Goal: Task Accomplishment & Management: Use online tool/utility

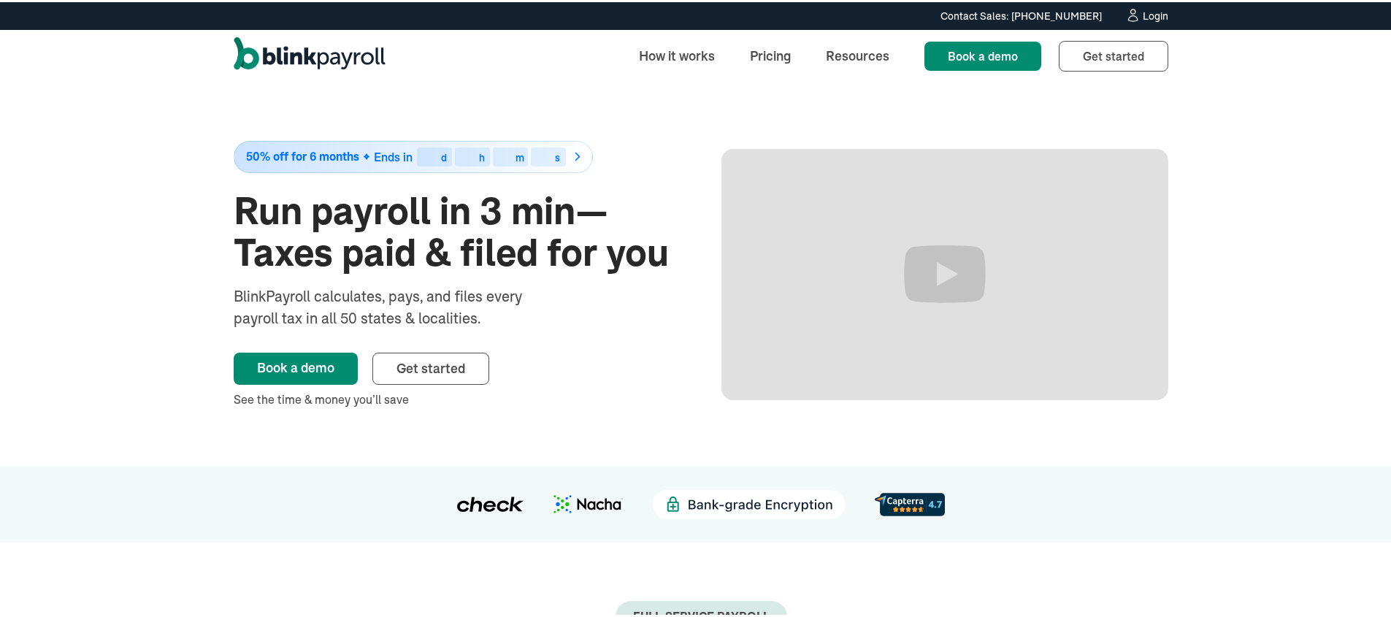
click at [1147, 15] on div "Login" at bounding box center [1156, 14] width 26 height 10
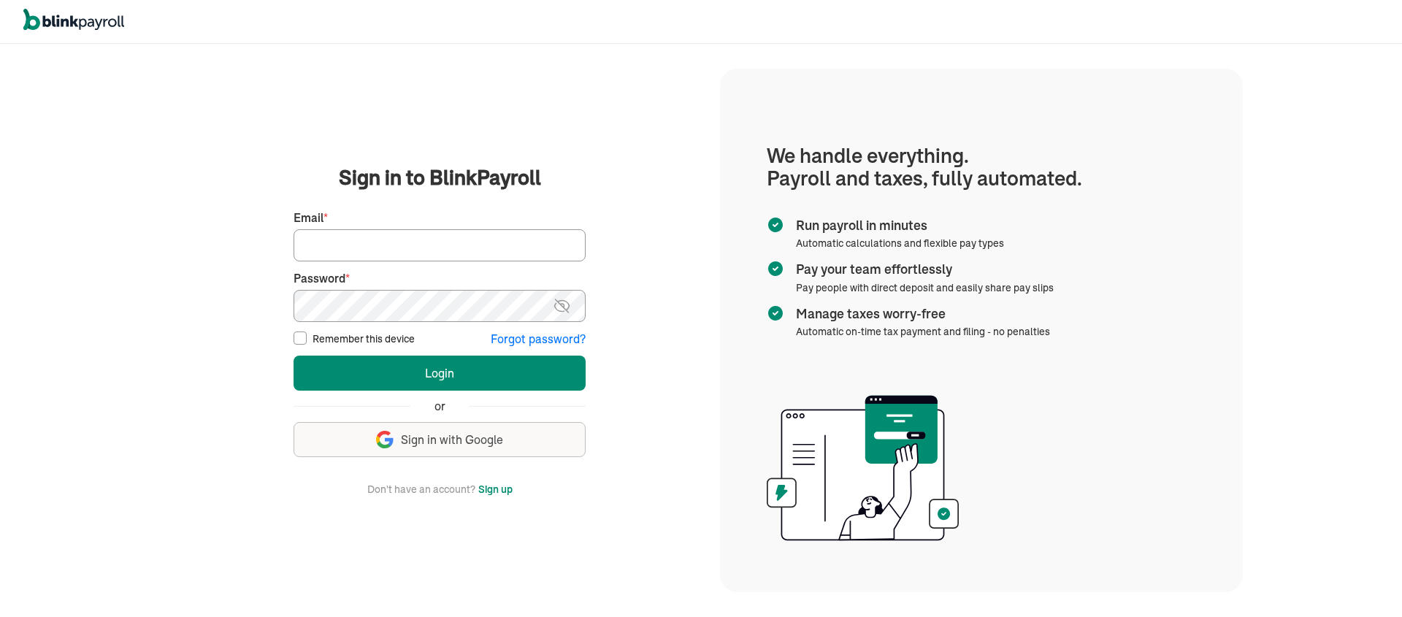
type input "tonya@laseoservice.com"
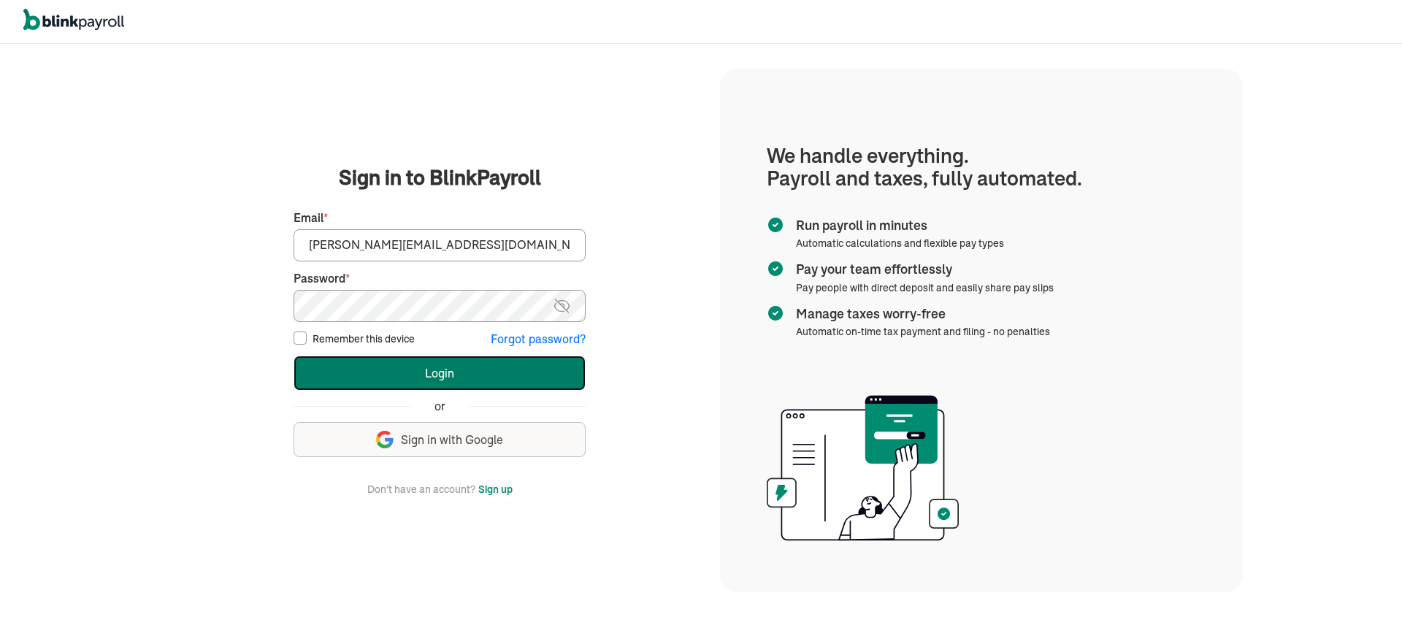
click at [403, 370] on button "Login" at bounding box center [440, 373] width 292 height 35
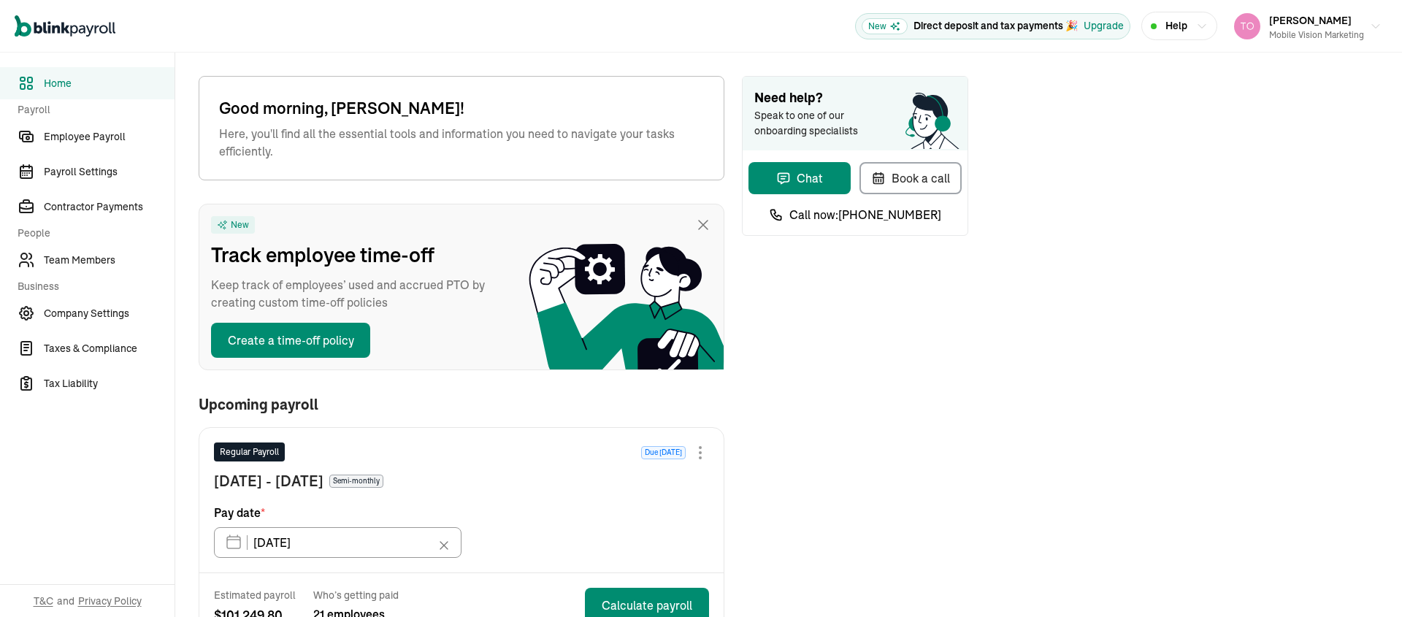
click at [83, 276] on nav "Home Payroll Employee Payroll Payroll Settings Contractor Payments People Team …" at bounding box center [87, 335] width 175 height 564
click at [85, 265] on span "Team Members" at bounding box center [109, 260] width 131 height 15
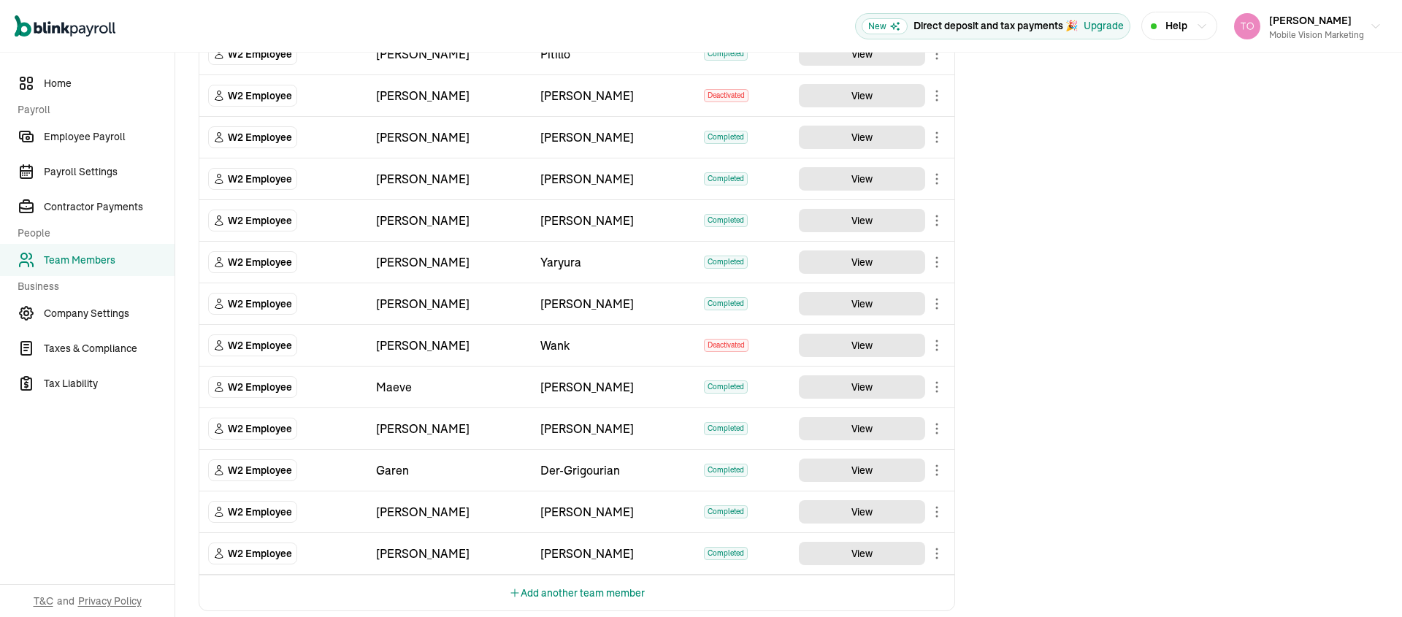
scroll to position [689, 0]
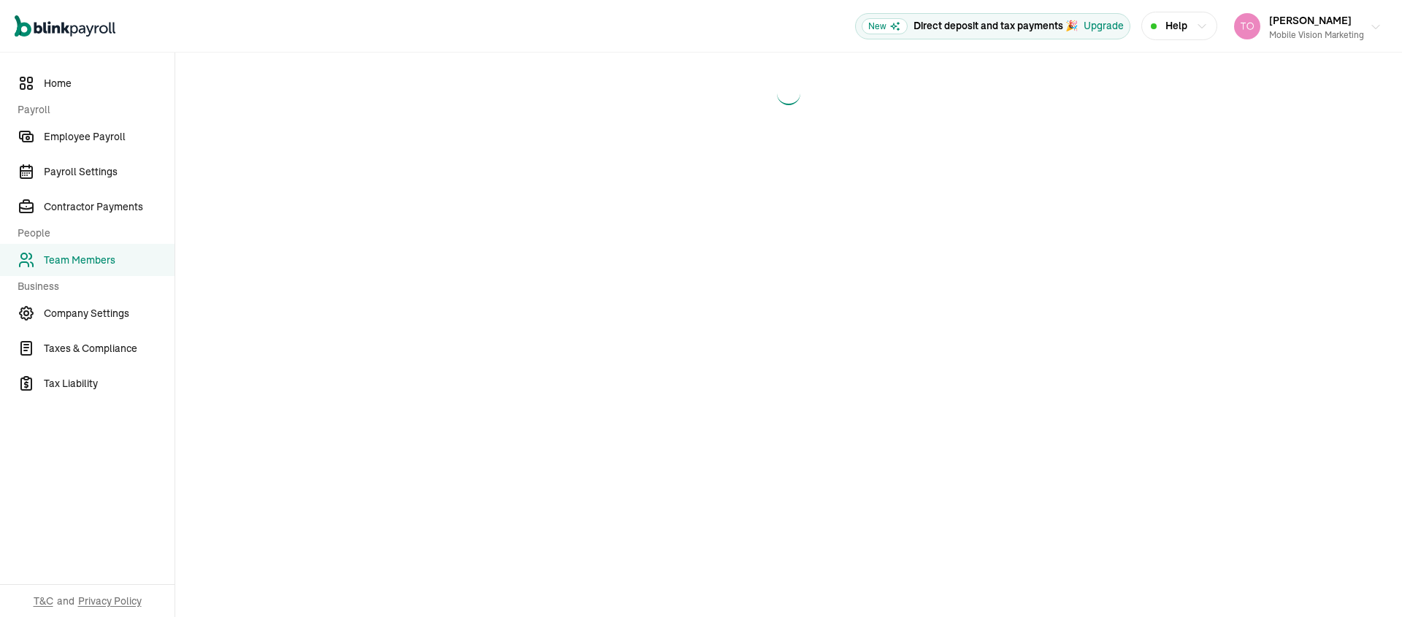
click at [1312, 31] on div "Mobile Vision Marketing" at bounding box center [1316, 34] width 95 height 13
click at [1024, 294] on main at bounding box center [788, 335] width 1227 height 564
click at [1371, 26] on icon "button" at bounding box center [1376, 27] width 12 height 12
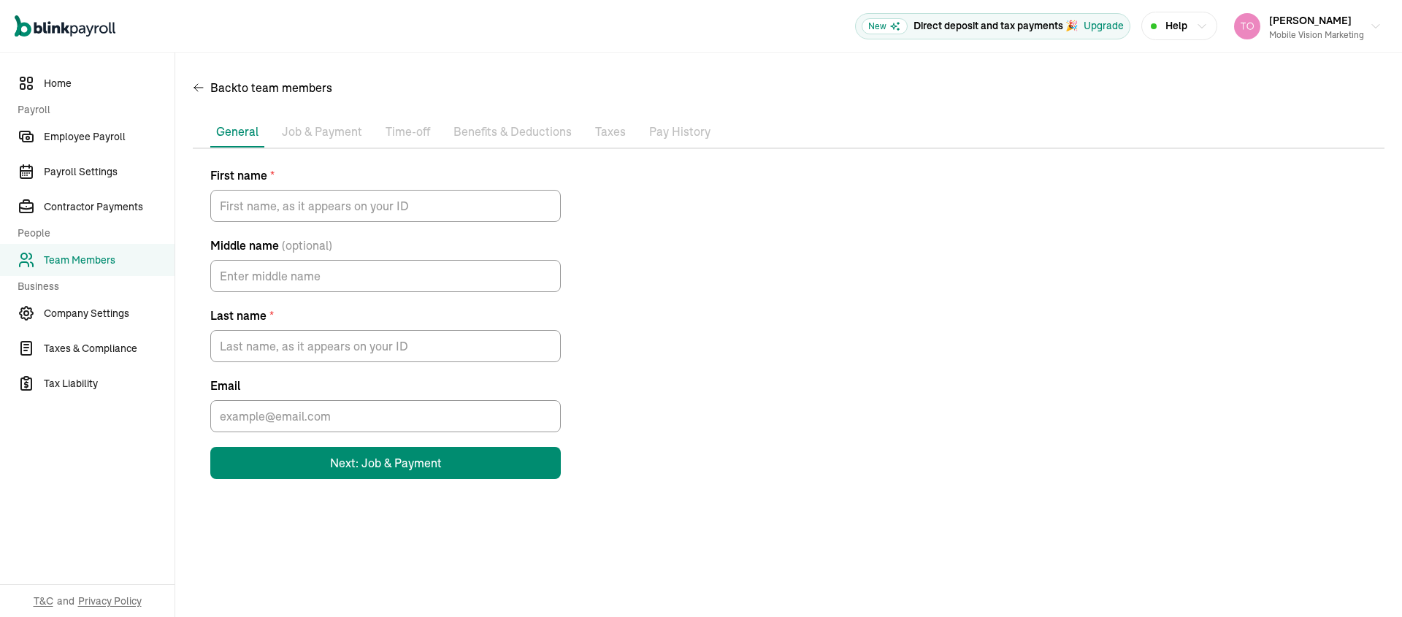
click at [315, 138] on p "Job & Payment" at bounding box center [322, 132] width 80 height 19
click at [318, 134] on p "Job & Payment" at bounding box center [322, 132] width 80 height 19
click at [411, 131] on p "Time-off" at bounding box center [408, 132] width 45 height 19
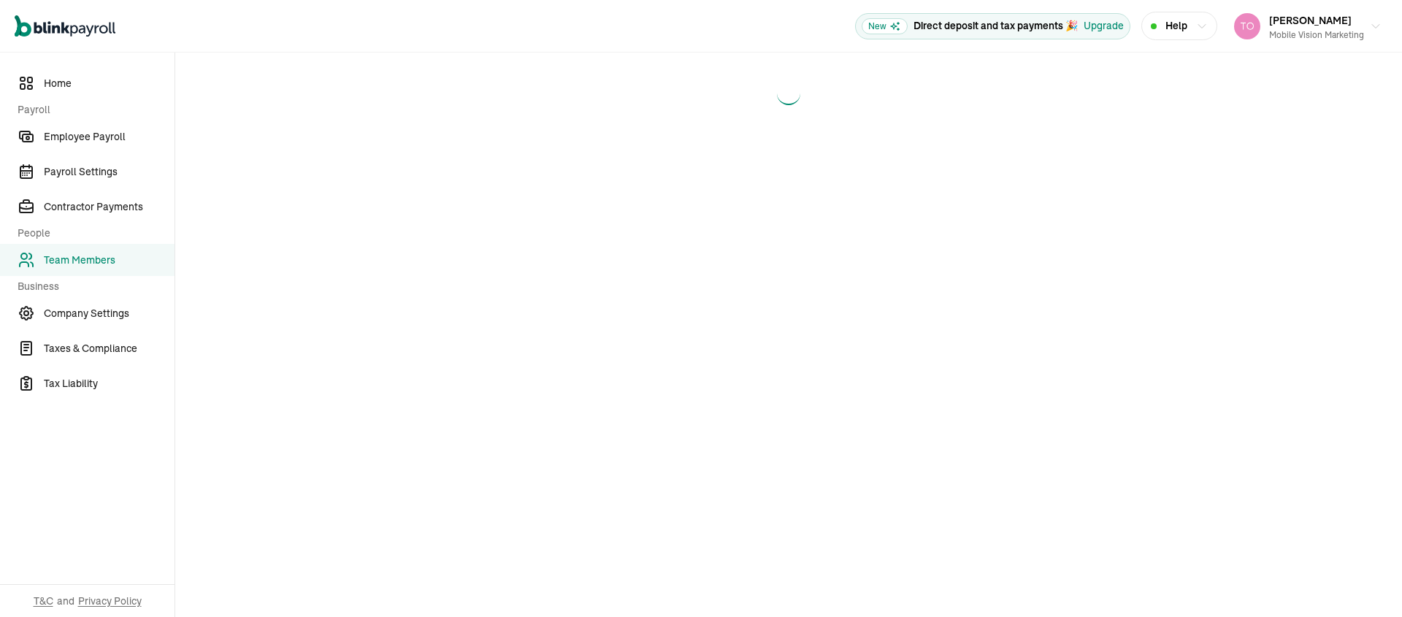
click at [77, 249] on link "Team Members" at bounding box center [87, 260] width 175 height 32
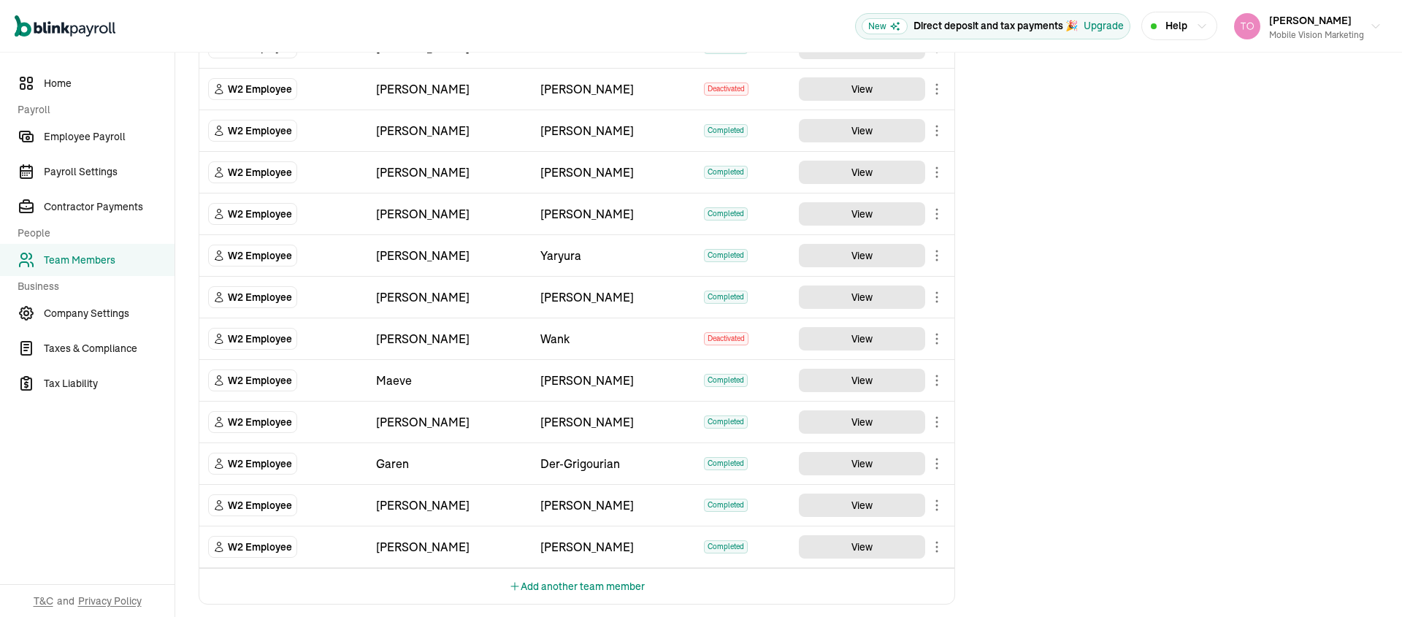
scroll to position [726, 0]
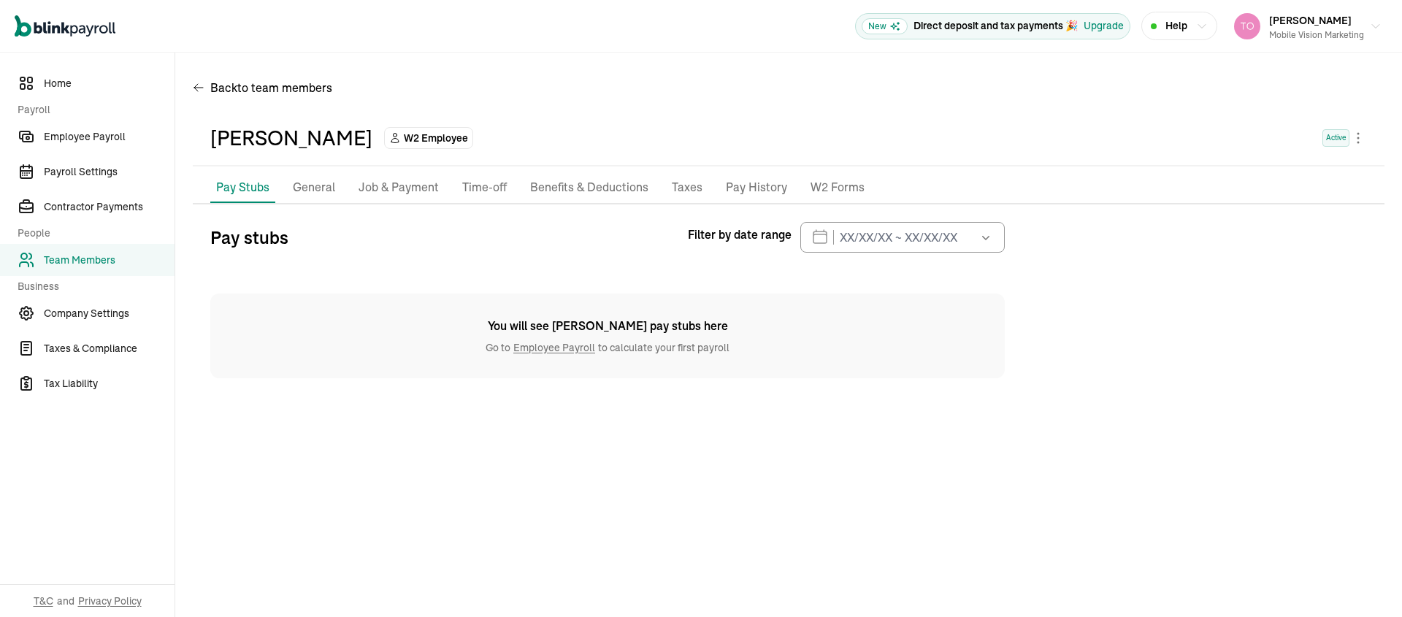
click at [380, 182] on p "Job & Payment" at bounding box center [399, 187] width 80 height 19
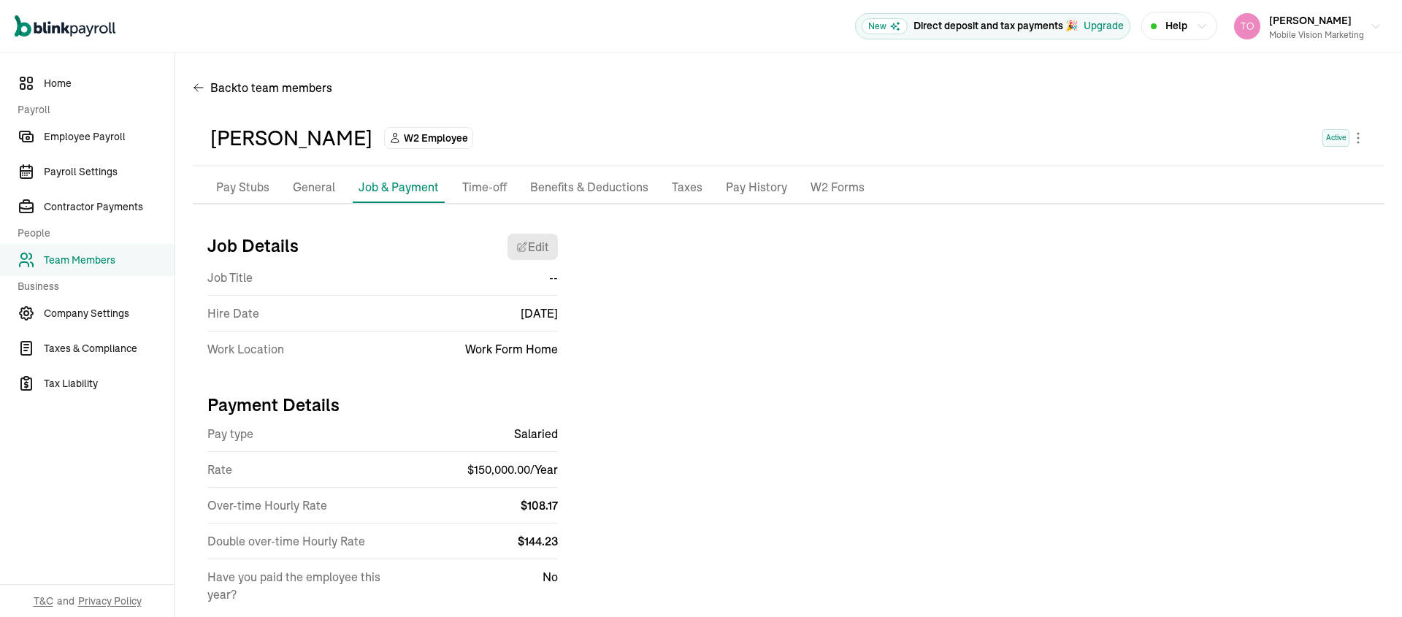
click at [678, 189] on p "Taxes" at bounding box center [687, 187] width 31 height 19
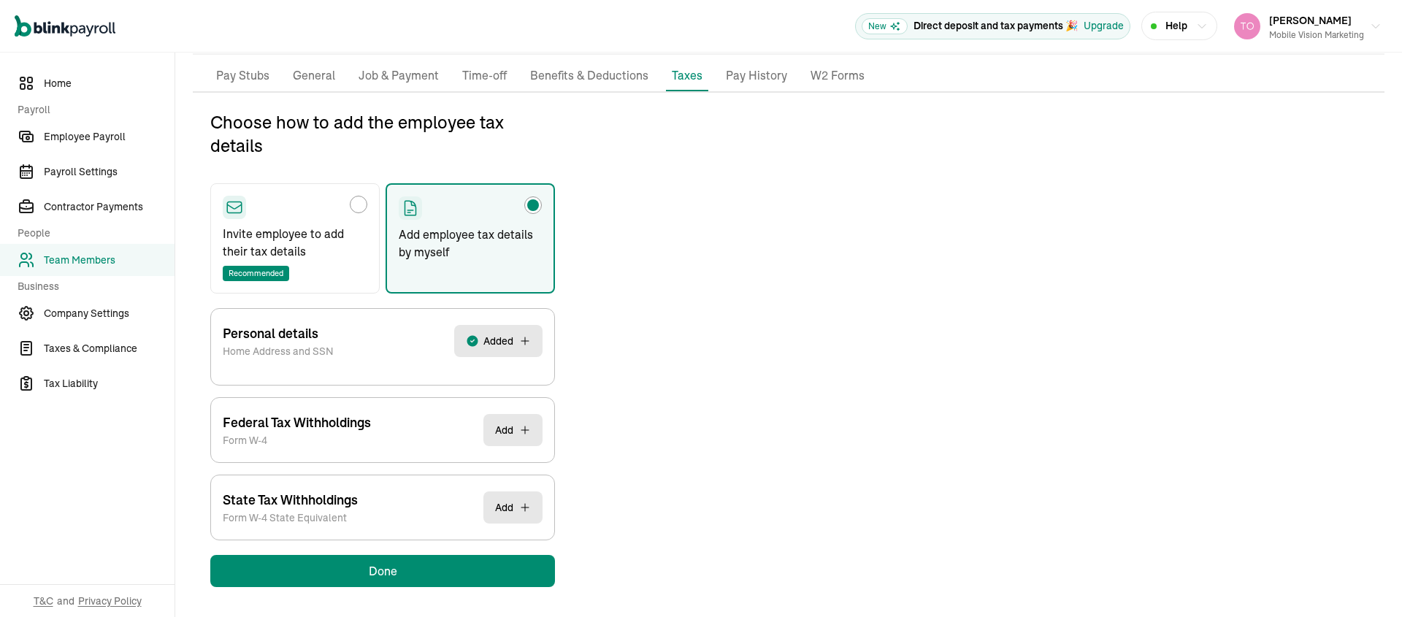
scroll to position [113, 0]
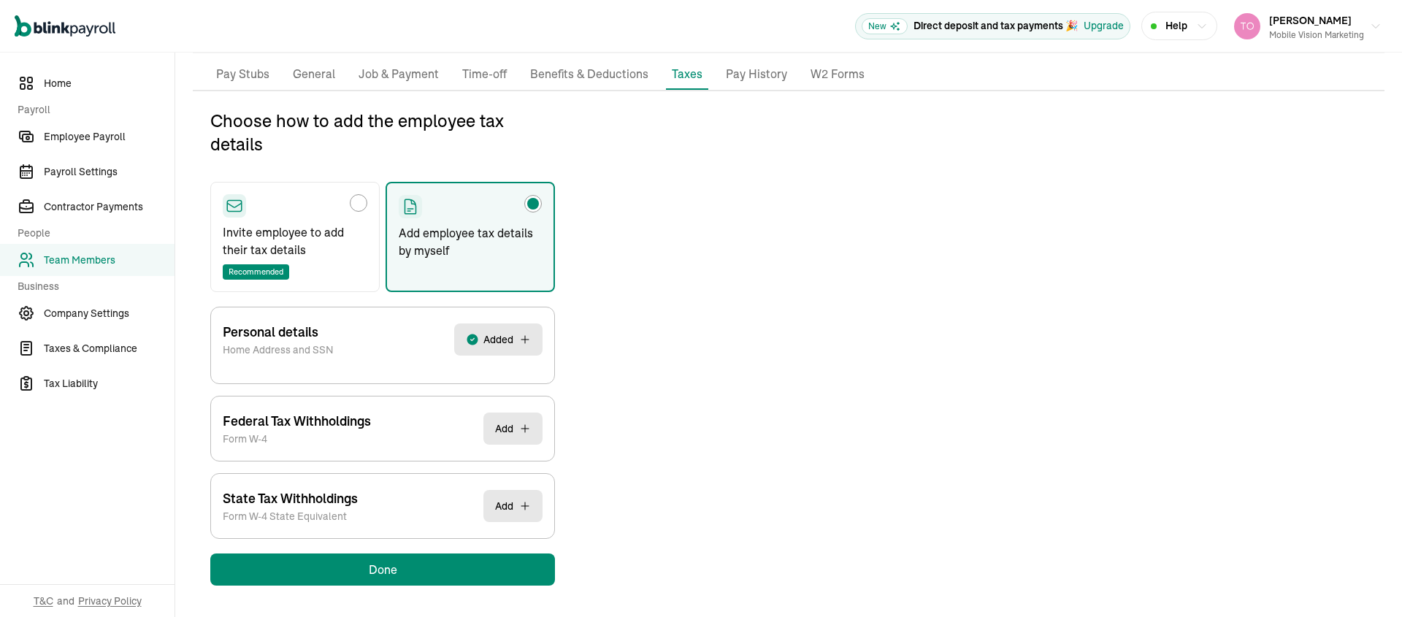
click at [689, 250] on div "Choose how to add the employee tax details Invite employee to add their tax det…" at bounding box center [789, 347] width 1192 height 477
click at [388, 79] on p "Job & Payment" at bounding box center [399, 74] width 80 height 19
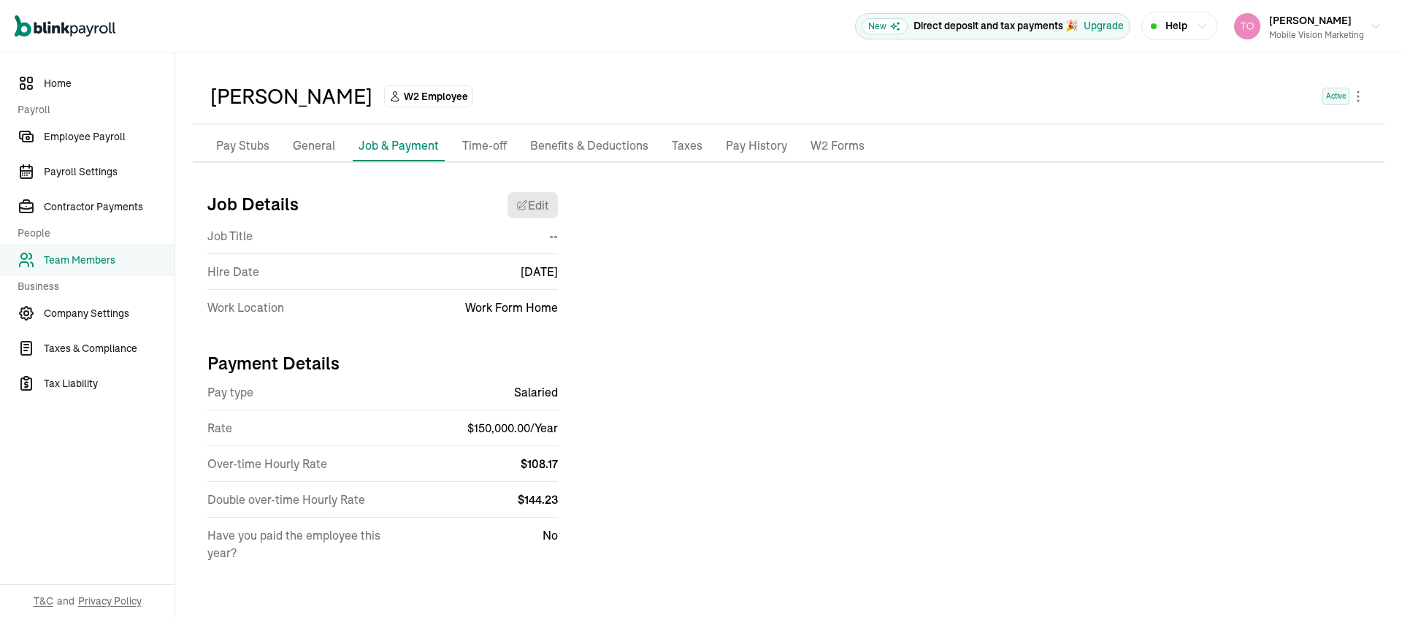
scroll to position [42, 0]
click at [599, 148] on p "Benefits & Deductions" at bounding box center [589, 146] width 118 height 19
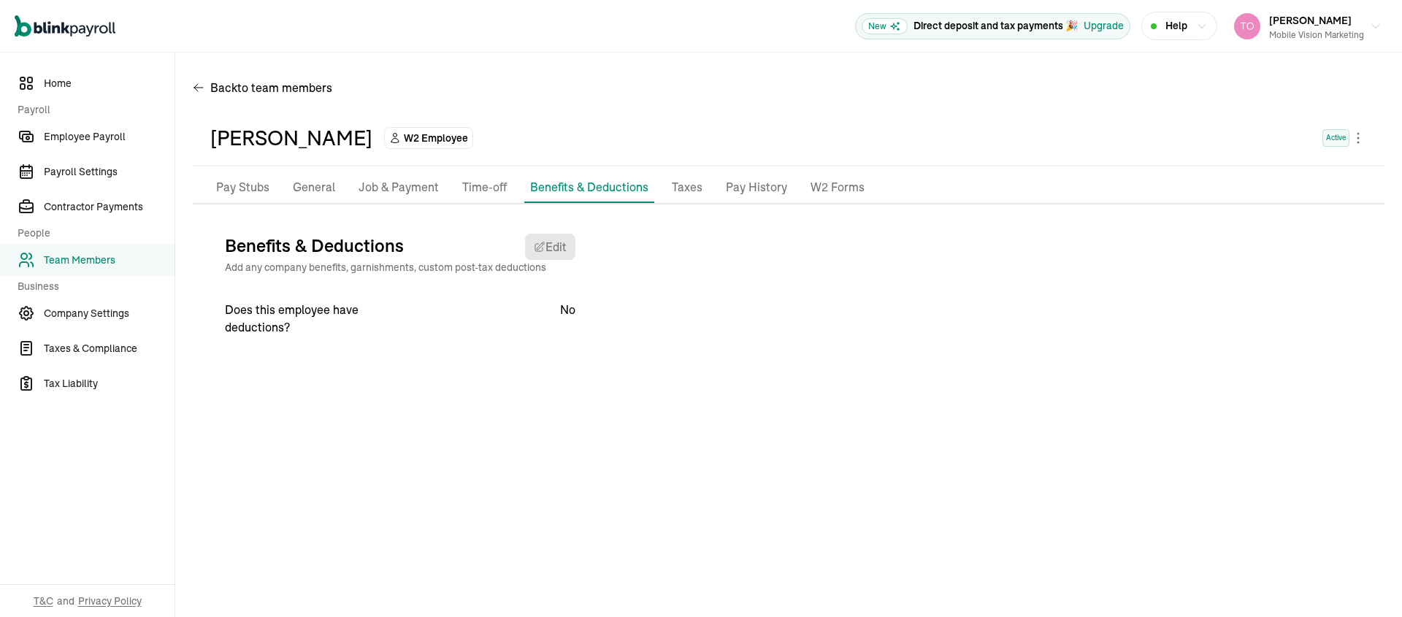
click at [680, 187] on p "Taxes" at bounding box center [687, 187] width 31 height 19
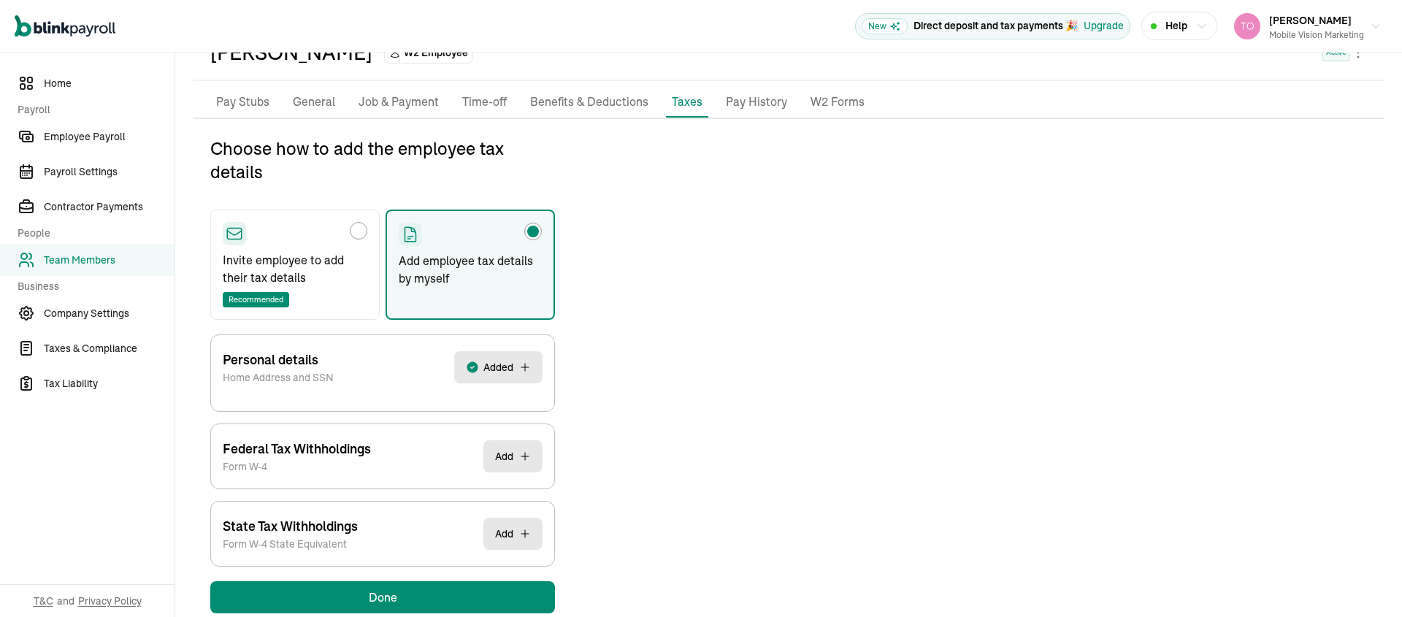
scroll to position [113, 0]
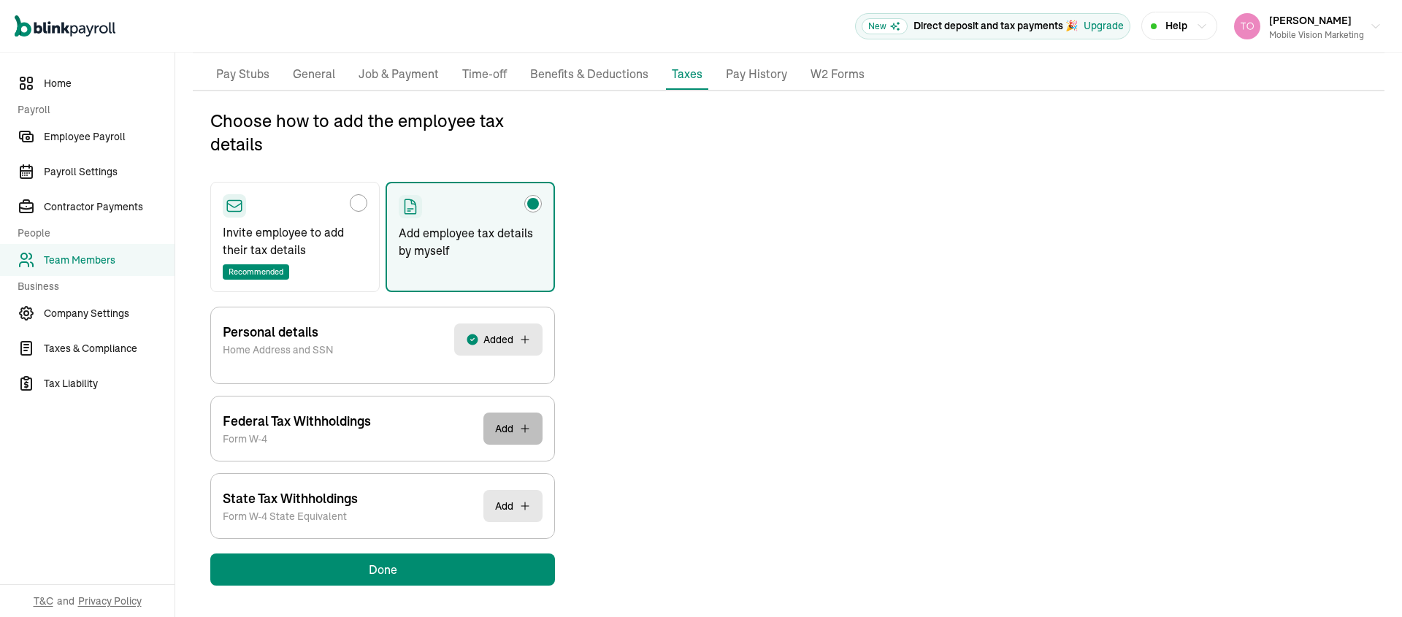
click at [507, 436] on button "Add" at bounding box center [512, 429] width 59 height 32
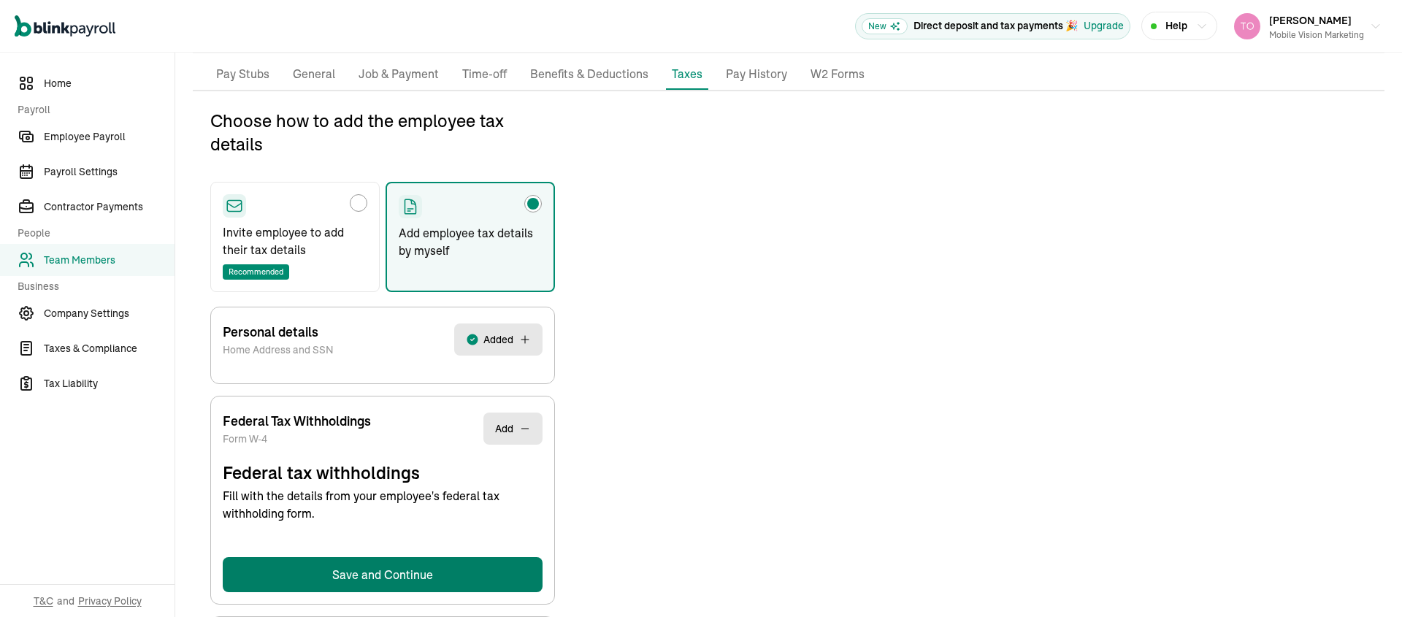
click at [372, 588] on button "Save and Continue" at bounding box center [383, 574] width 320 height 35
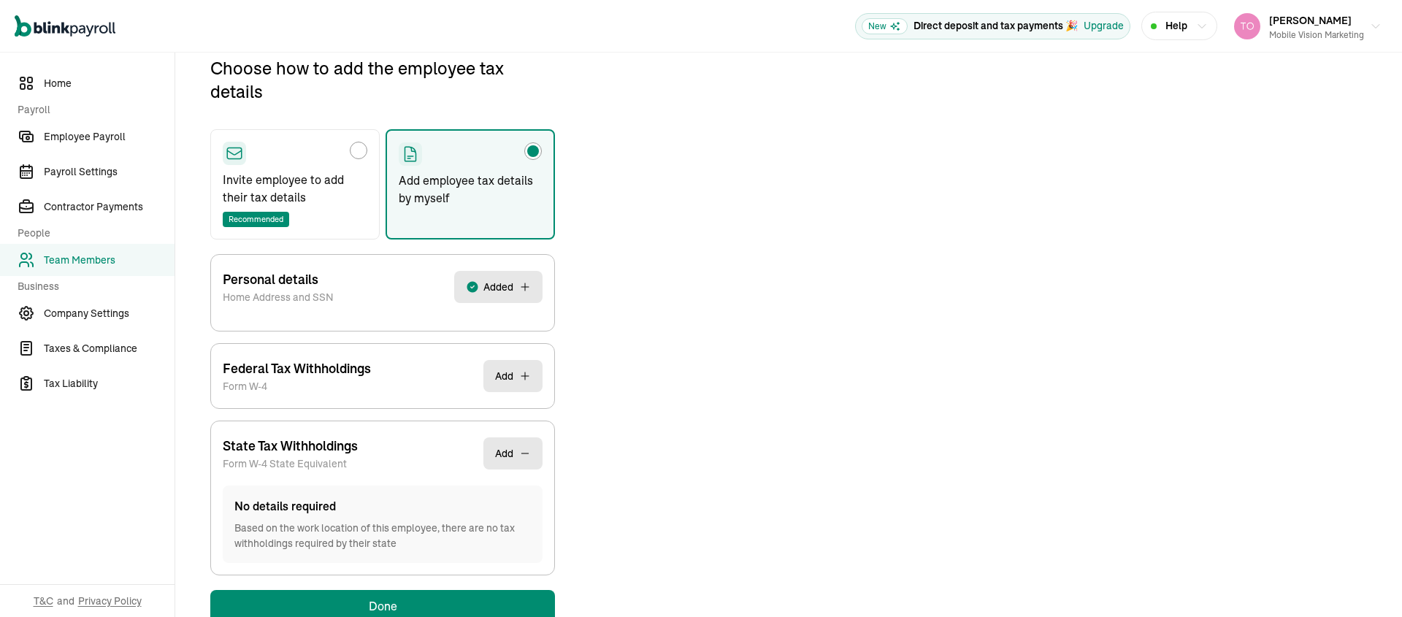
scroll to position [172, 0]
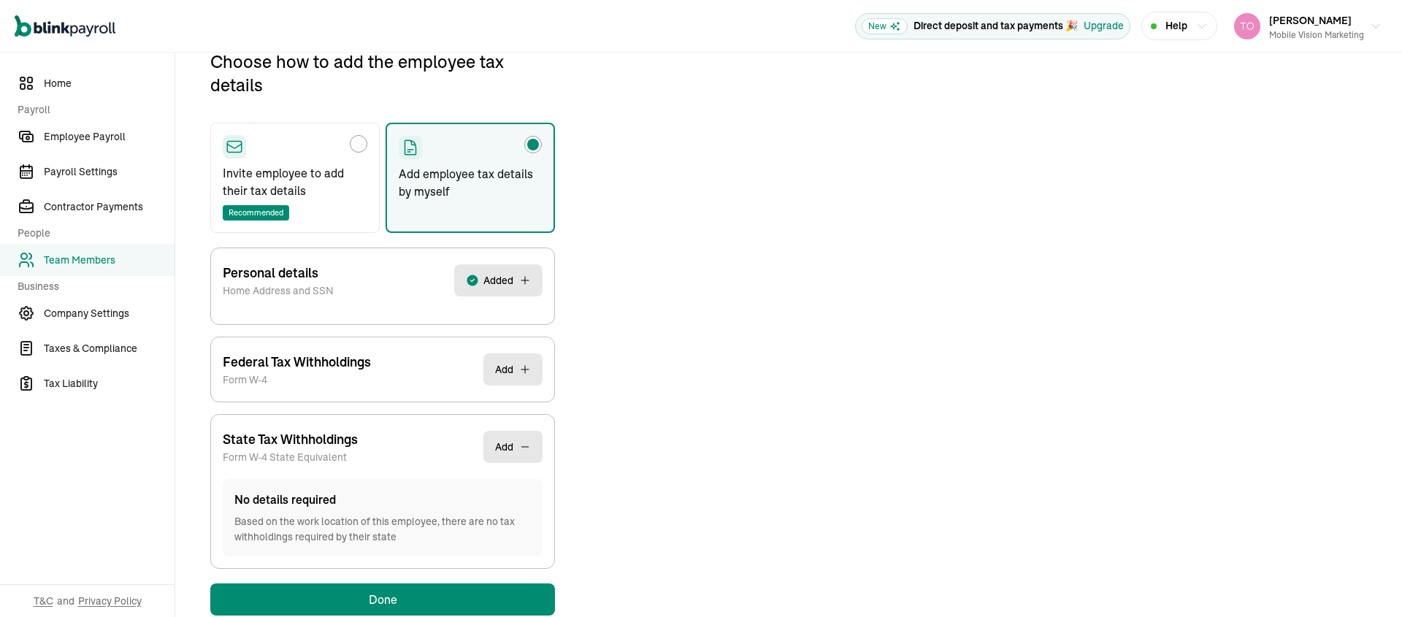
select select "H"
select select "NONE"
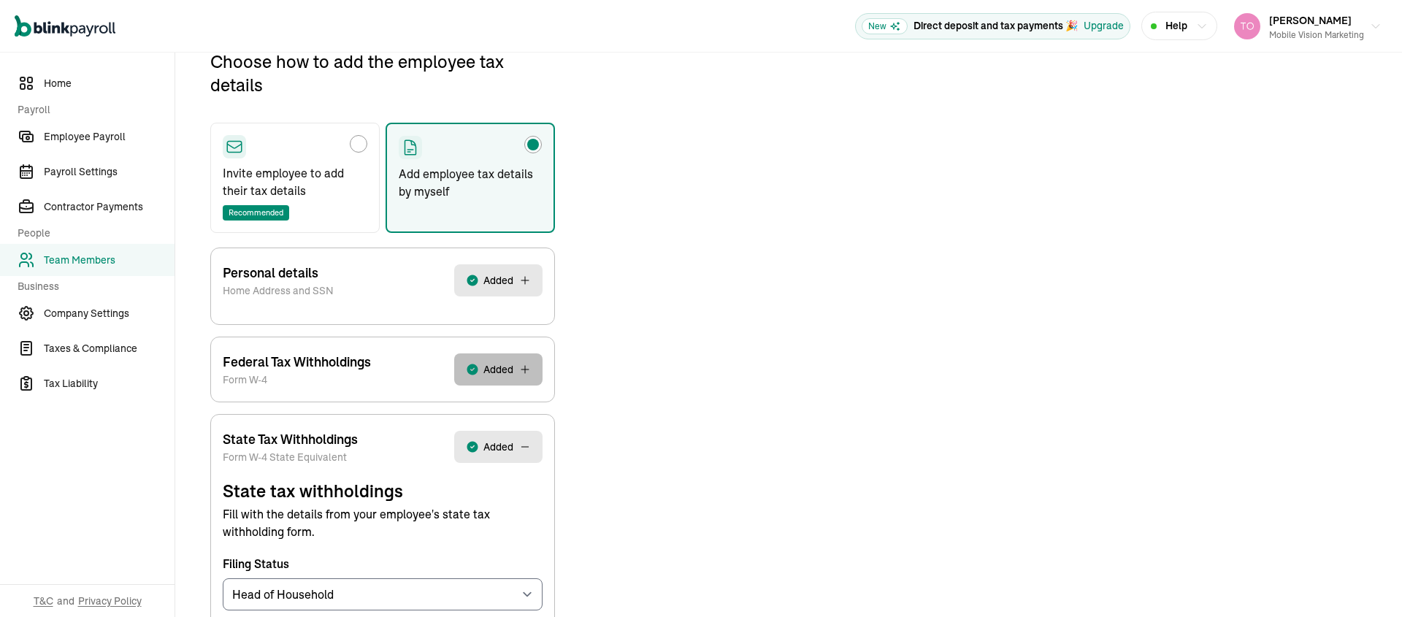
click at [494, 364] on span "Added" at bounding box center [498, 369] width 30 height 15
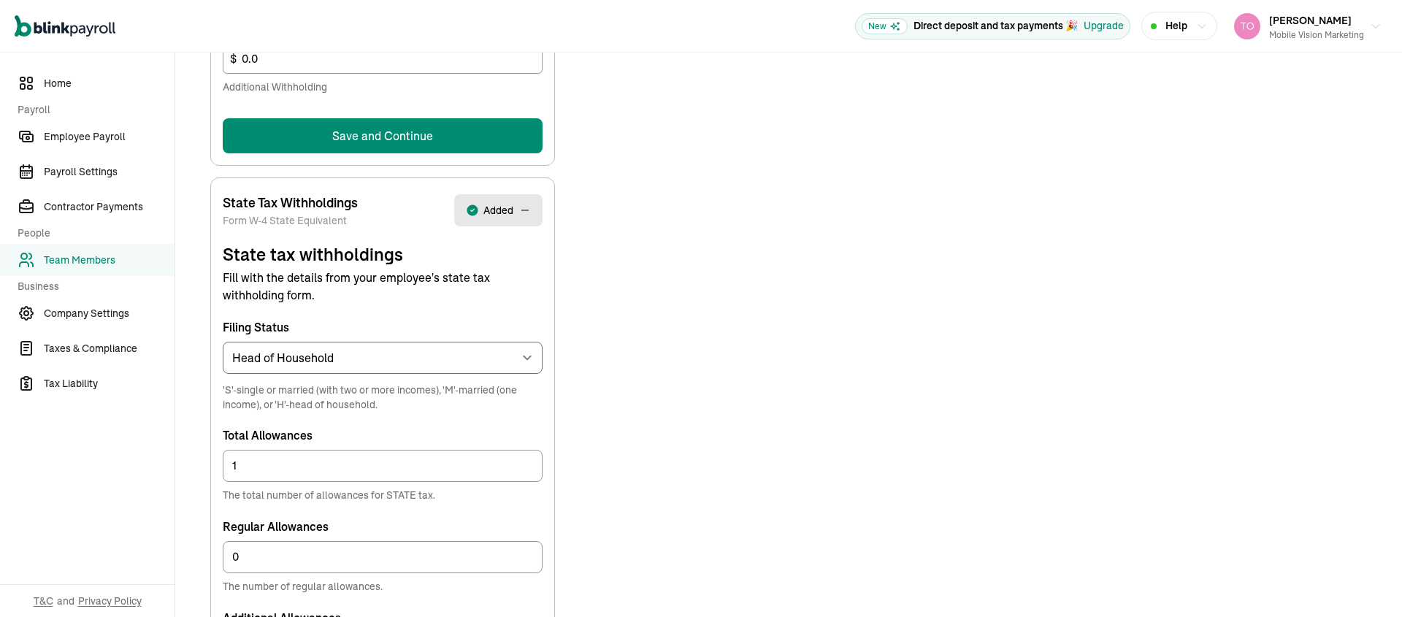
scroll to position [825, 0]
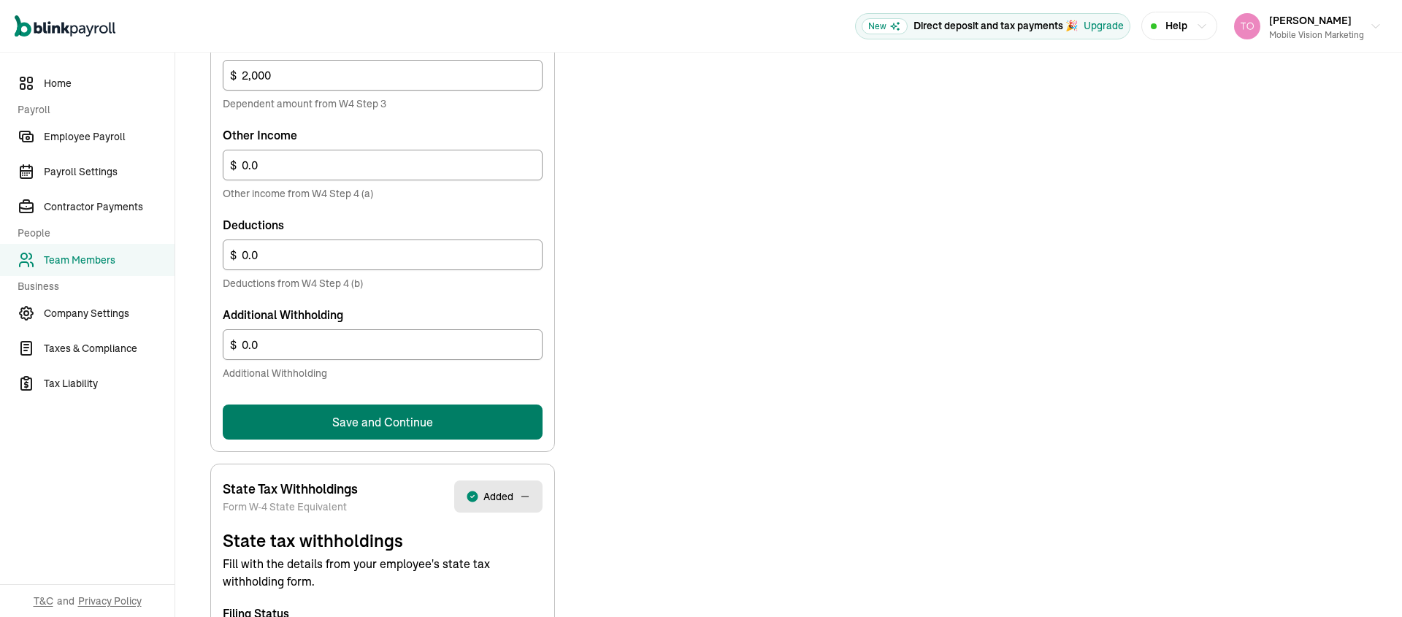
click at [418, 429] on button "Save and Continue" at bounding box center [383, 422] width 320 height 35
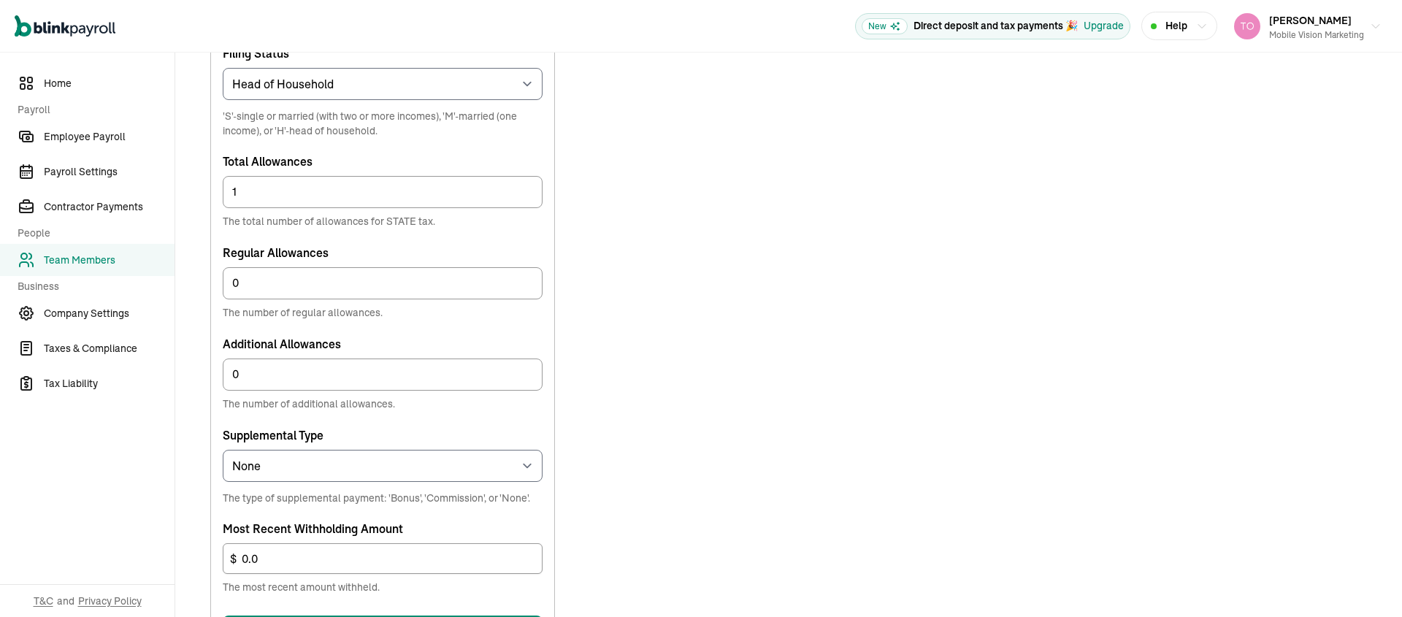
scroll to position [807, 0]
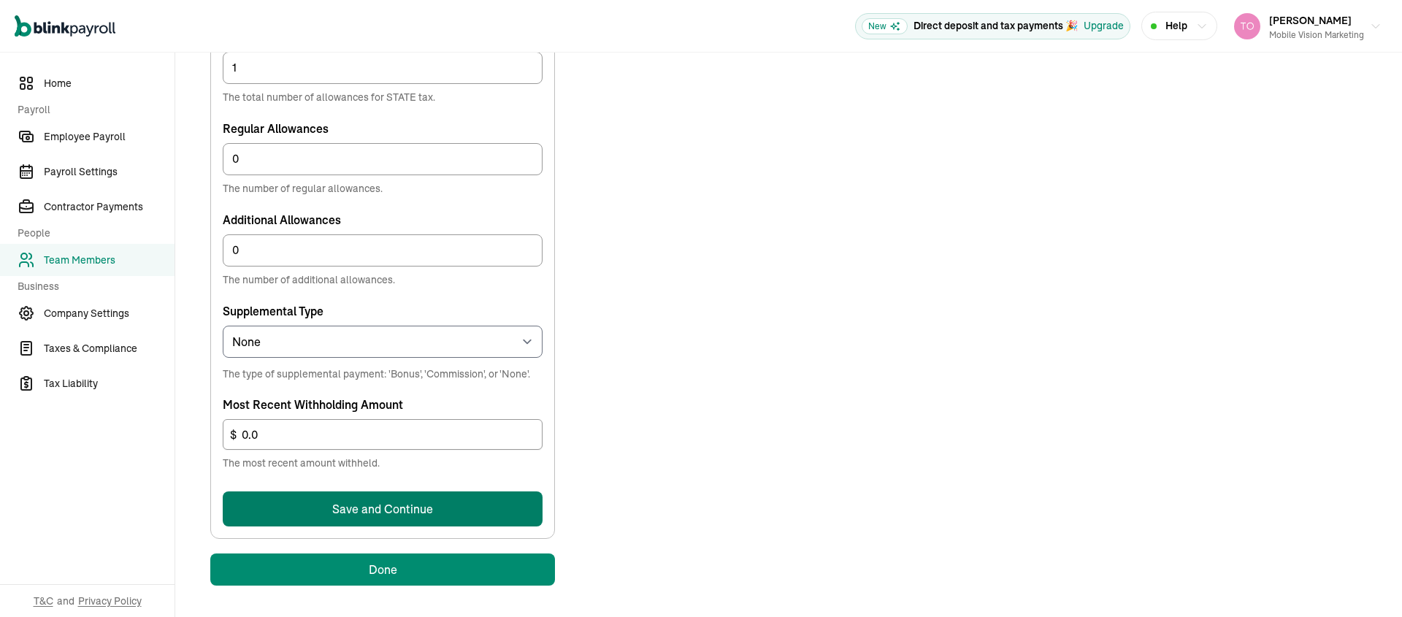
click at [377, 514] on button "Save and Continue" at bounding box center [383, 508] width 320 height 35
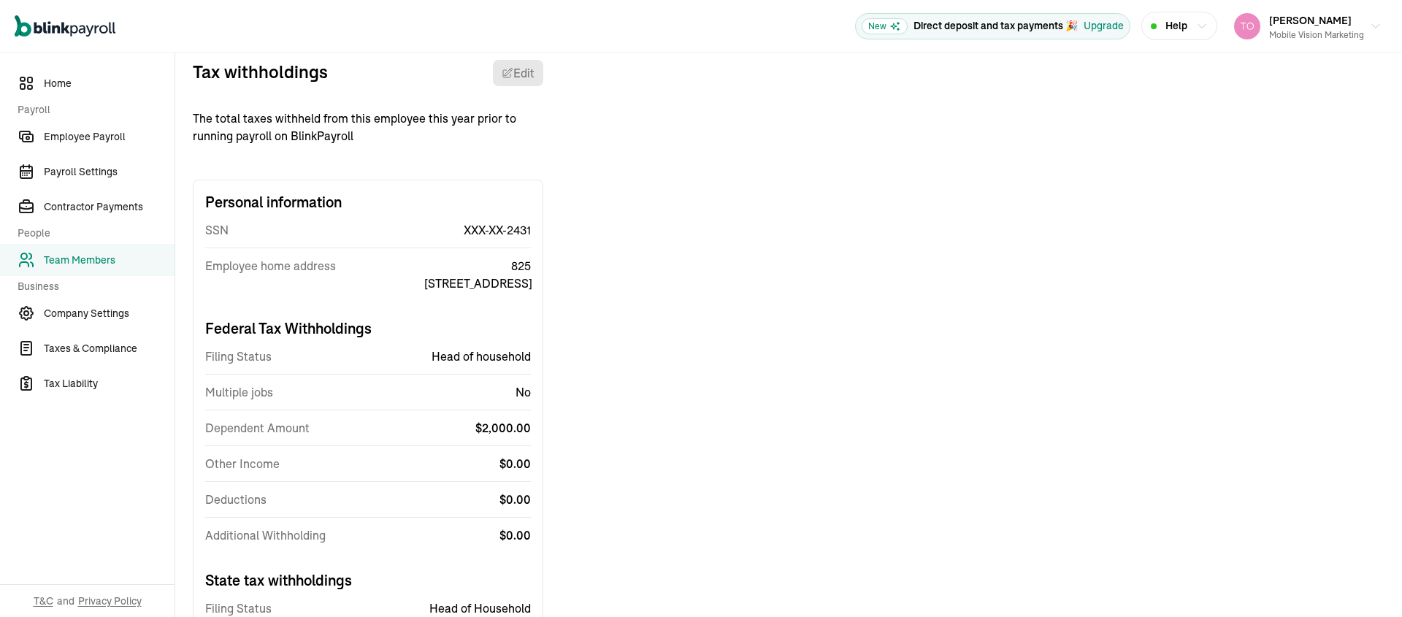
scroll to position [172, 0]
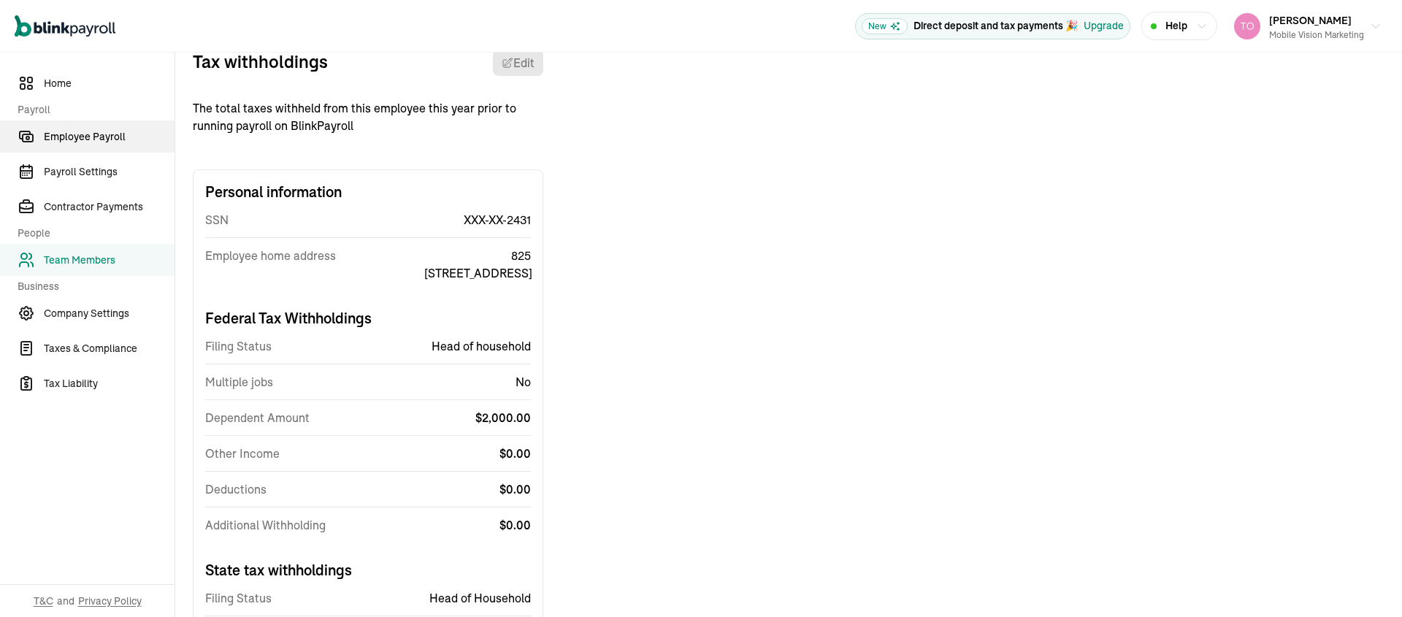
click at [85, 131] on span "Employee Payroll" at bounding box center [109, 136] width 131 height 15
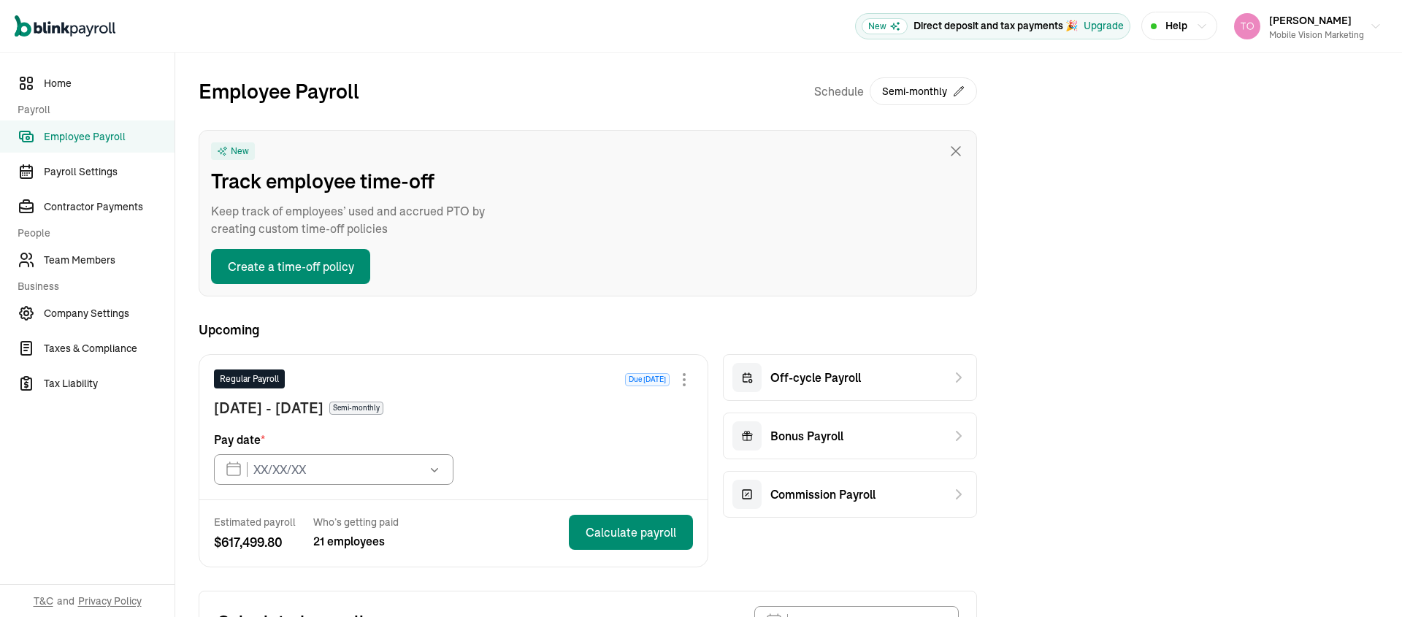
type input "10/15/2025"
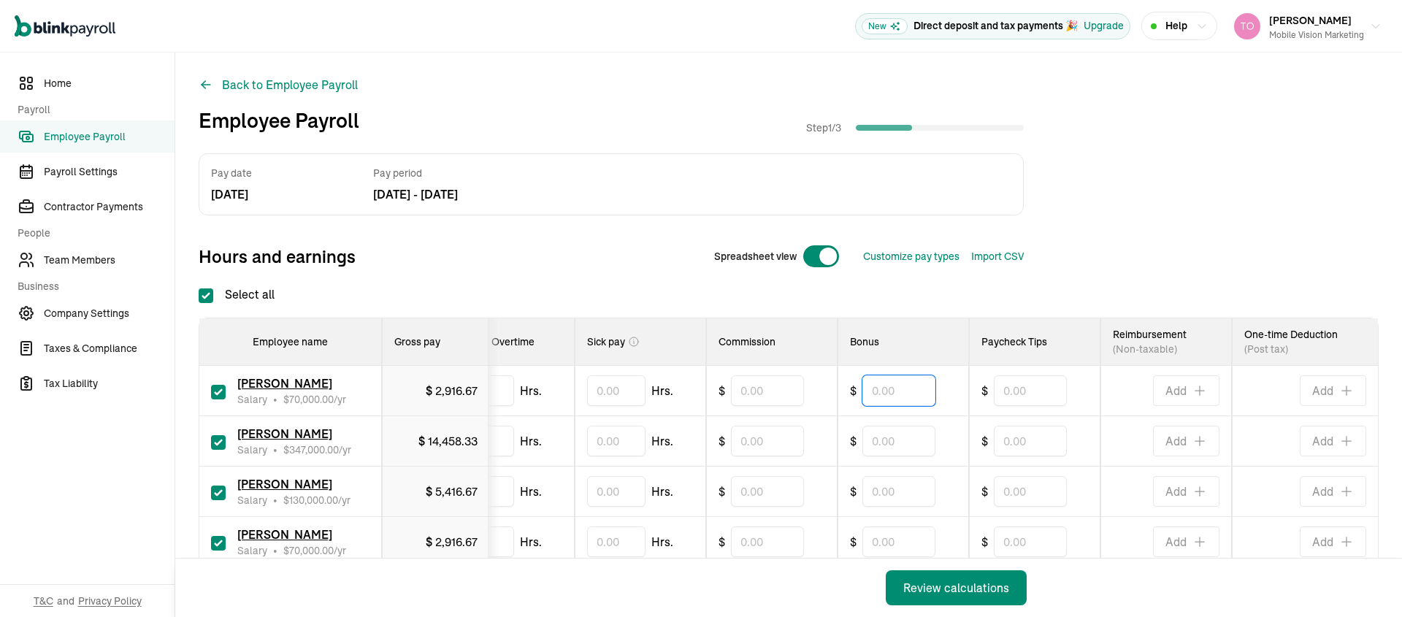
click at [892, 394] on input "text" at bounding box center [898, 390] width 73 height 31
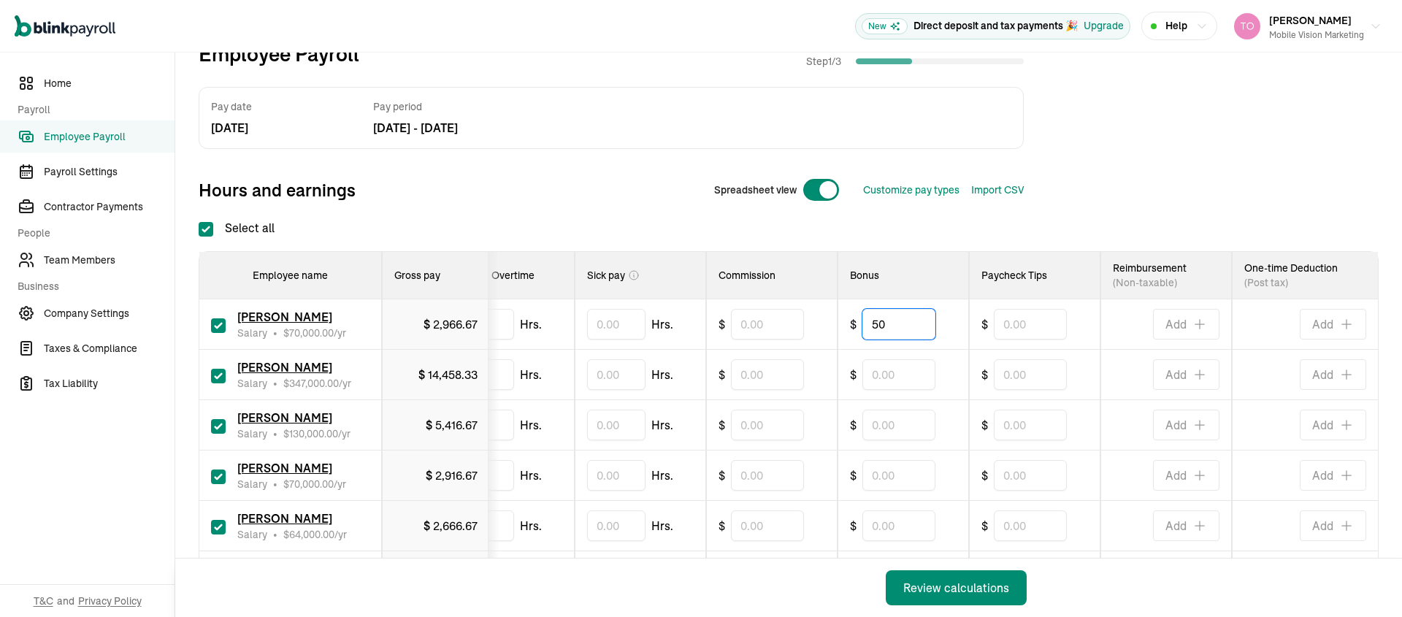
scroll to position [67, 0]
type input "50"
click at [865, 432] on input "text" at bounding box center [898, 424] width 73 height 31
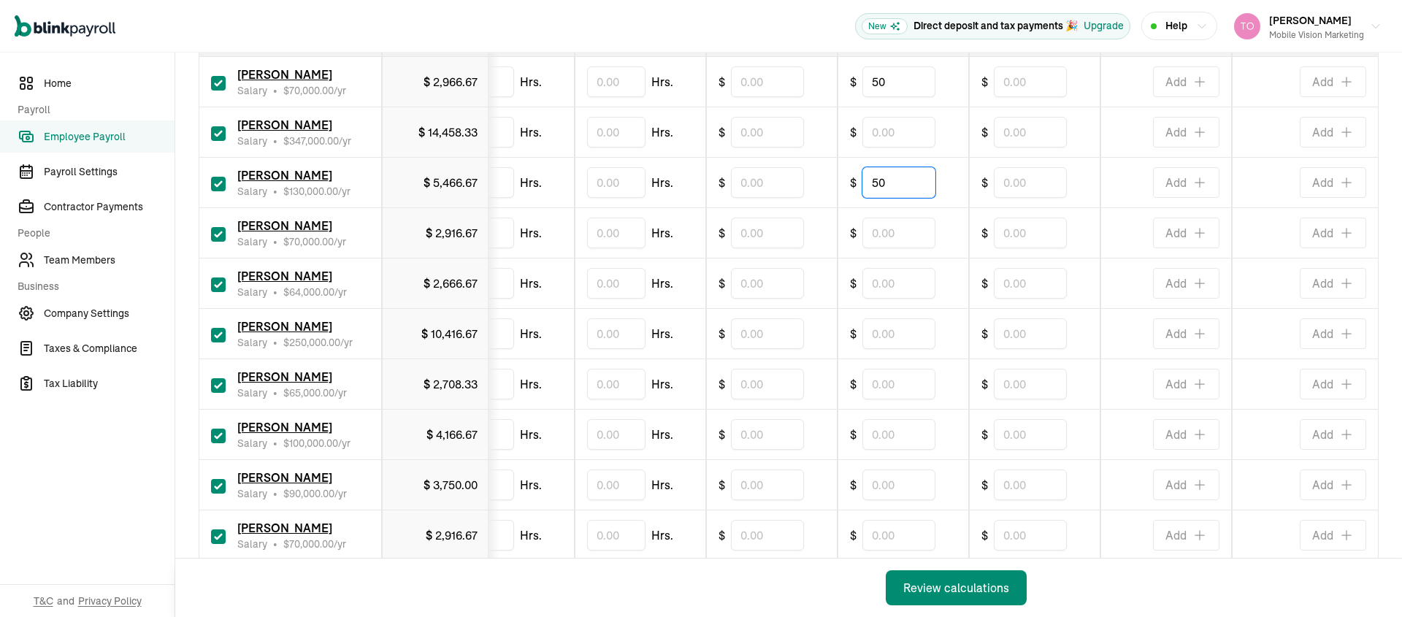
scroll to position [237, 0]
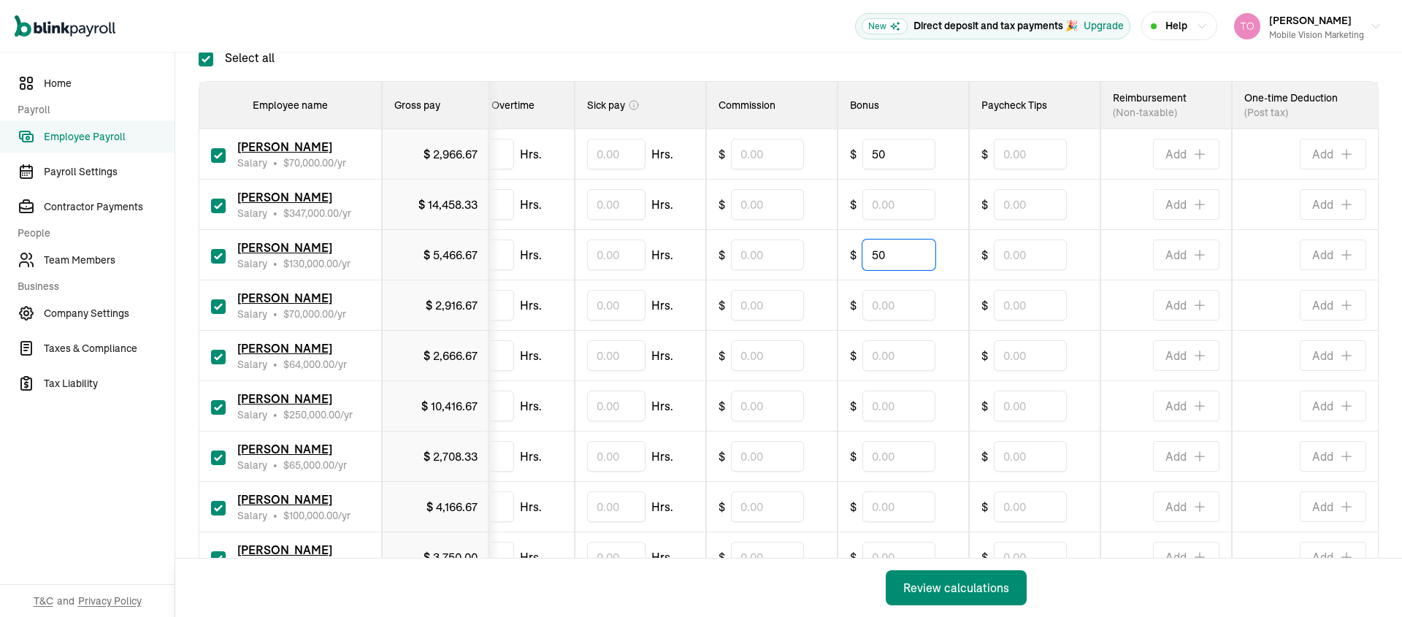
type input "50"
click at [895, 308] on input "text" at bounding box center [898, 305] width 73 height 31
type input "250"
click at [911, 353] on input "text" at bounding box center [898, 355] width 73 height 31
type input "250"
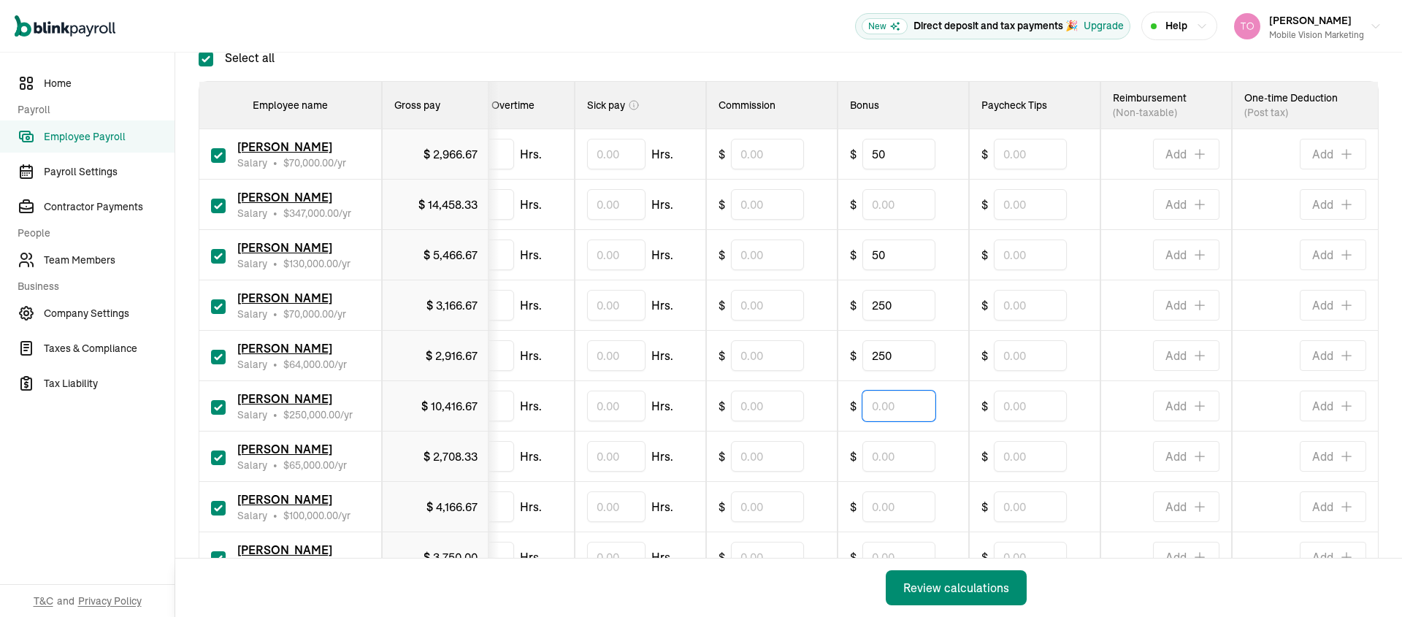
click at [893, 405] on input "text" at bounding box center [898, 406] width 73 height 31
type input "50"
click at [889, 458] on input "text" at bounding box center [898, 456] width 73 height 31
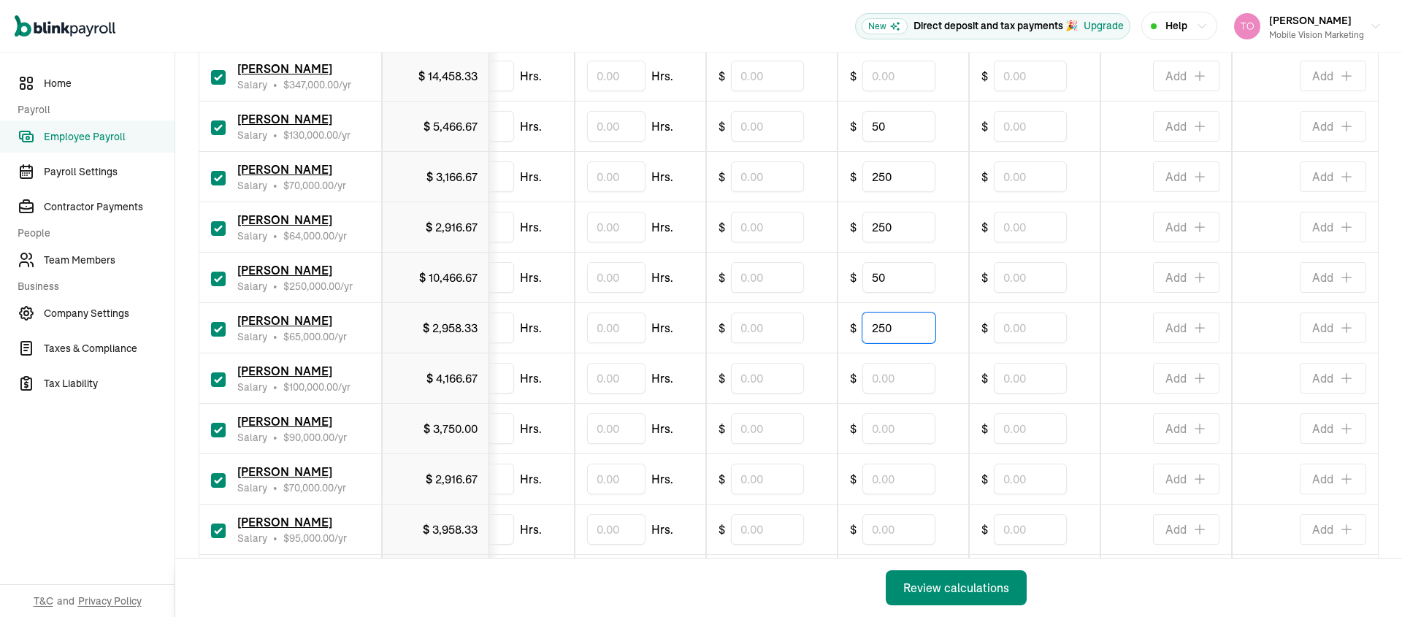
scroll to position [413, 0]
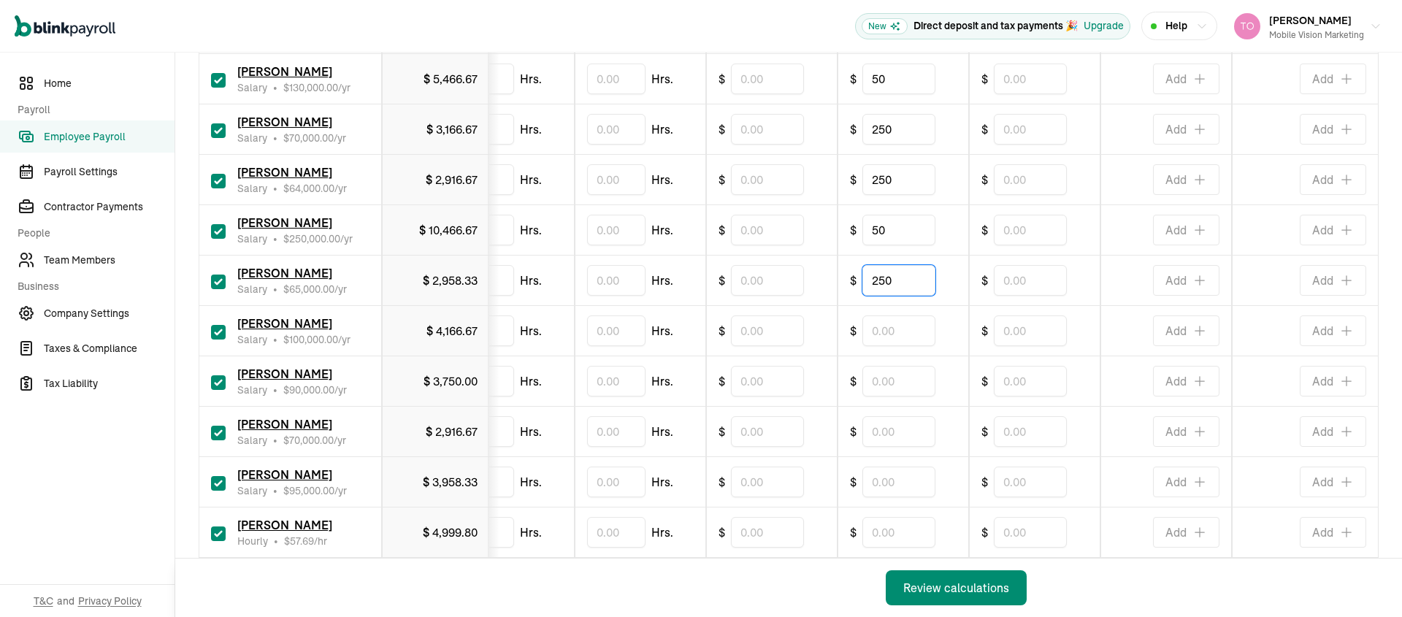
type input "250"
click at [899, 332] on input "text" at bounding box center [898, 330] width 73 height 31
type input "50"
click at [865, 383] on input "text" at bounding box center [898, 381] width 73 height 31
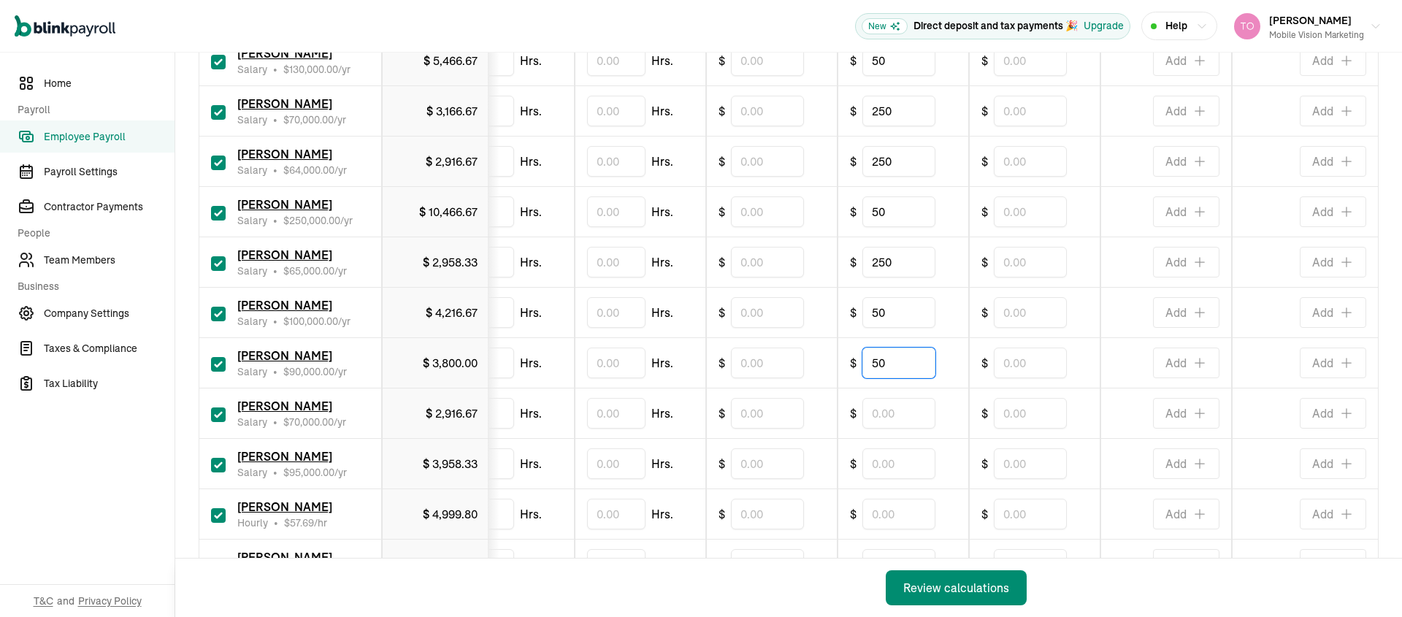
scroll to position [456, 0]
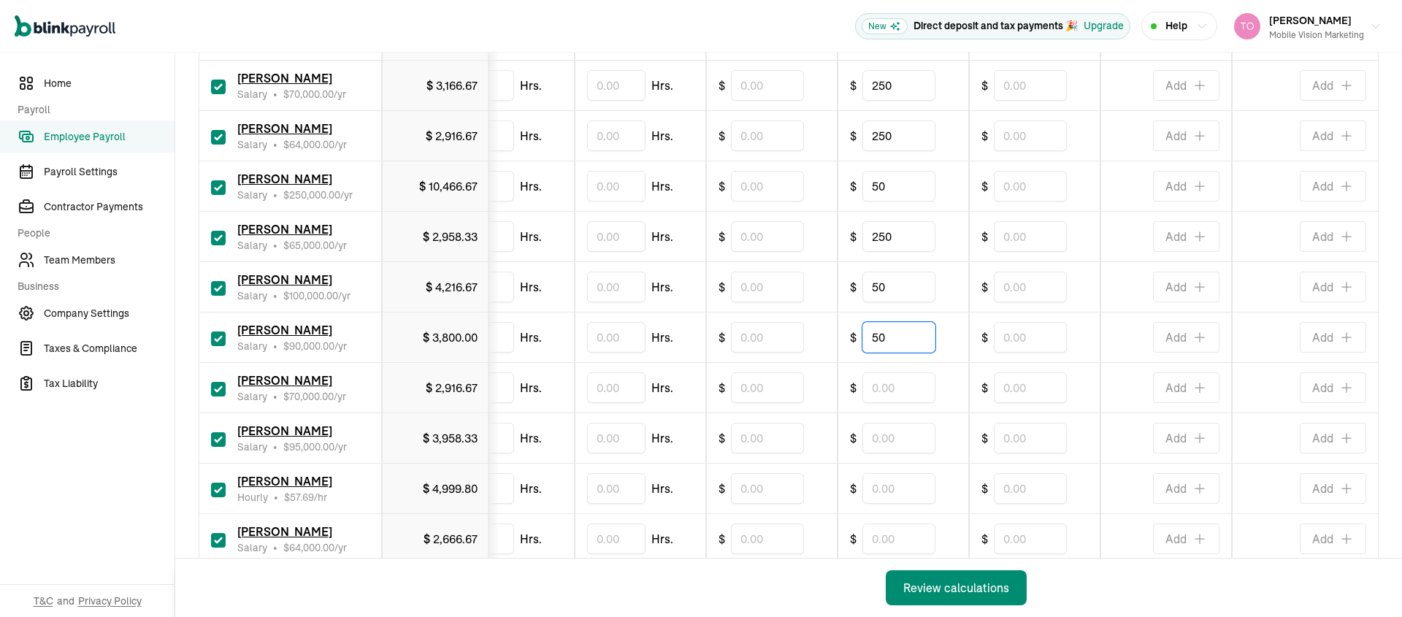
type input "50"
click at [900, 442] on input "text" at bounding box center [898, 438] width 73 height 31
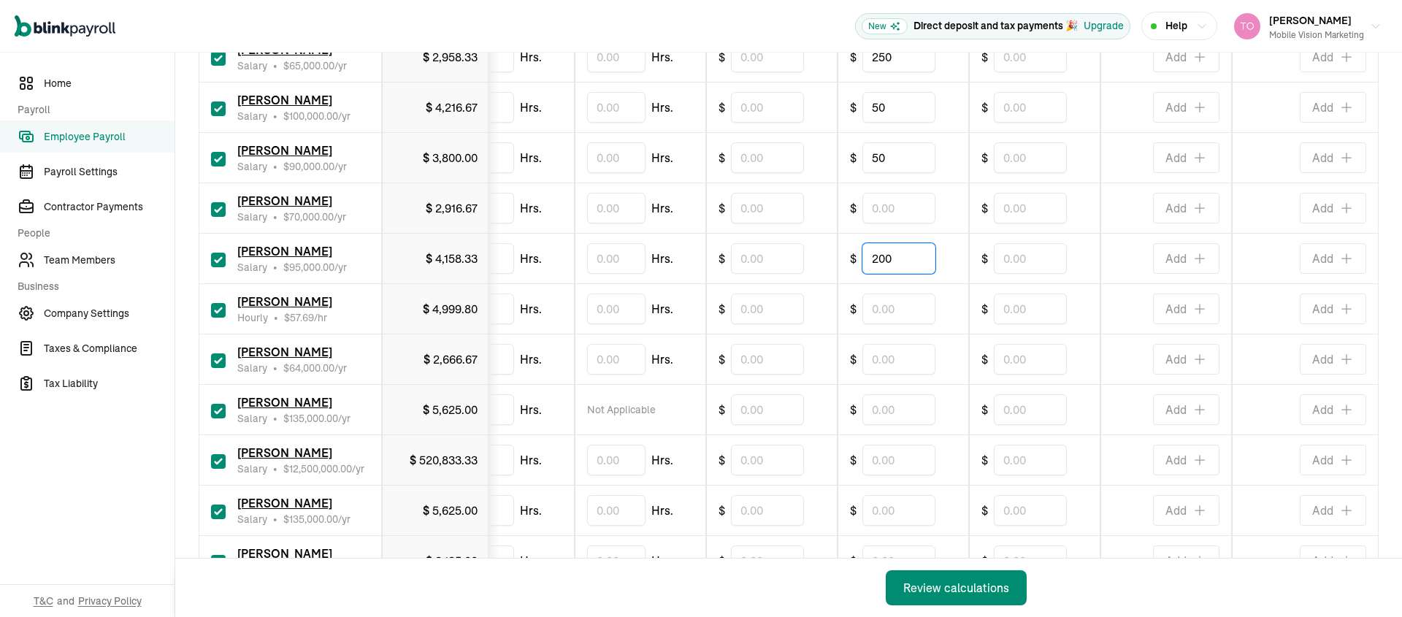
scroll to position [664, 0]
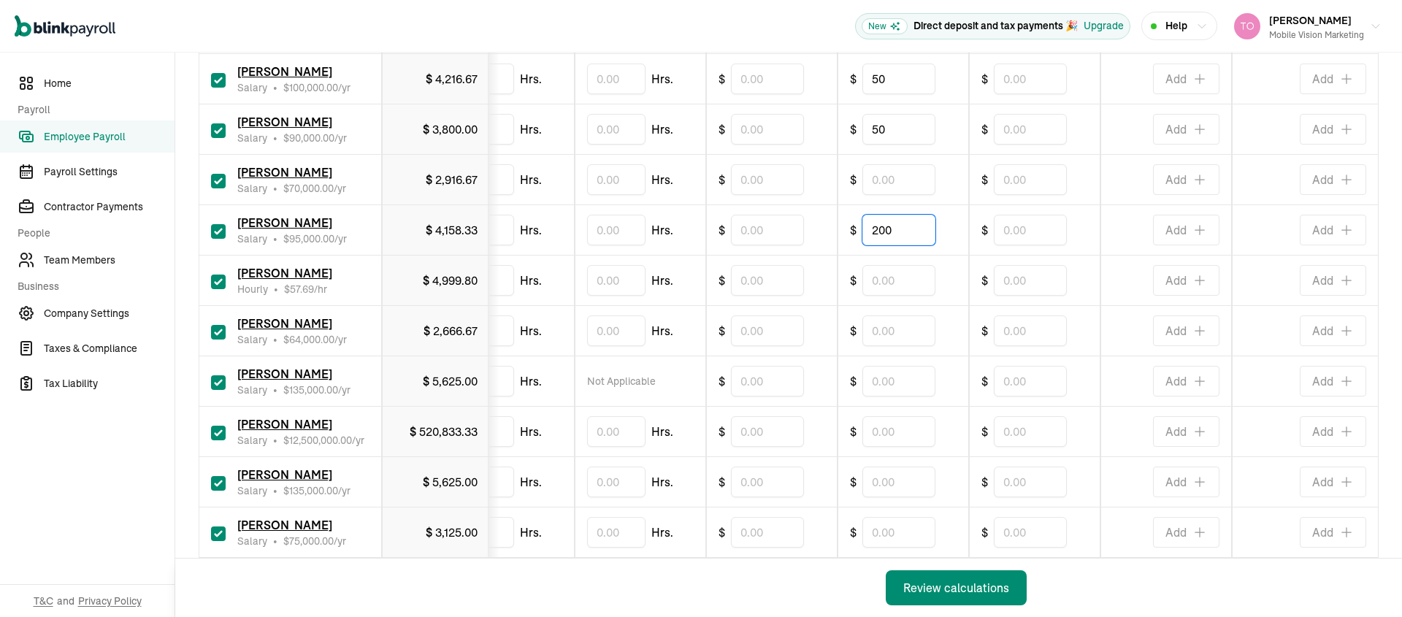
type input "200"
click at [900, 478] on input "text" at bounding box center [898, 482] width 73 height 31
type input "50"
click at [905, 336] on input "text" at bounding box center [898, 330] width 73 height 31
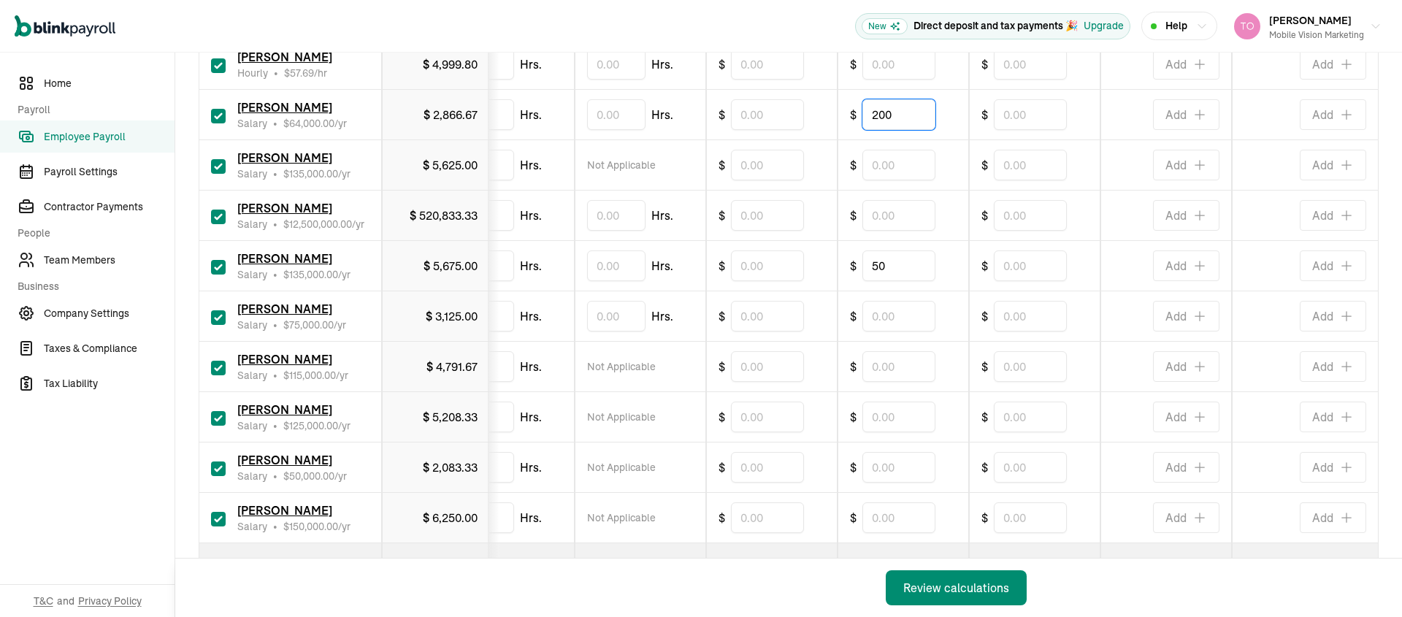
scroll to position [881, 0]
type input "200"
click at [881, 218] on input "text" at bounding box center [898, 214] width 73 height 31
type input "50"
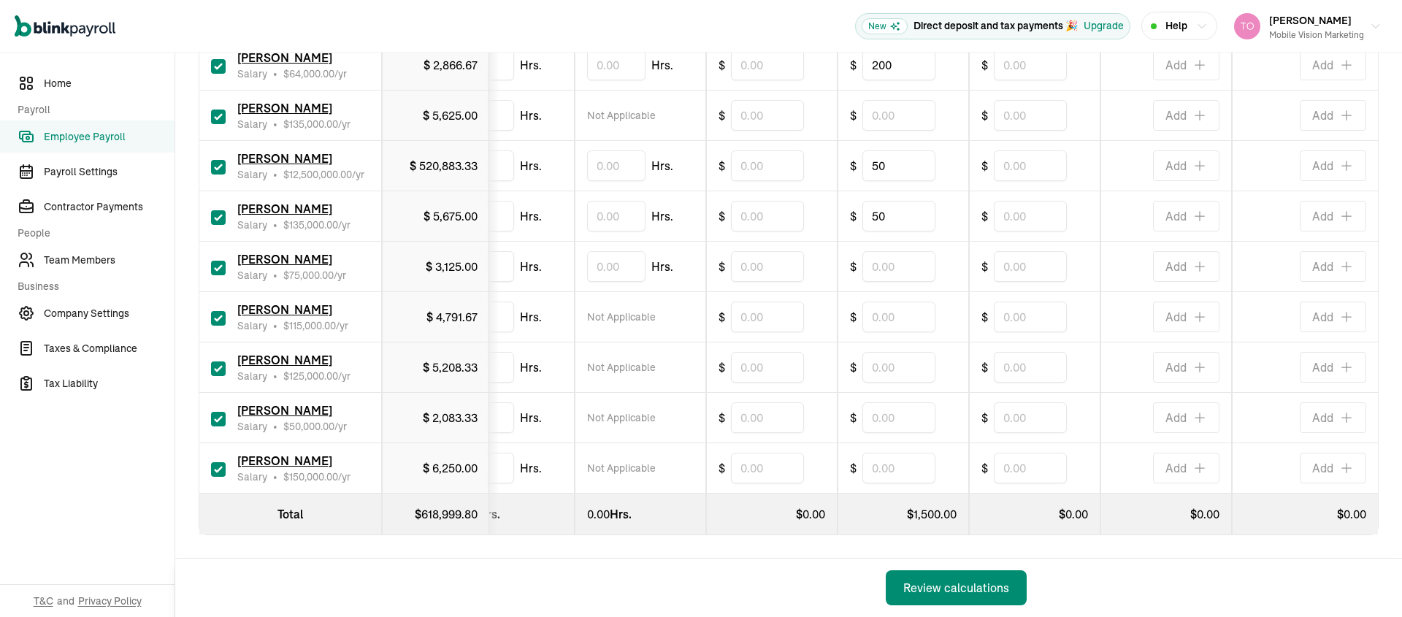
scroll to position [941, 0]
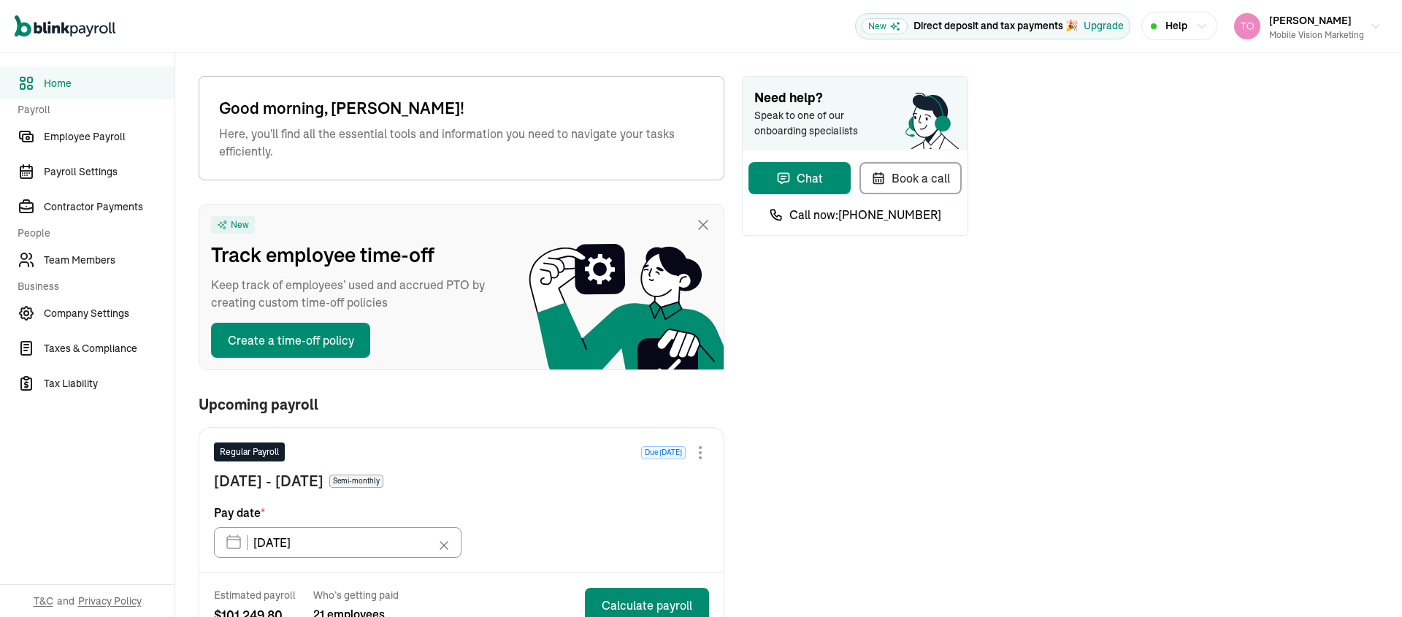
click at [83, 276] on nav "Home Payroll Employee Payroll Payroll Settings Contractor Payments People Team …" at bounding box center [87, 335] width 175 height 564
click at [85, 265] on span "Team Members" at bounding box center [109, 260] width 131 height 15
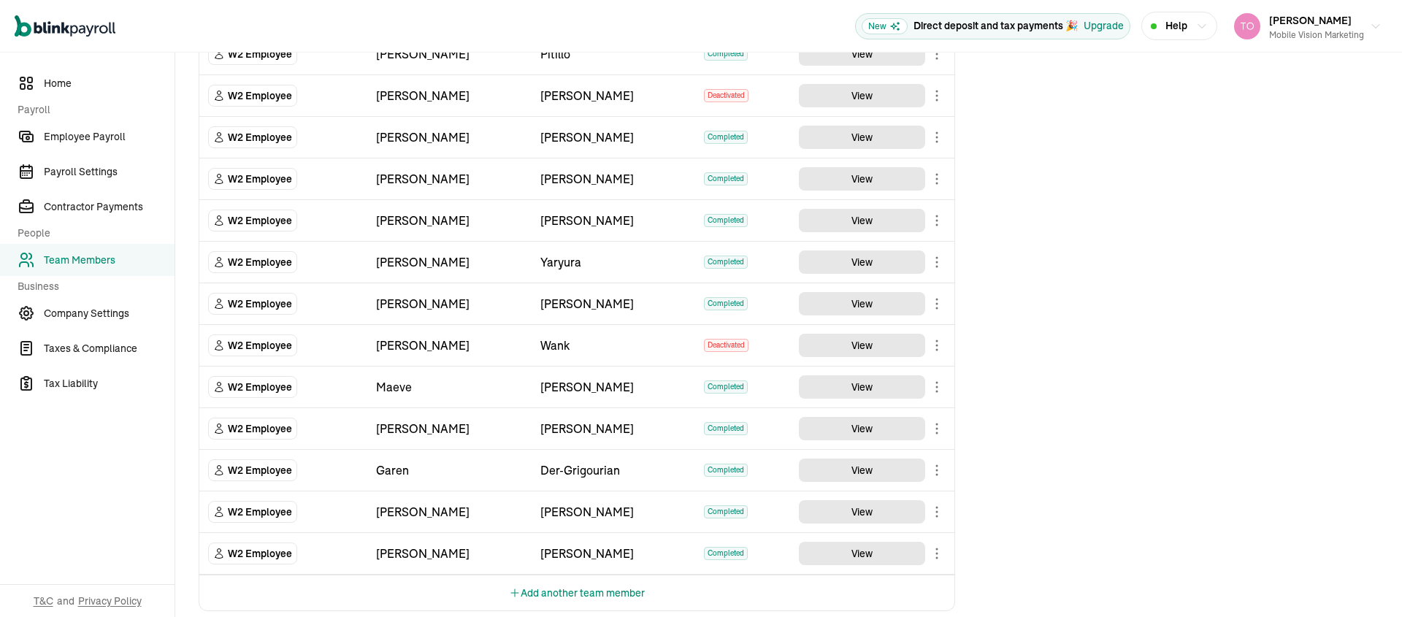
scroll to position [689, 0]
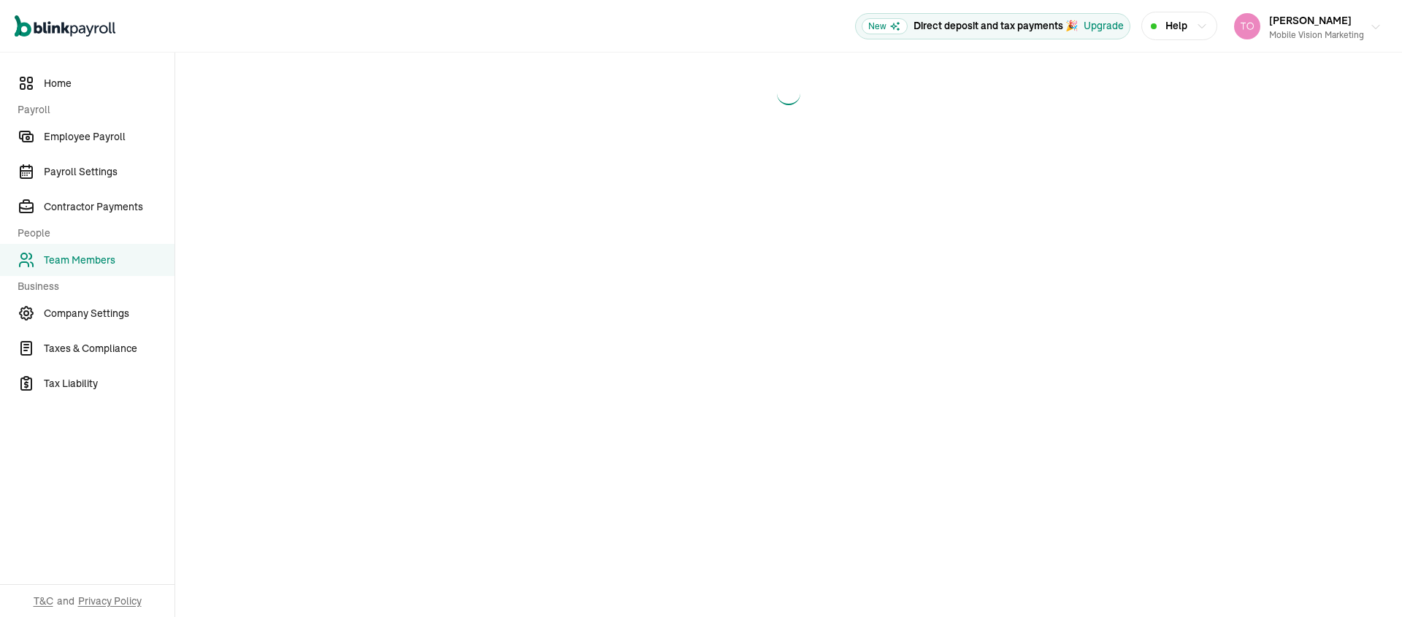
click at [1312, 31] on div "Mobile Vision Marketing" at bounding box center [1316, 34] width 95 height 13
click at [1024, 294] on main at bounding box center [788, 335] width 1227 height 564
click at [1371, 26] on icon "button" at bounding box center [1376, 27] width 12 height 12
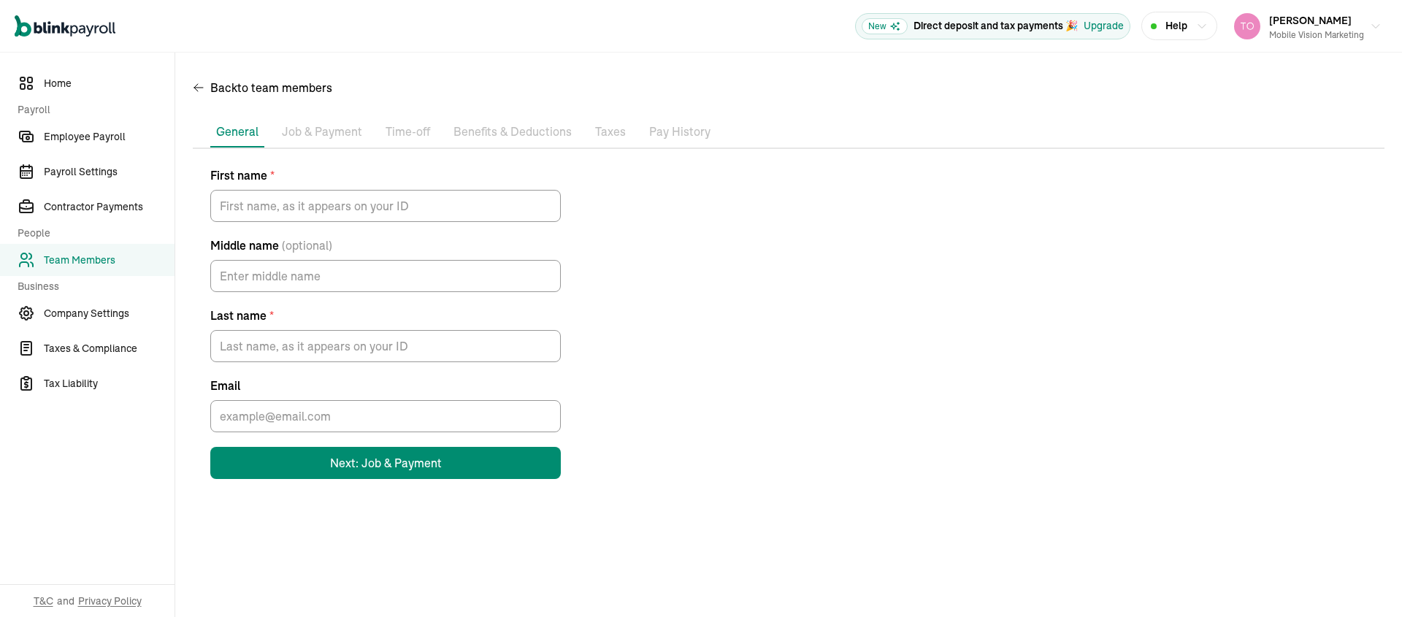
click at [315, 138] on p "Job & Payment" at bounding box center [322, 132] width 80 height 19
click at [318, 134] on p "Job & Payment" at bounding box center [322, 132] width 80 height 19
click at [411, 131] on p "Time-off" at bounding box center [408, 132] width 45 height 19
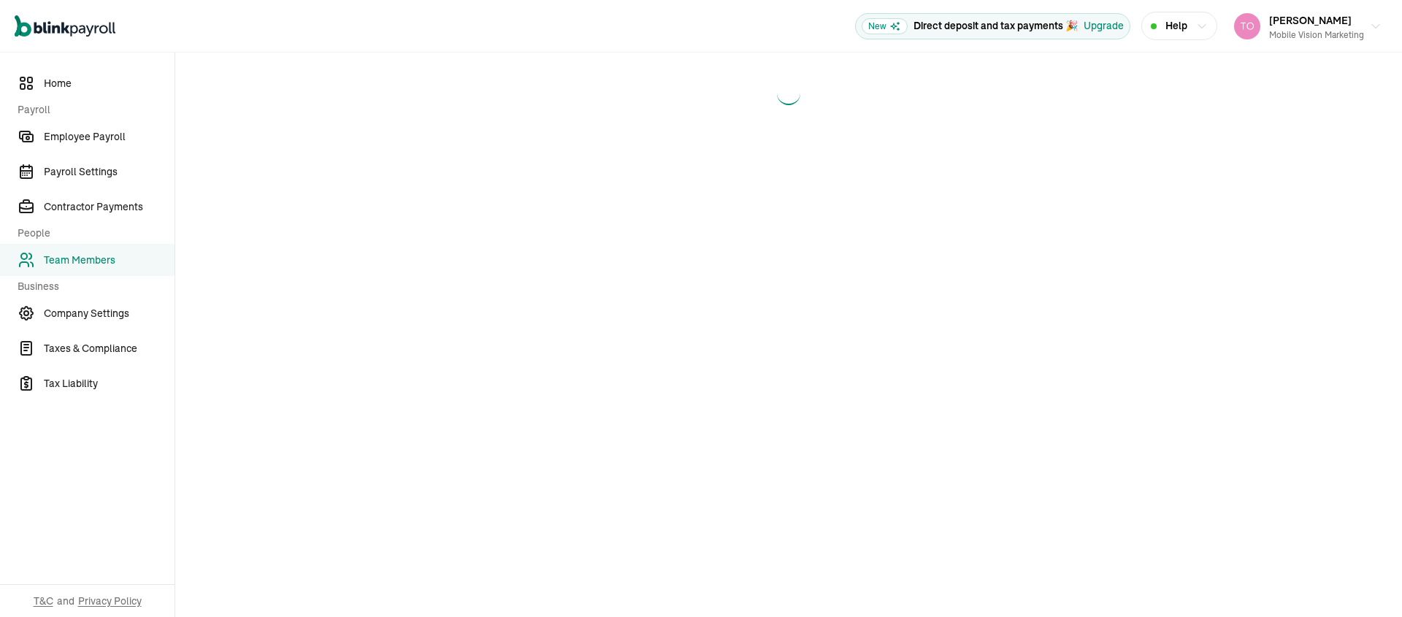
click at [77, 249] on link "Team Members" at bounding box center [87, 260] width 175 height 32
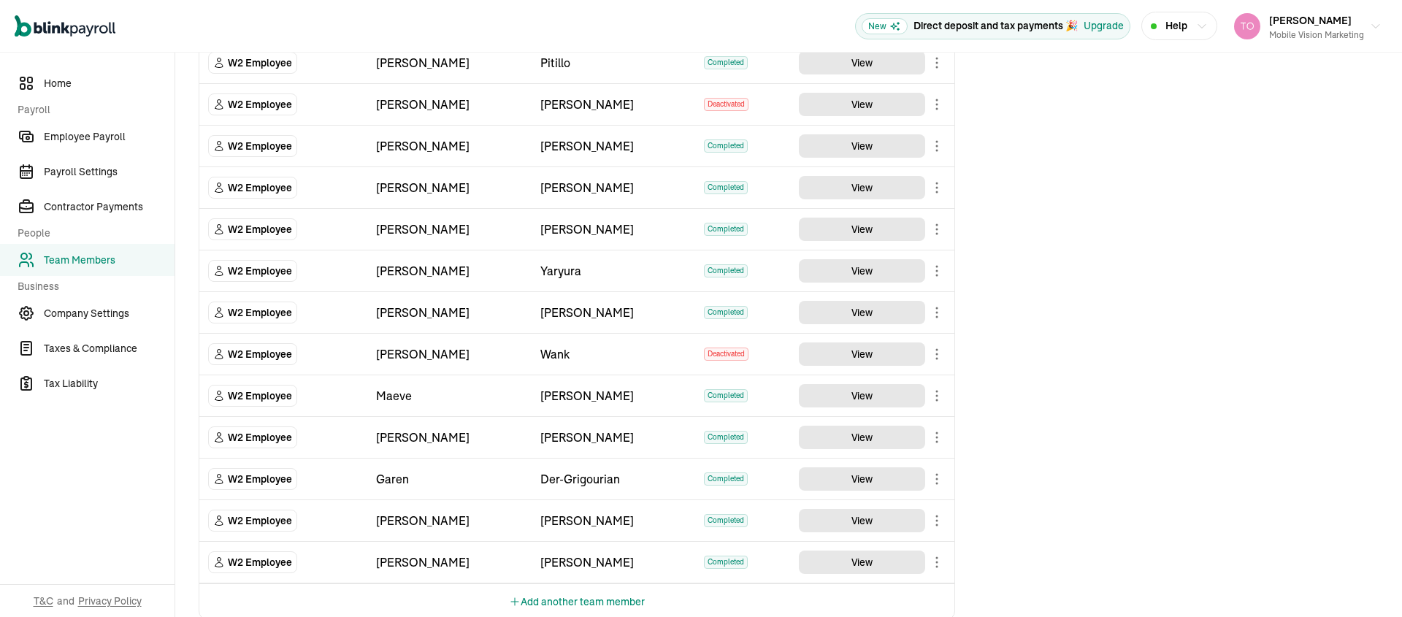
scroll to position [726, 0]
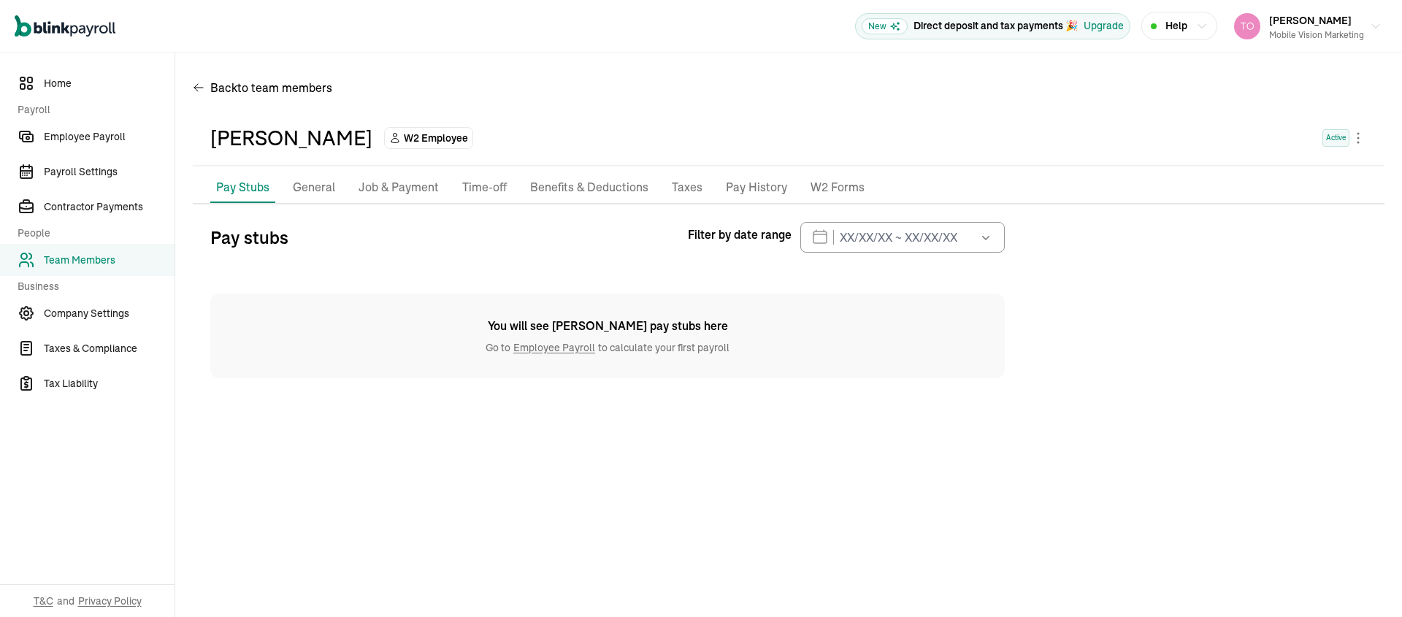
click at [380, 182] on p "Job & Payment" at bounding box center [399, 187] width 80 height 19
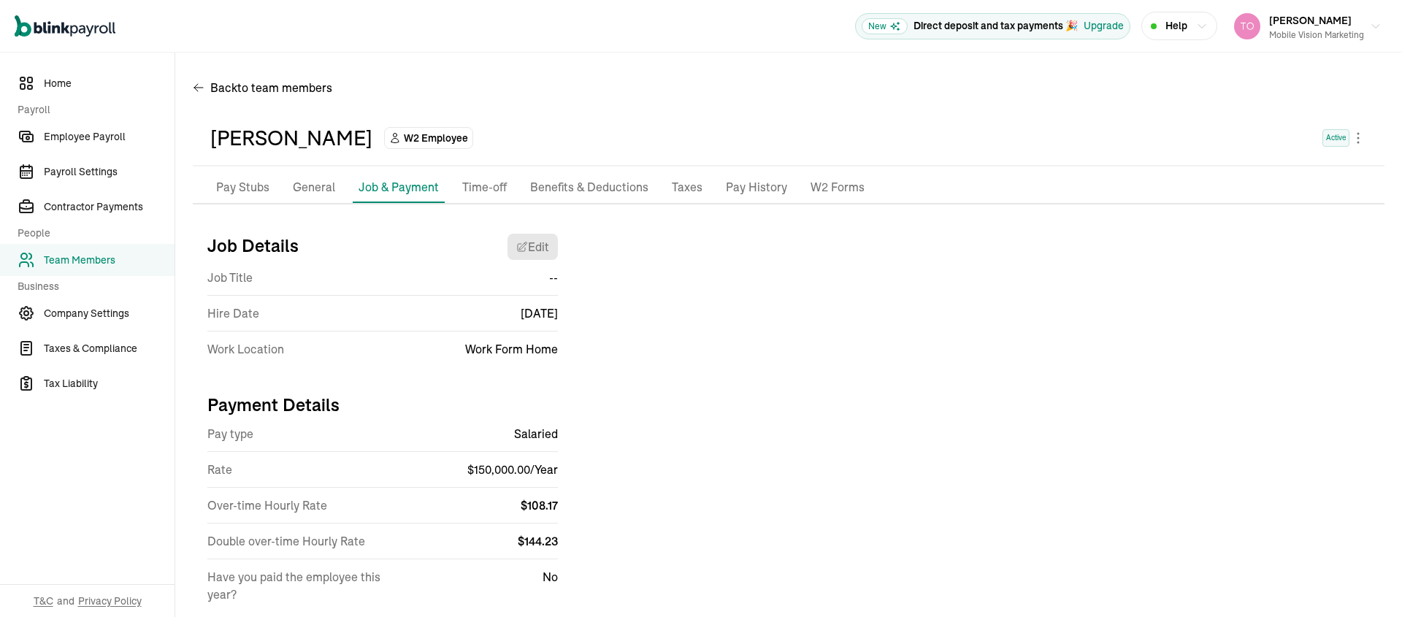
click at [678, 189] on p "Taxes" at bounding box center [687, 187] width 31 height 19
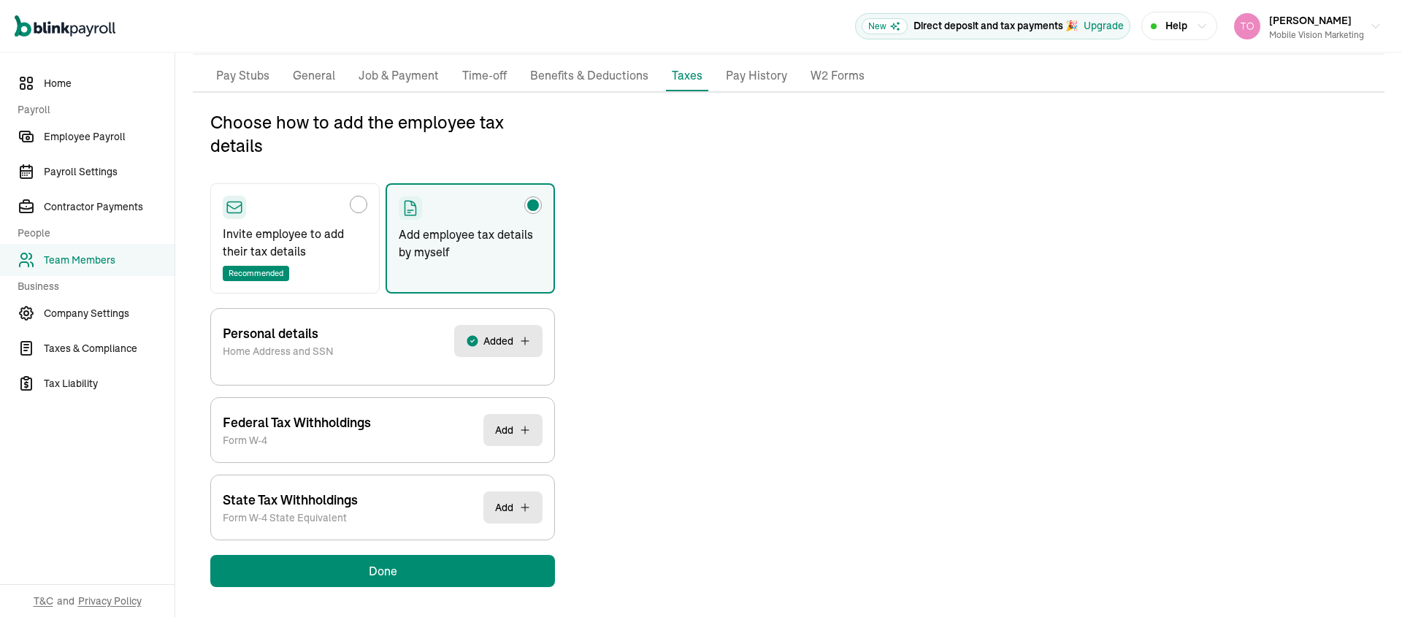
scroll to position [113, 0]
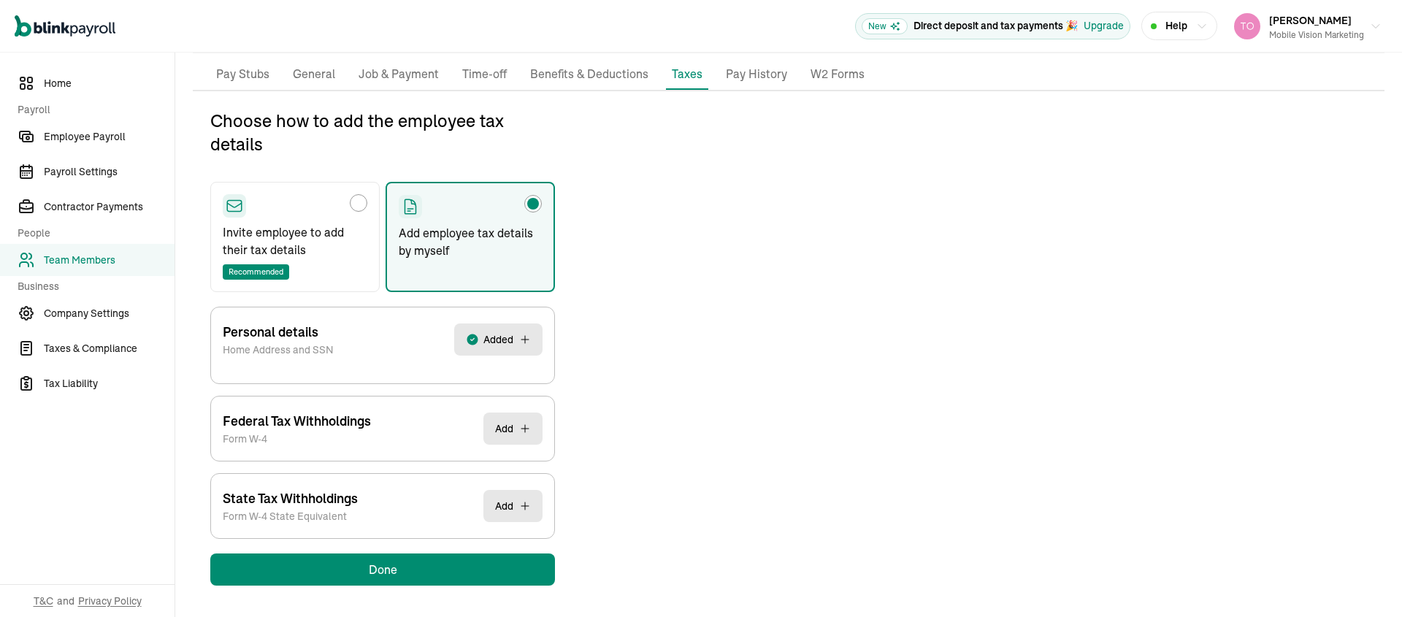
click at [689, 250] on div "Choose how to add the employee tax details Invite employee to add their tax det…" at bounding box center [789, 347] width 1192 height 477
click at [388, 79] on p "Job & Payment" at bounding box center [399, 74] width 80 height 19
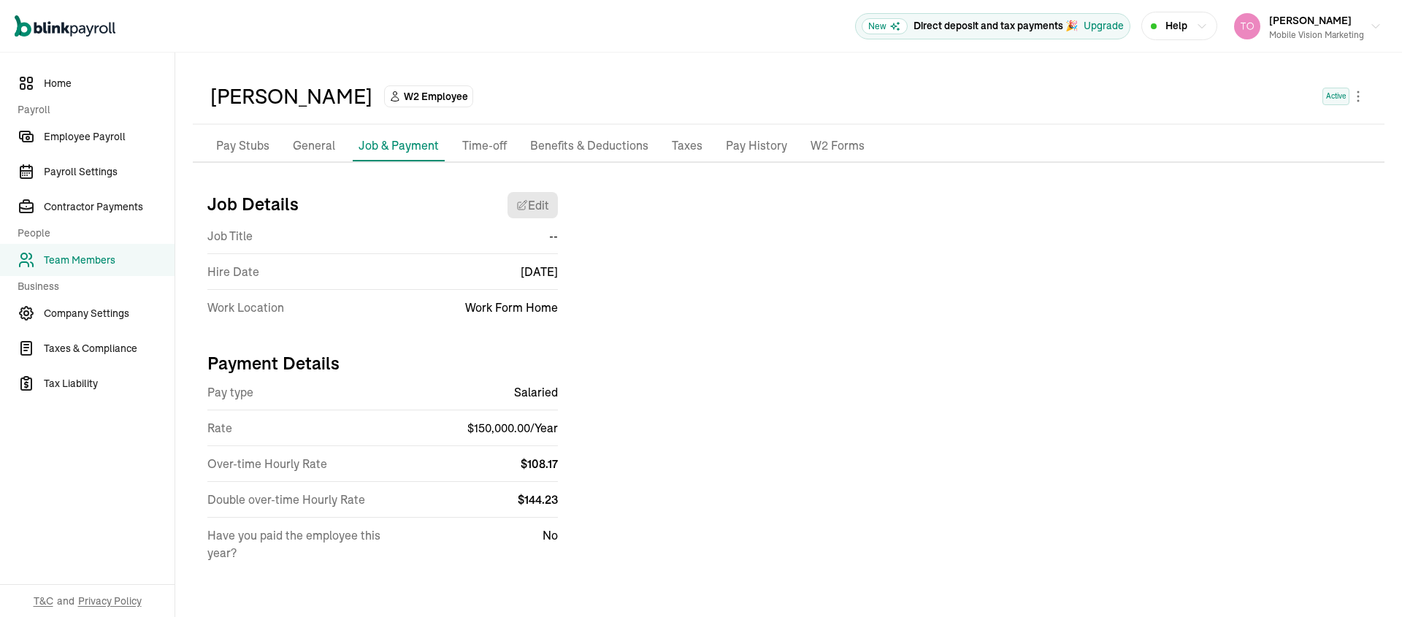
scroll to position [42, 0]
click at [599, 148] on p "Benefits & Deductions" at bounding box center [589, 146] width 118 height 19
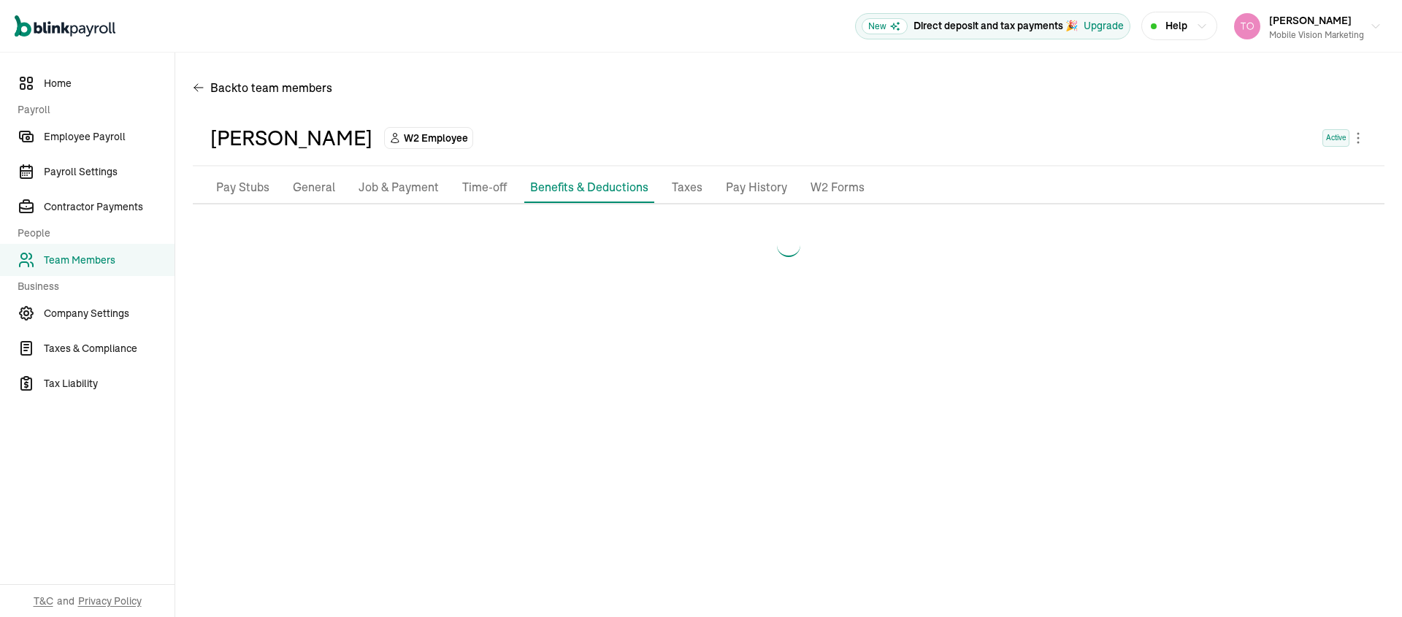
scroll to position [0, 0]
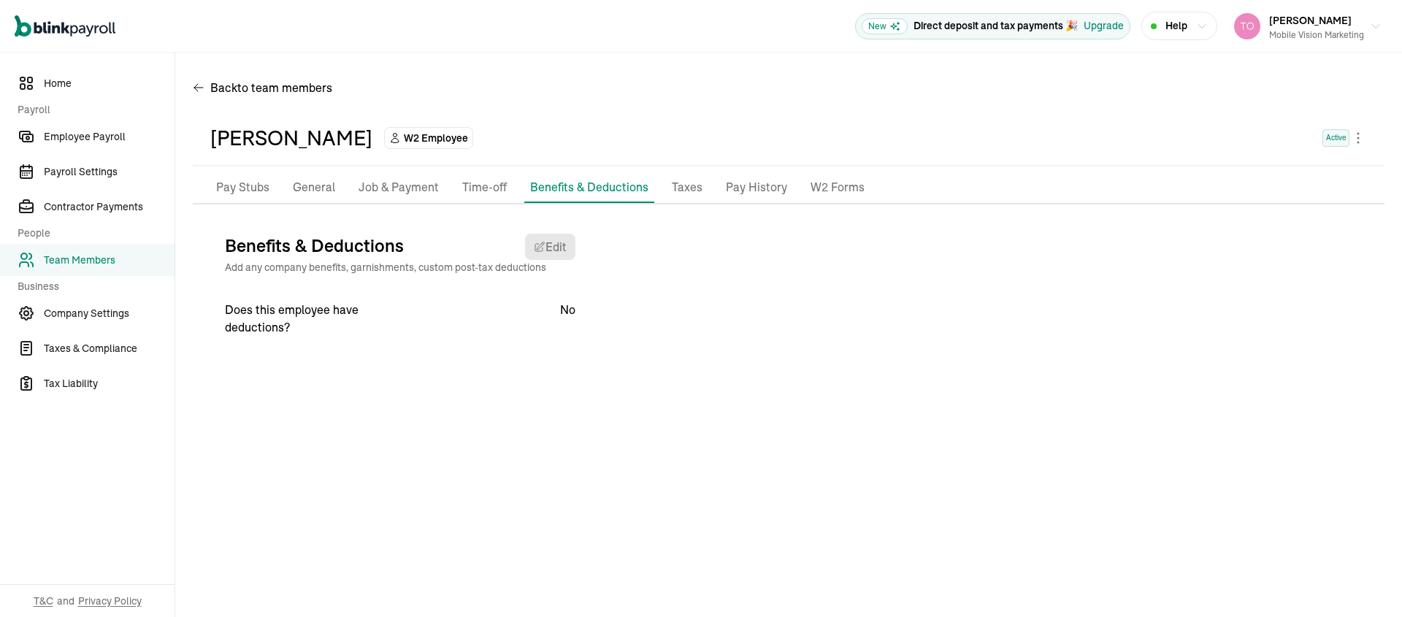
click at [680, 187] on p "Taxes" at bounding box center [687, 187] width 31 height 19
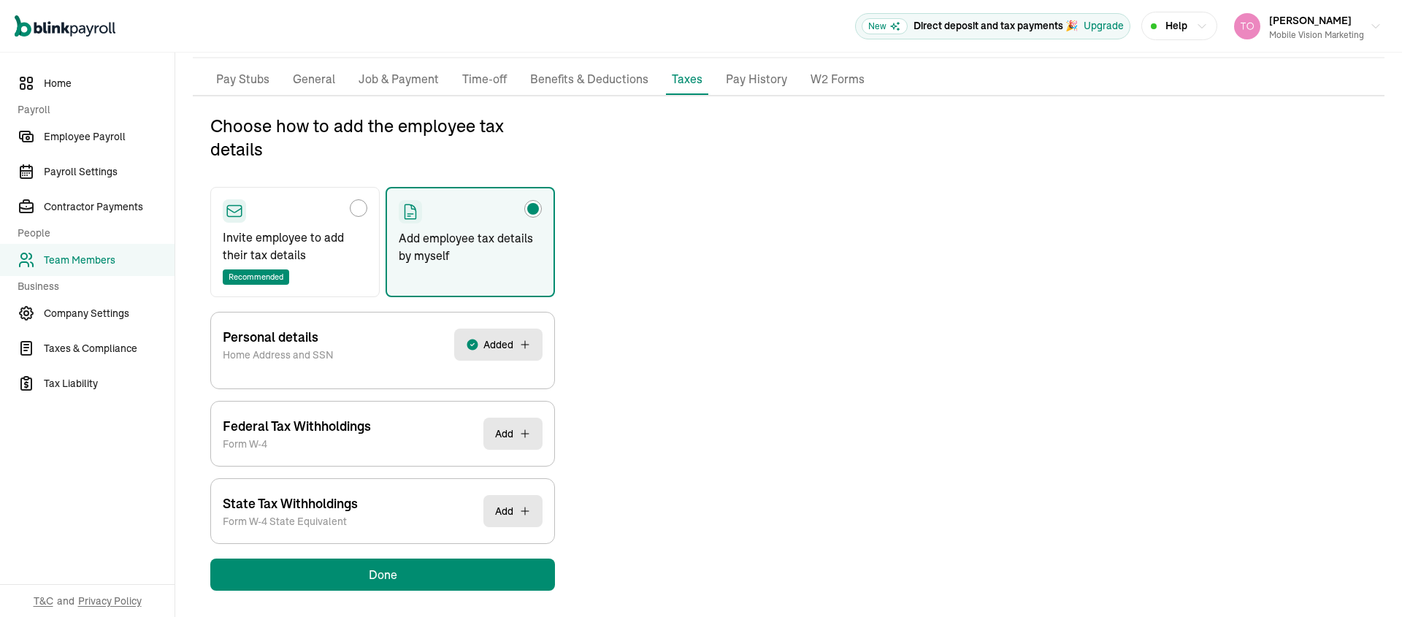
scroll to position [113, 0]
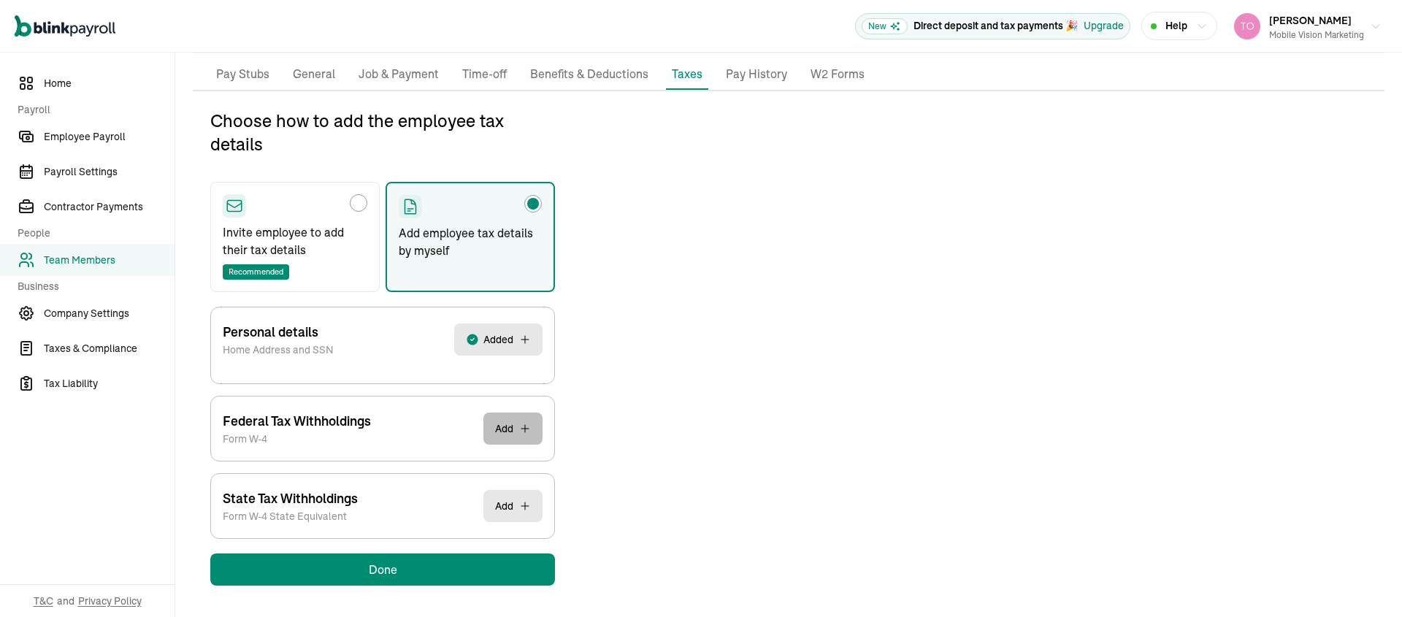
click at [507, 436] on button "Add" at bounding box center [512, 429] width 59 height 32
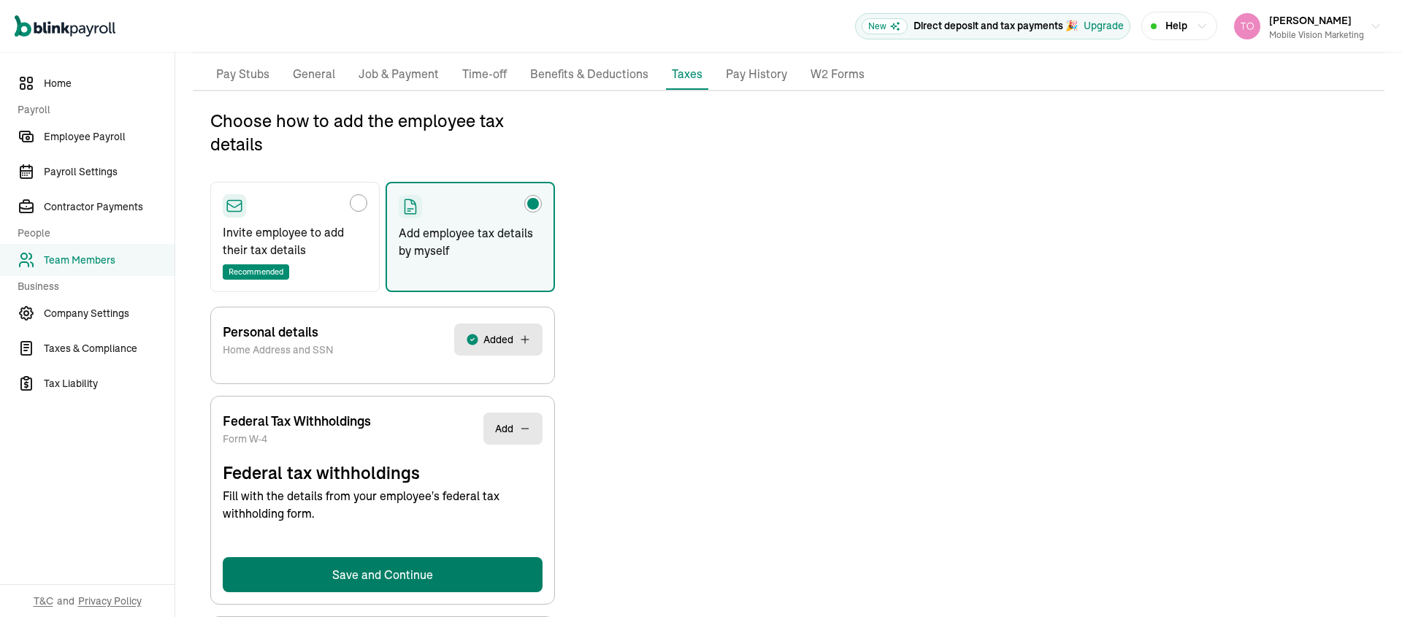
click at [372, 588] on button "Save and Continue" at bounding box center [383, 574] width 320 height 35
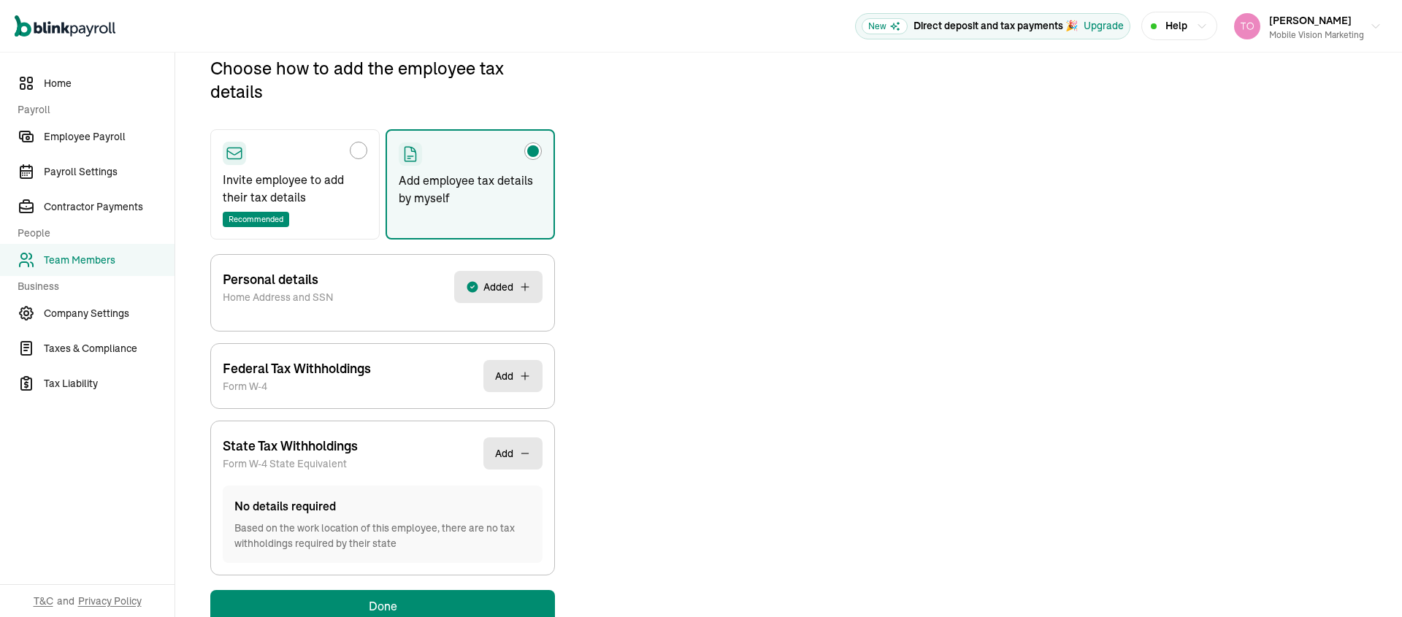
scroll to position [172, 0]
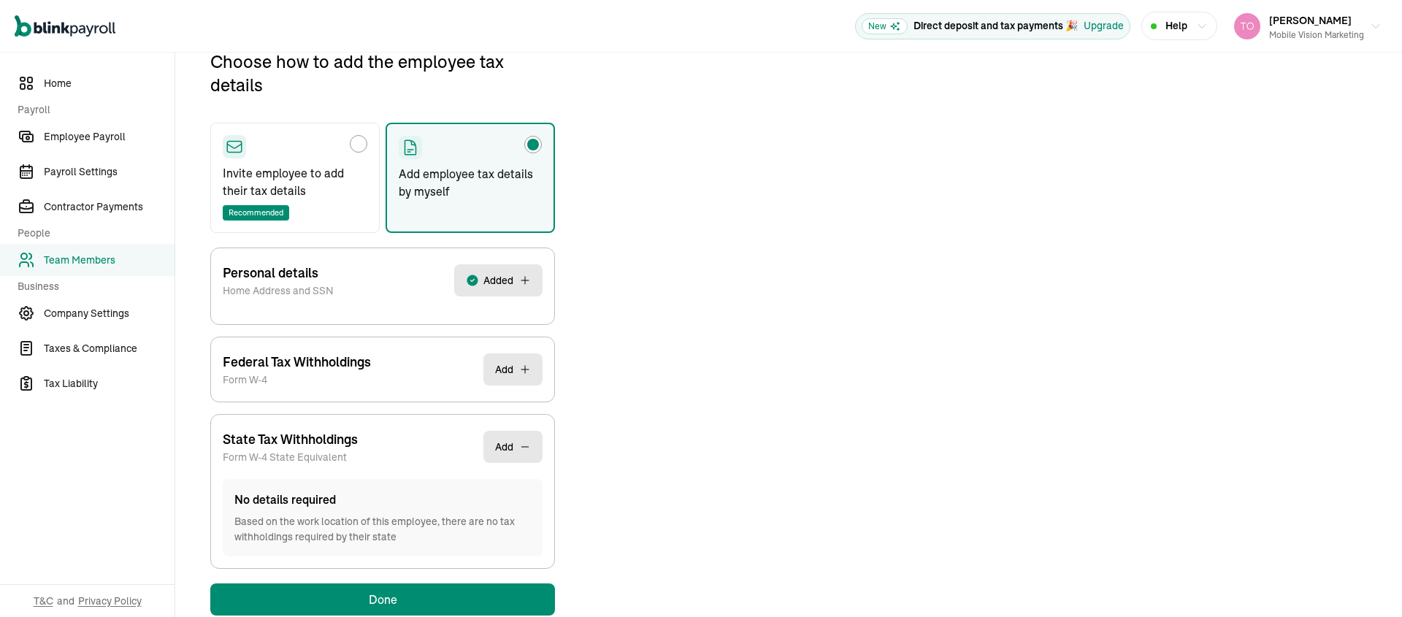
select select "H"
select select "NONE"
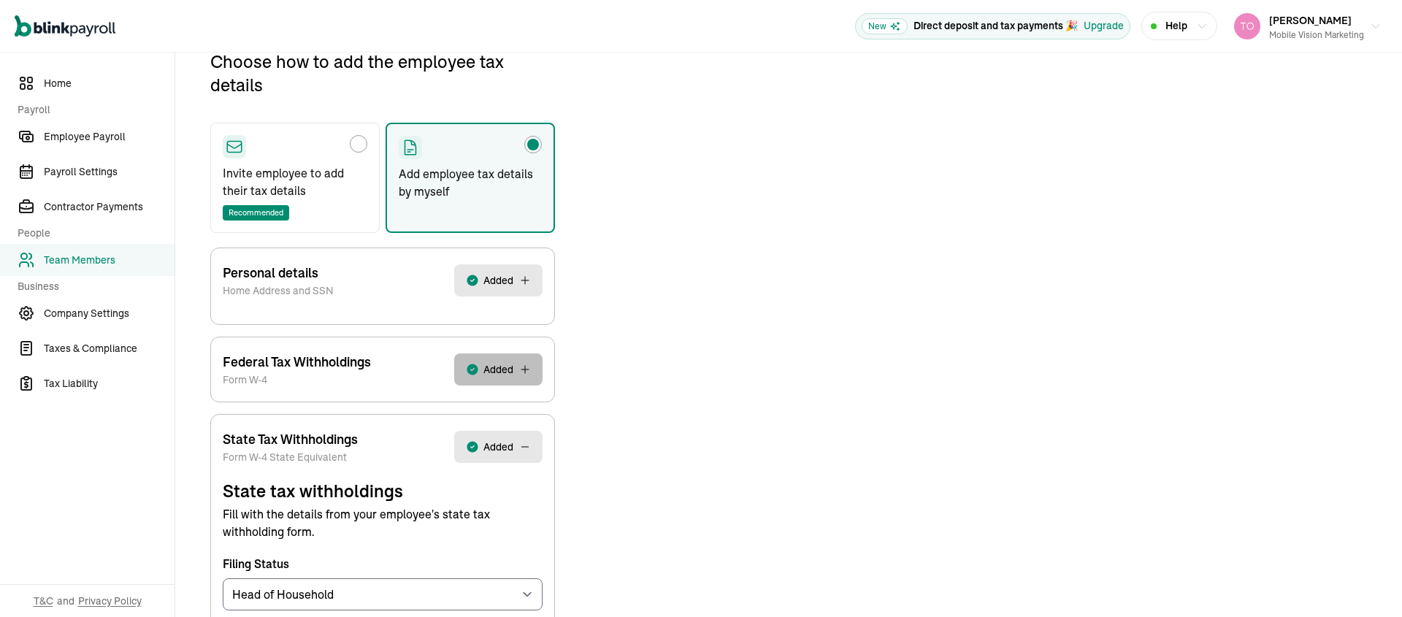
click at [494, 364] on span "Added" at bounding box center [498, 369] width 30 height 15
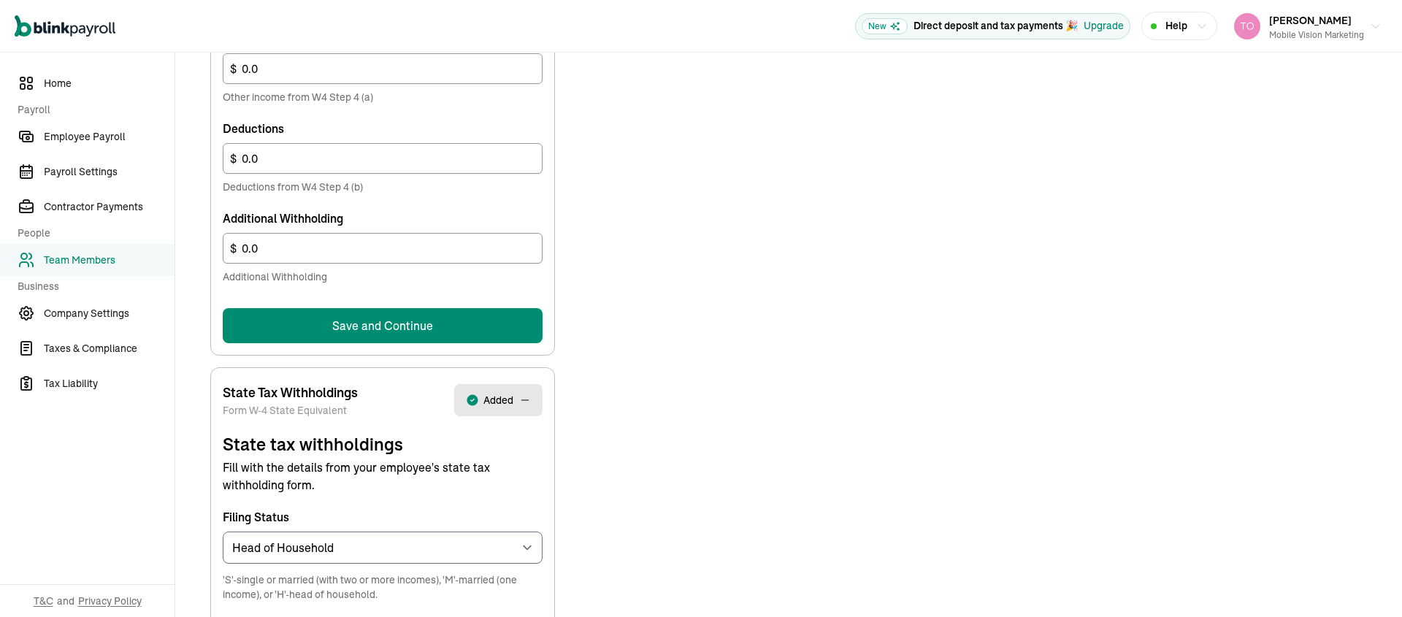
scroll to position [825, 0]
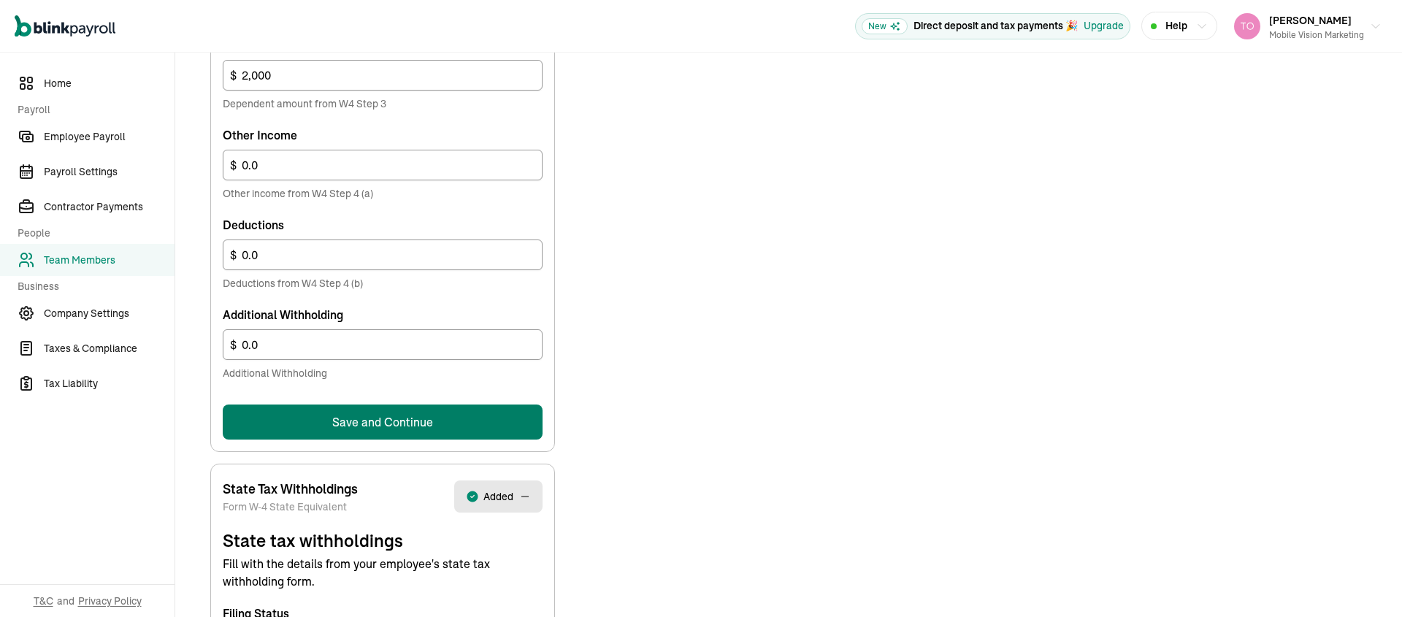
click at [418, 429] on button "Save and Continue" at bounding box center [383, 422] width 320 height 35
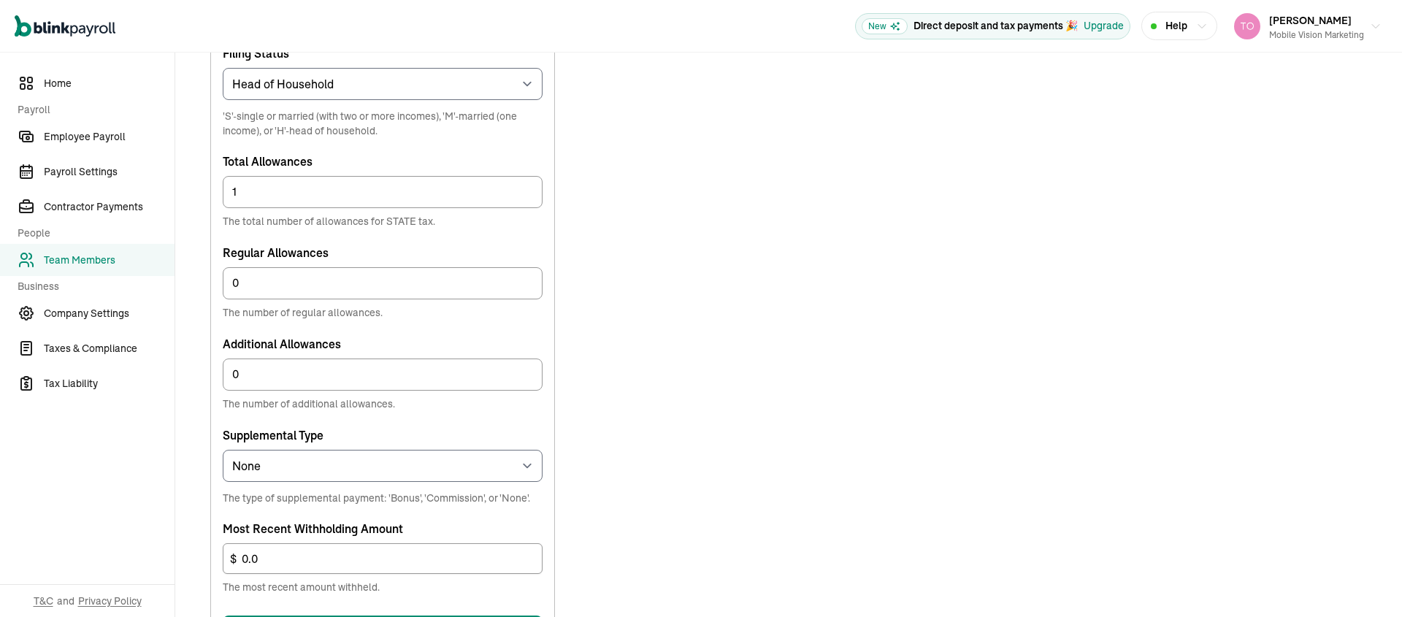
scroll to position [807, 0]
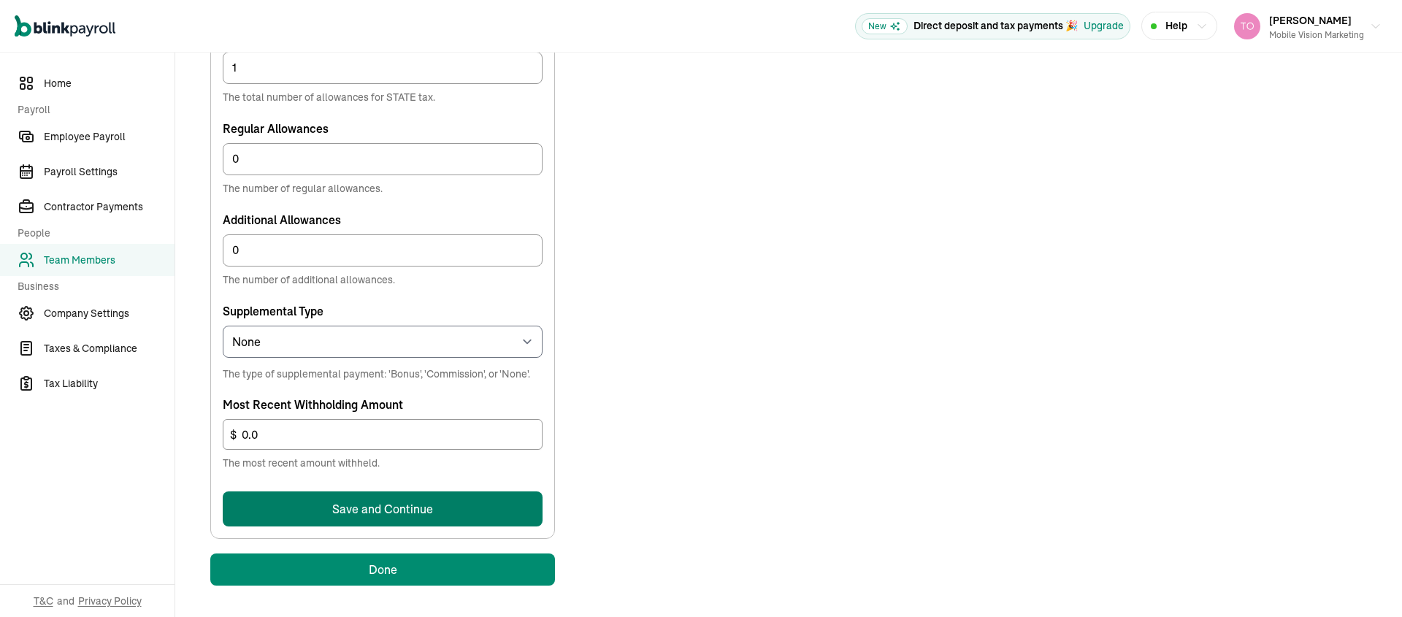
click at [377, 514] on button "Save and Continue" at bounding box center [383, 508] width 320 height 35
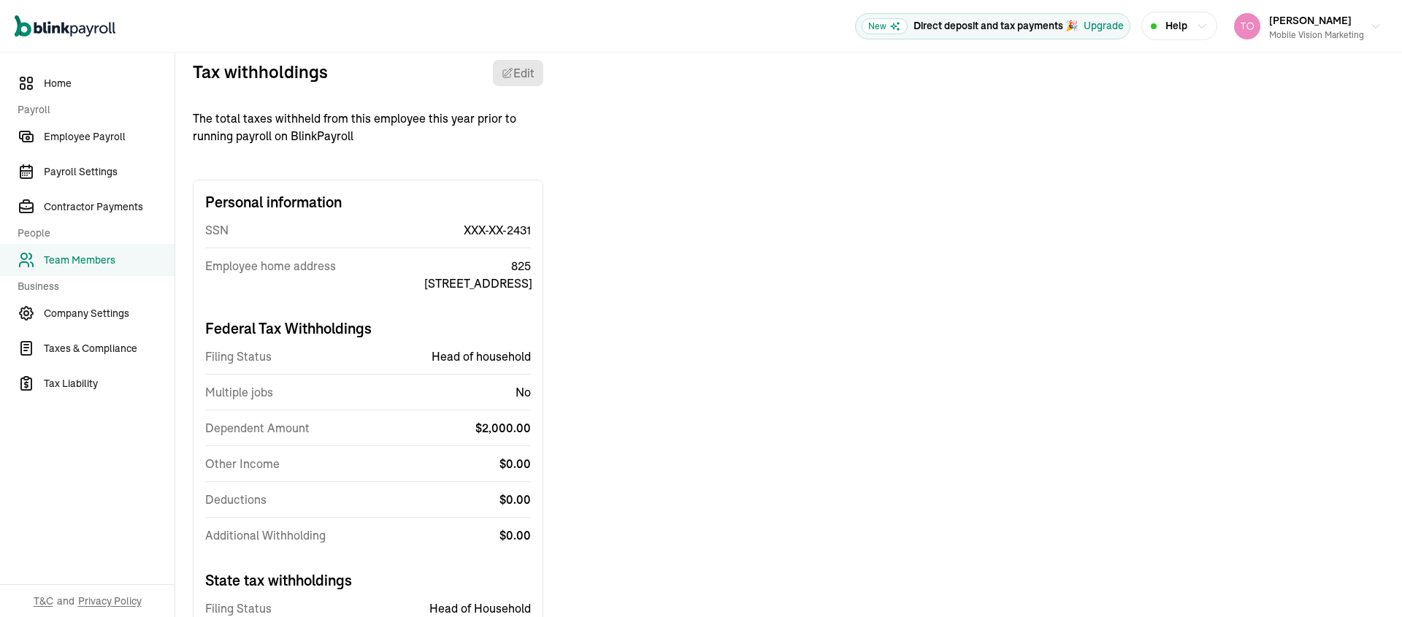
scroll to position [172, 0]
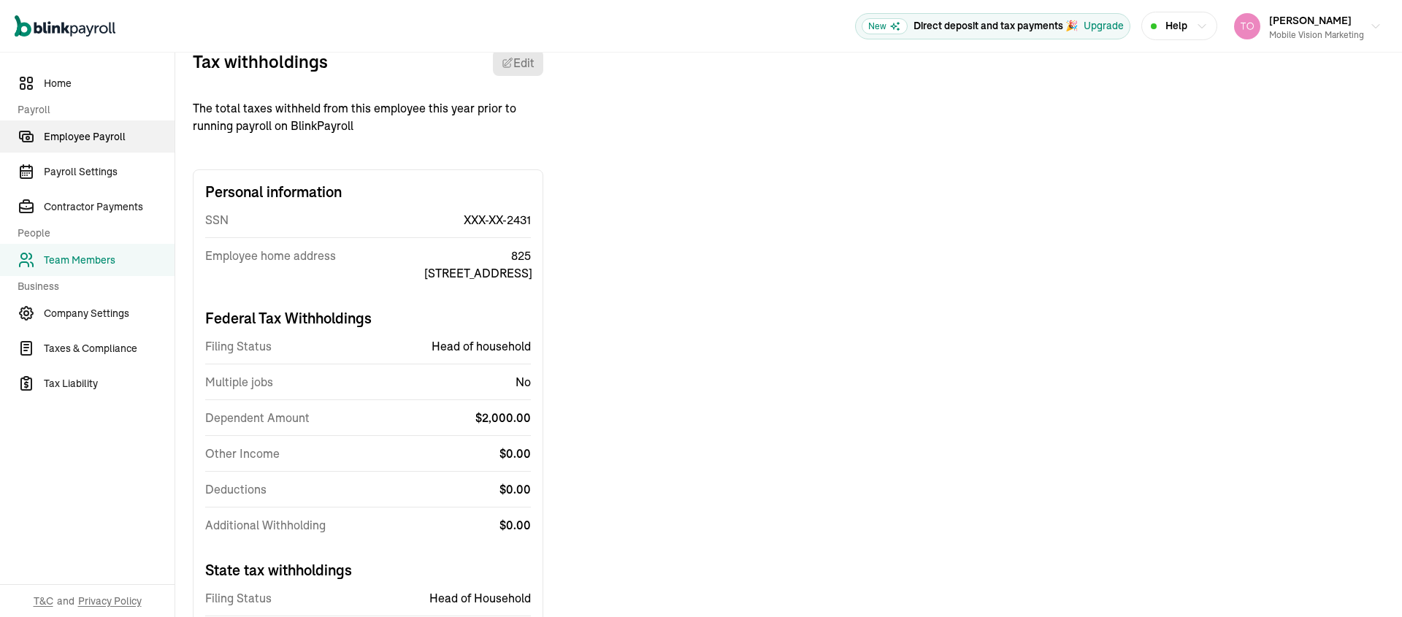
click at [85, 131] on span "Employee Payroll" at bounding box center [109, 136] width 131 height 15
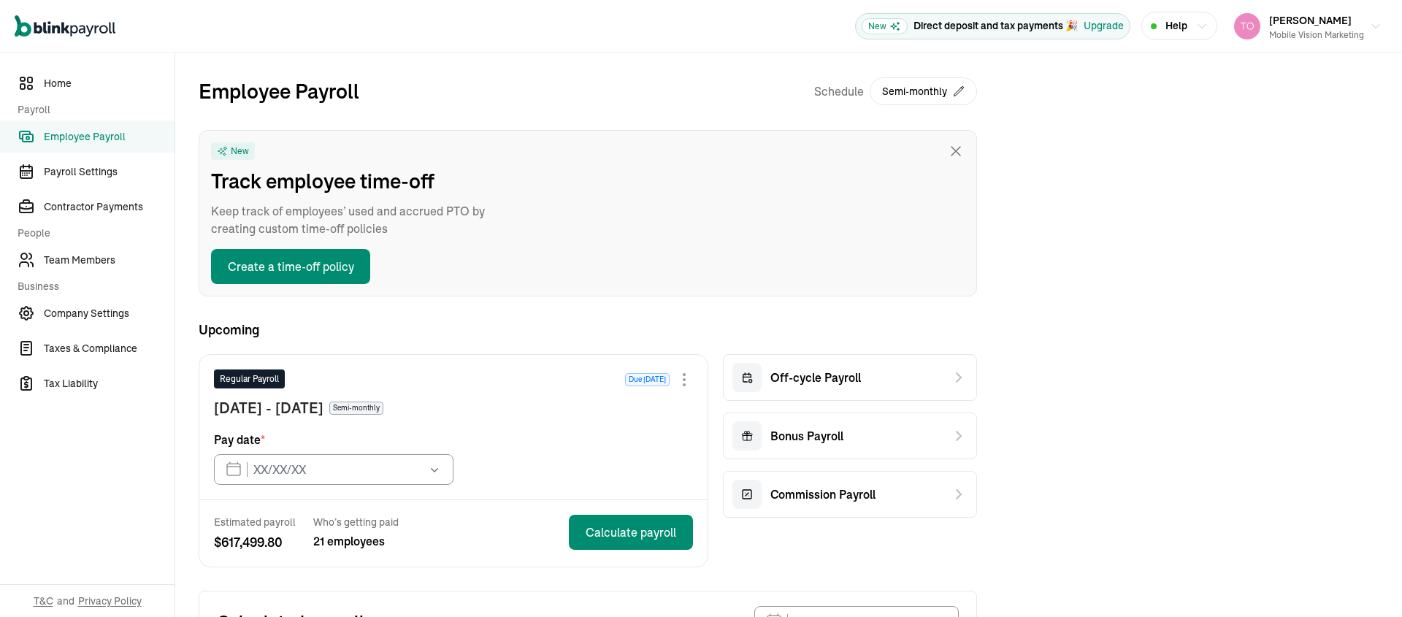
type input "10/15/2025"
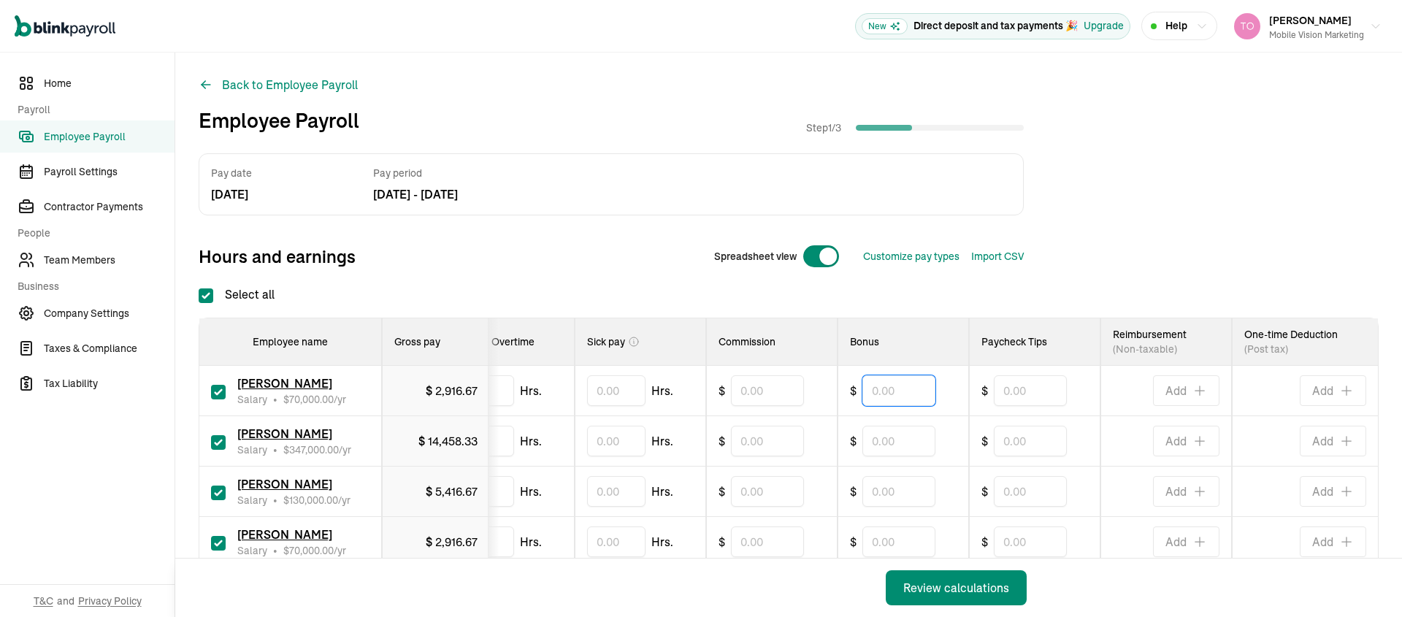
click at [892, 394] on input "text" at bounding box center [898, 390] width 73 height 31
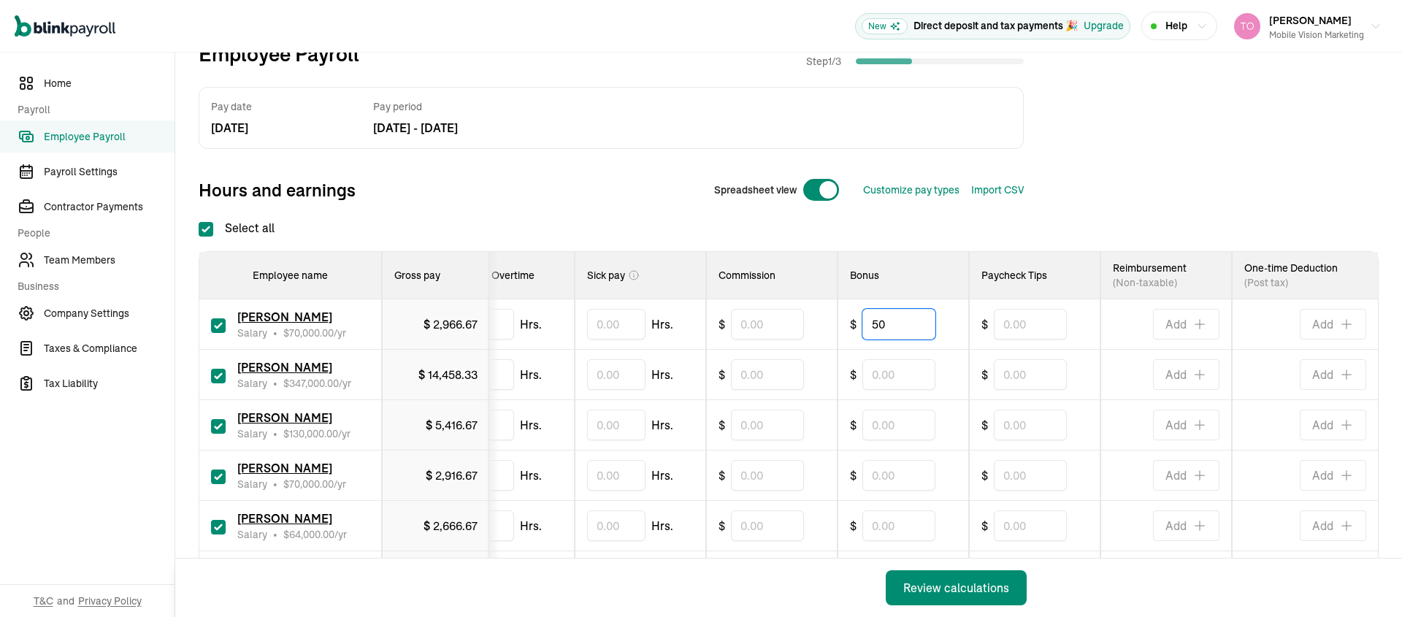
scroll to position [67, 0]
type input "50"
click at [865, 432] on input "text" at bounding box center [898, 424] width 73 height 31
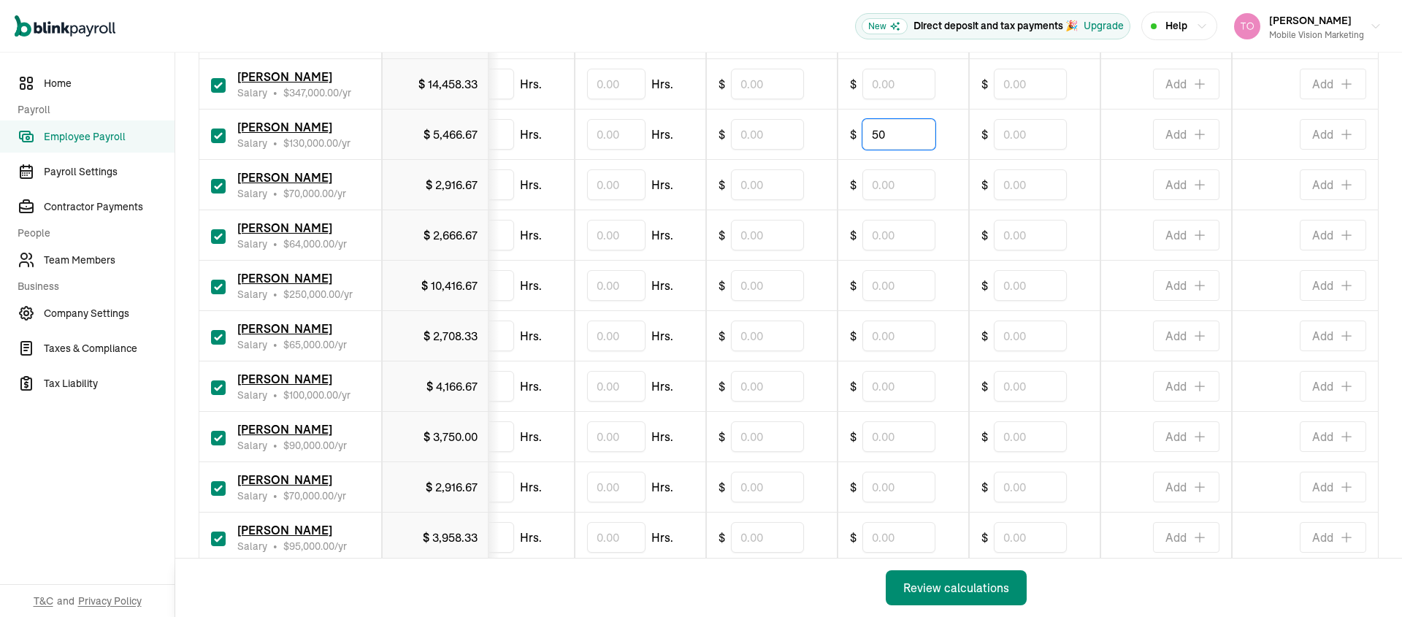
scroll to position [237, 0]
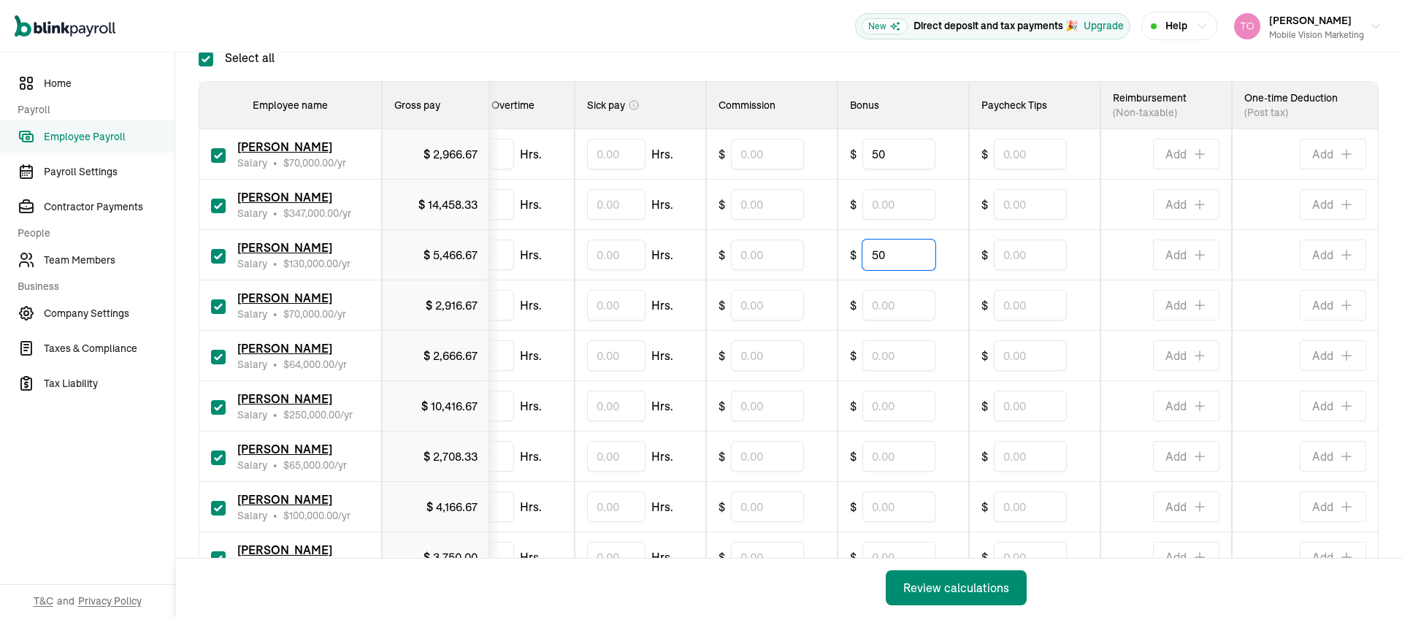
type input "50"
click at [895, 308] on input "text" at bounding box center [898, 305] width 73 height 31
type input "250"
click at [911, 353] on input "text" at bounding box center [898, 355] width 73 height 31
type input "250"
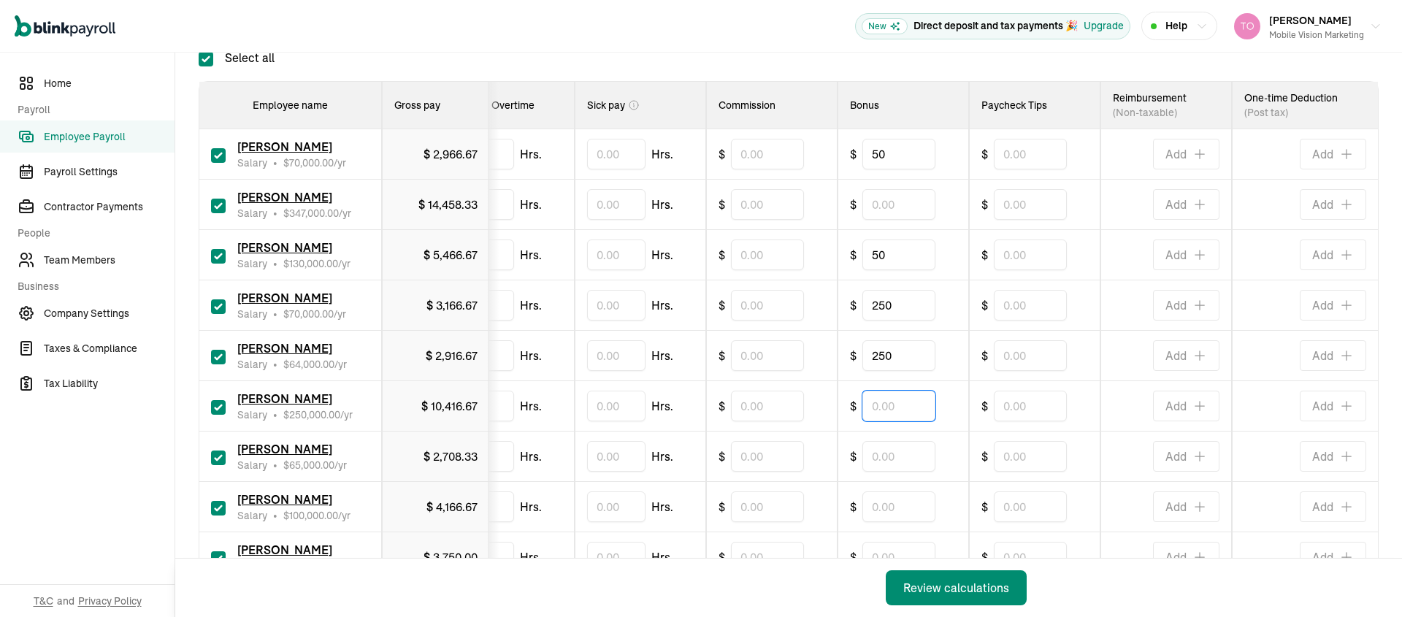
click at [893, 405] on input "text" at bounding box center [898, 406] width 73 height 31
type input "50"
click at [889, 458] on input "text" at bounding box center [898, 456] width 73 height 31
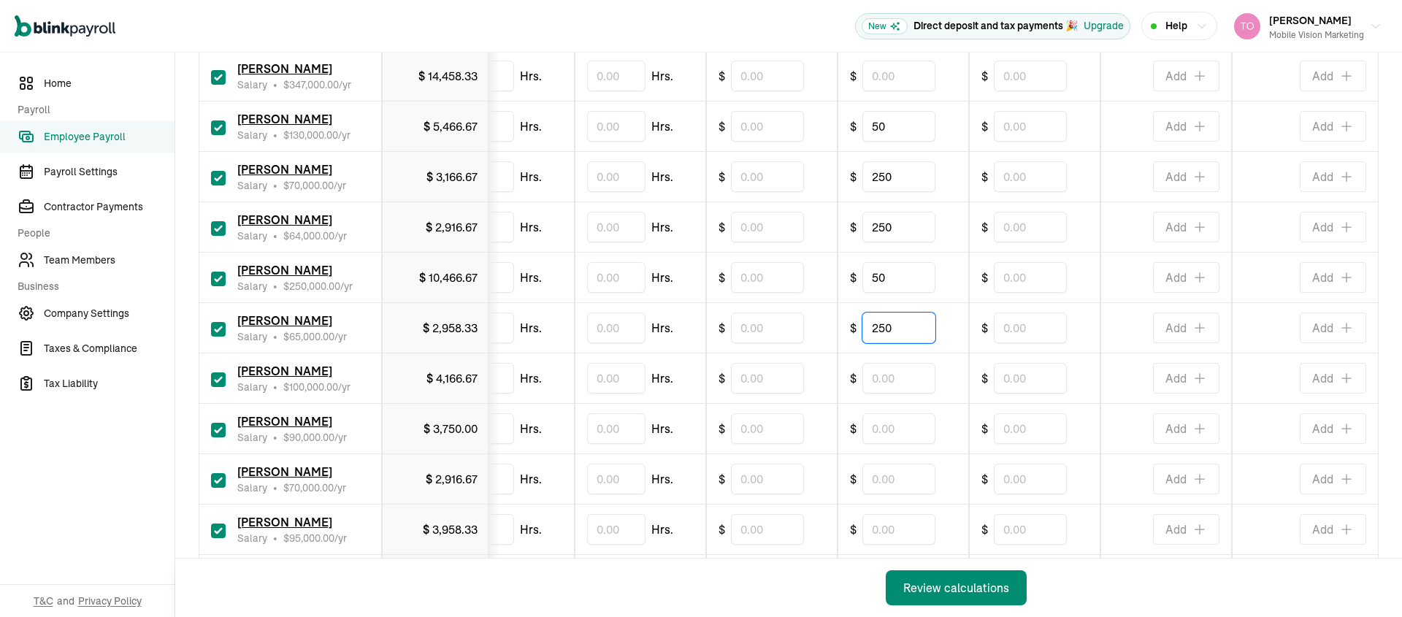
scroll to position [413, 0]
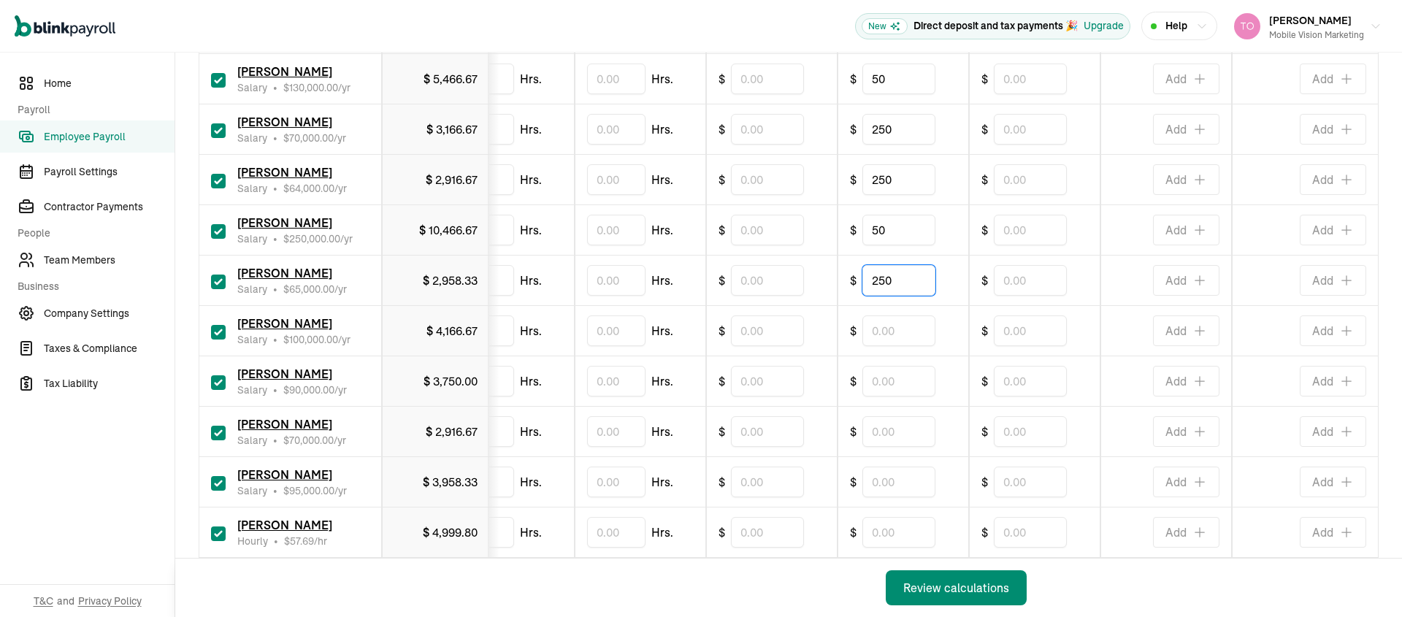
type input "250"
click at [899, 332] on input "text" at bounding box center [898, 330] width 73 height 31
type input "50"
click at [865, 383] on input "text" at bounding box center [898, 381] width 73 height 31
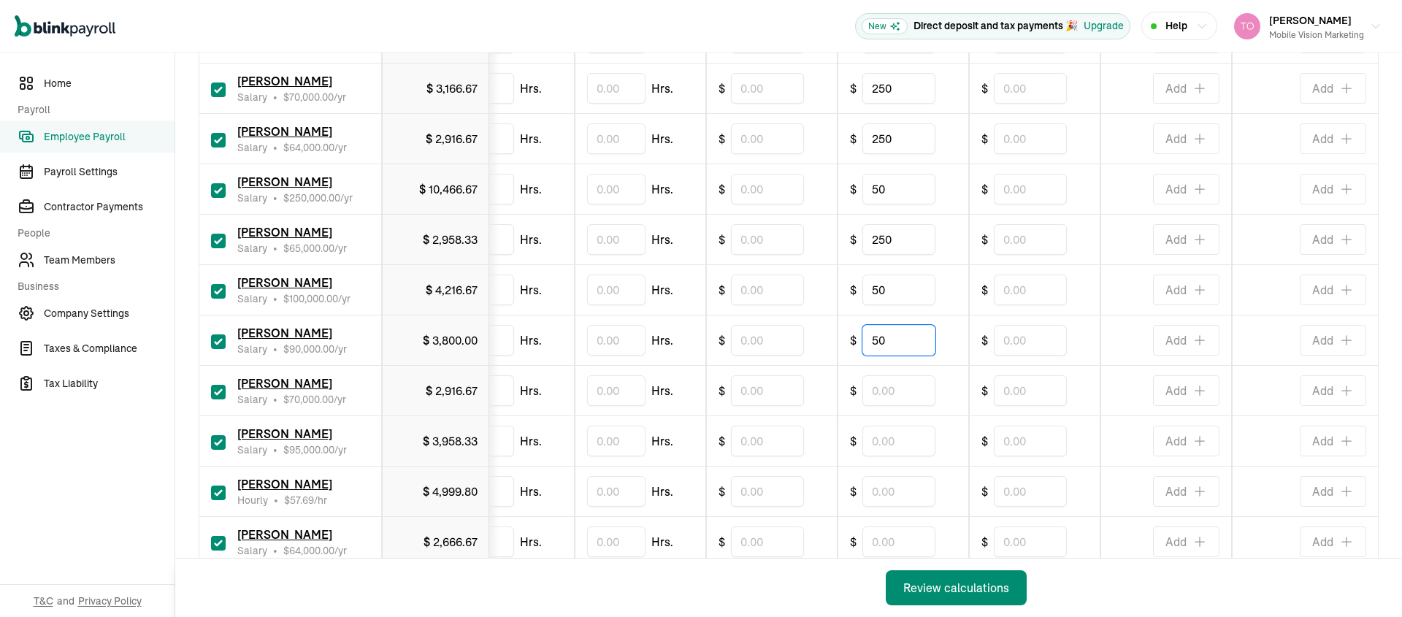
scroll to position [456, 0]
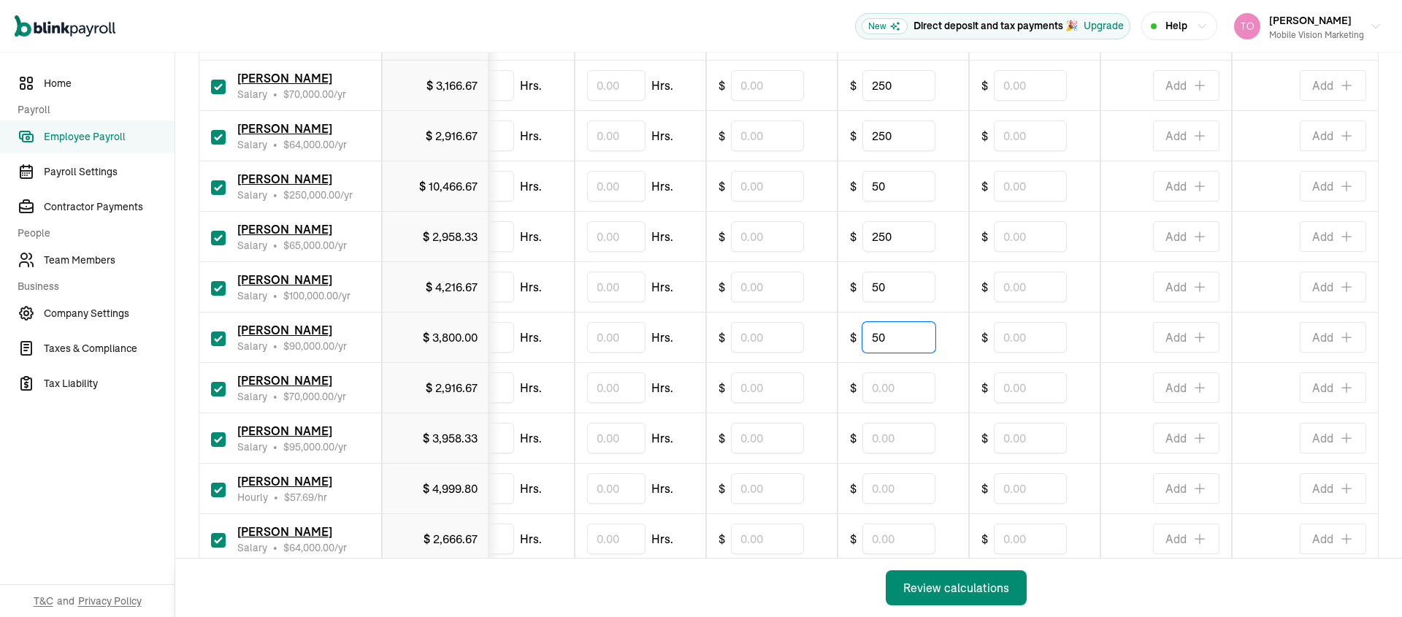
type input "50"
click at [900, 442] on input "text" at bounding box center [898, 438] width 73 height 31
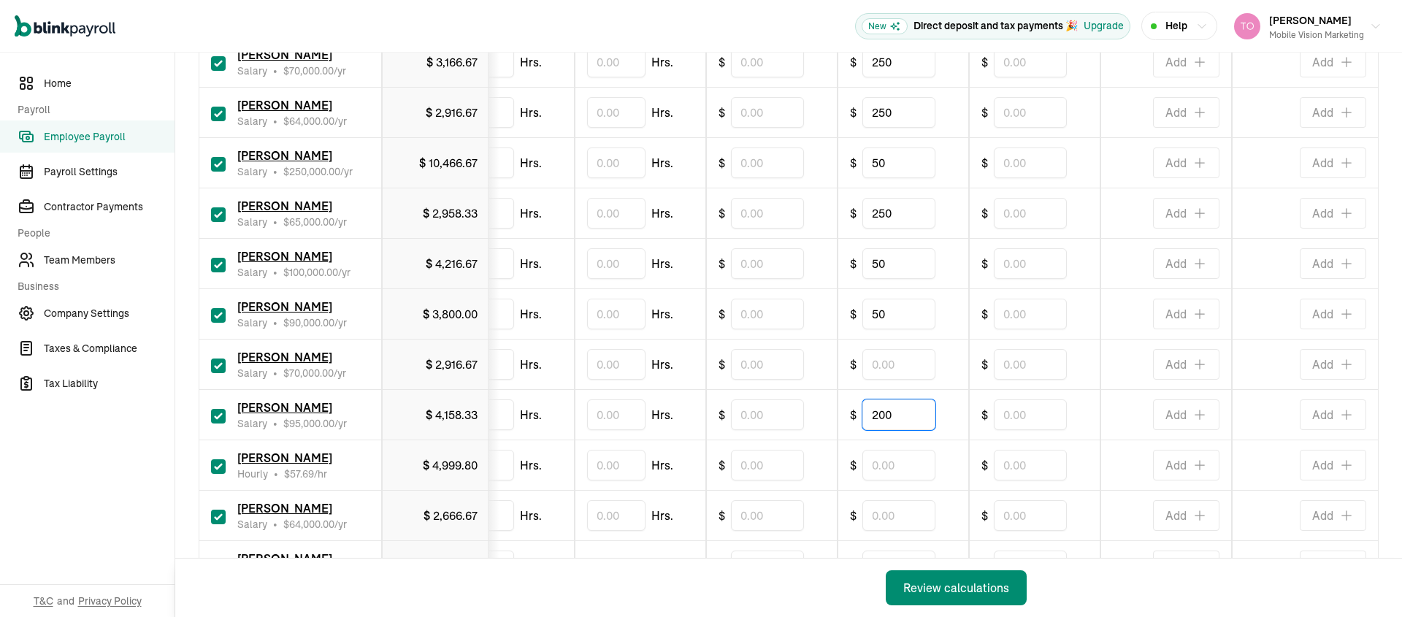
scroll to position [664, 0]
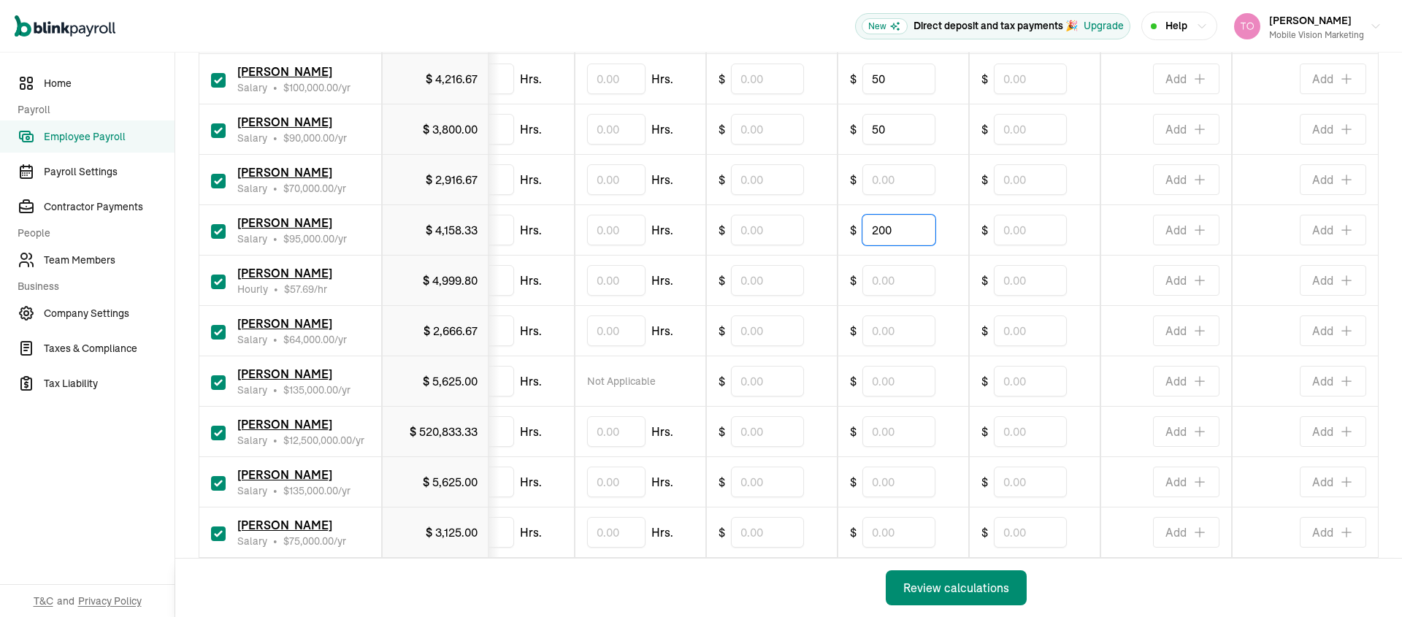
type input "200"
click at [900, 478] on input "text" at bounding box center [898, 482] width 73 height 31
type input "50"
click at [905, 336] on input "text" at bounding box center [898, 330] width 73 height 31
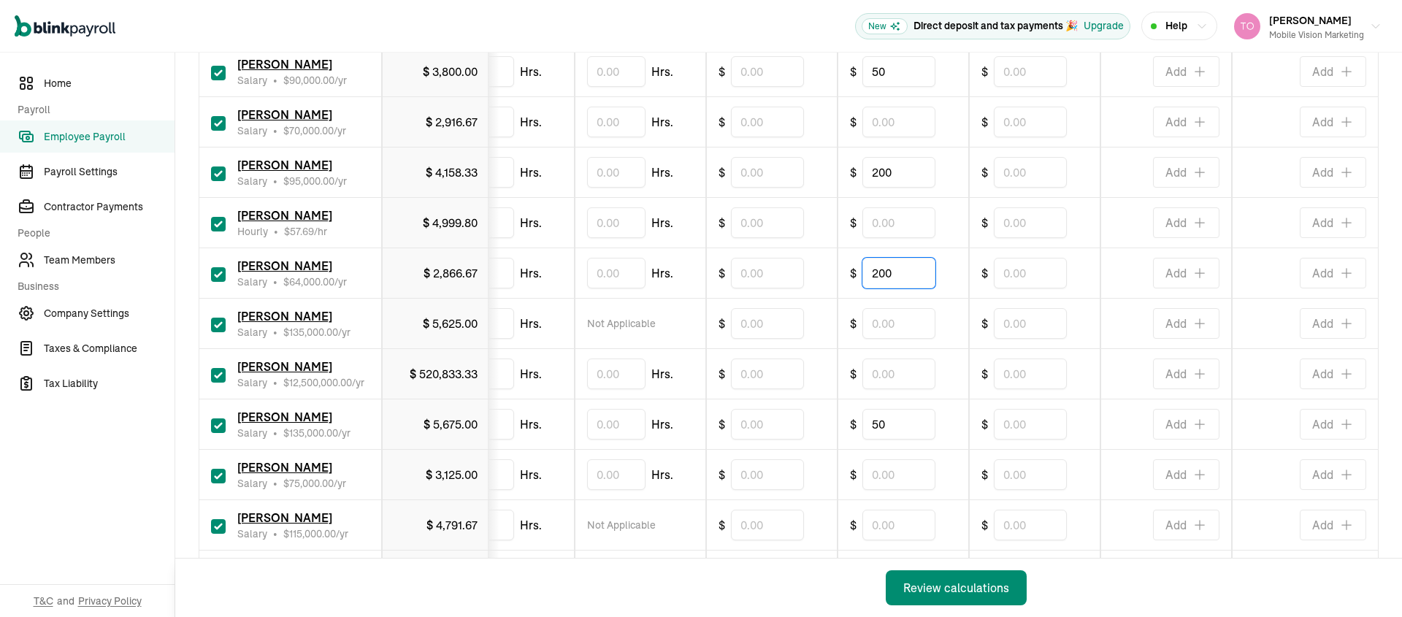
scroll to position [881, 0]
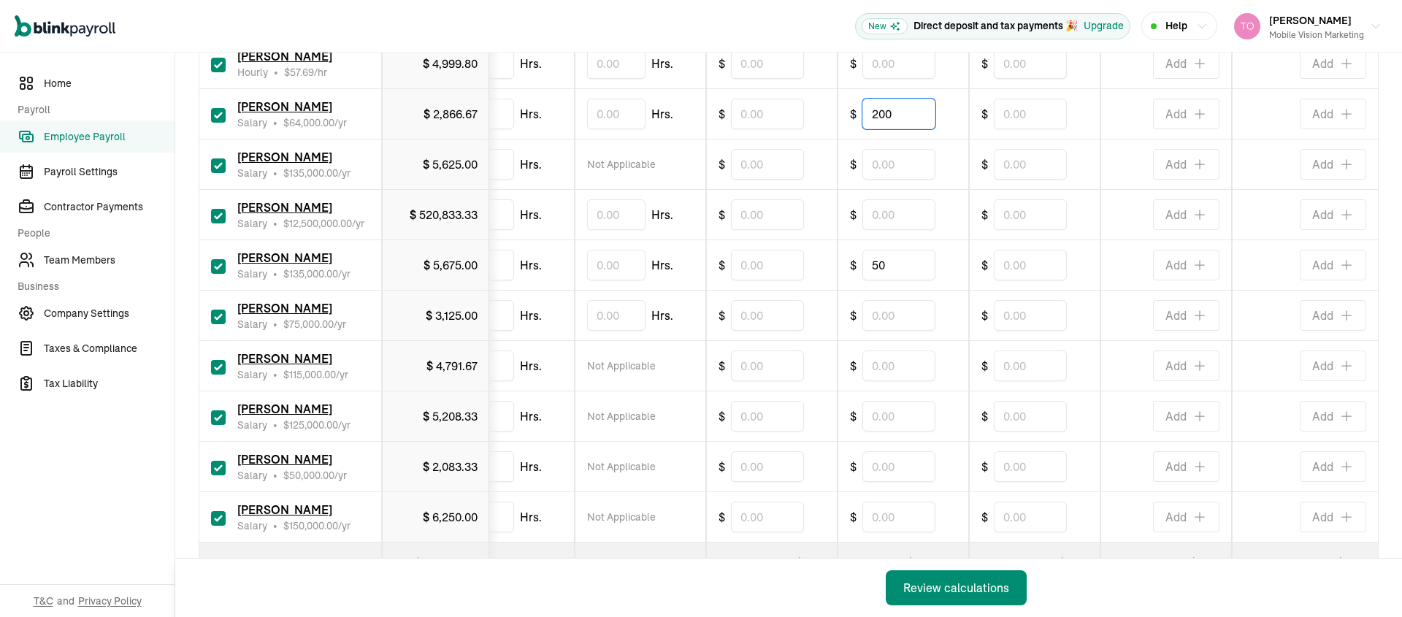
type input "200"
click at [881, 218] on input "text" at bounding box center [898, 214] width 73 height 31
type input "50"
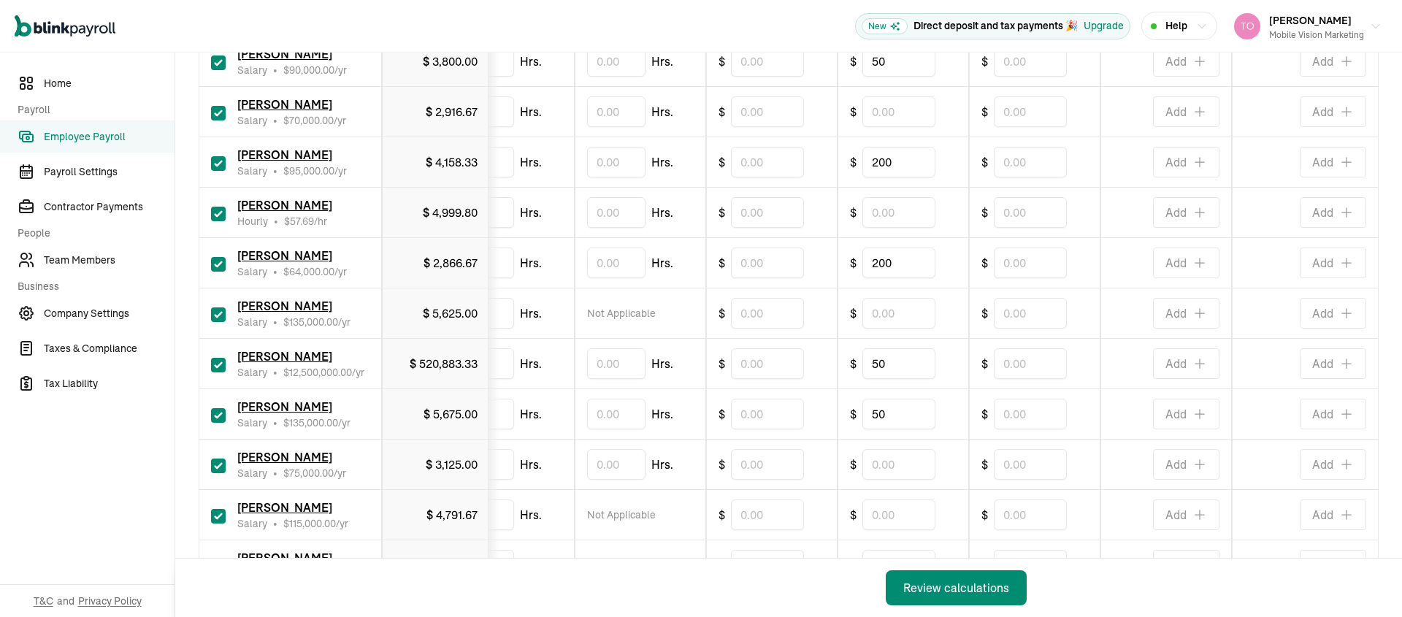
scroll to position [941, 0]
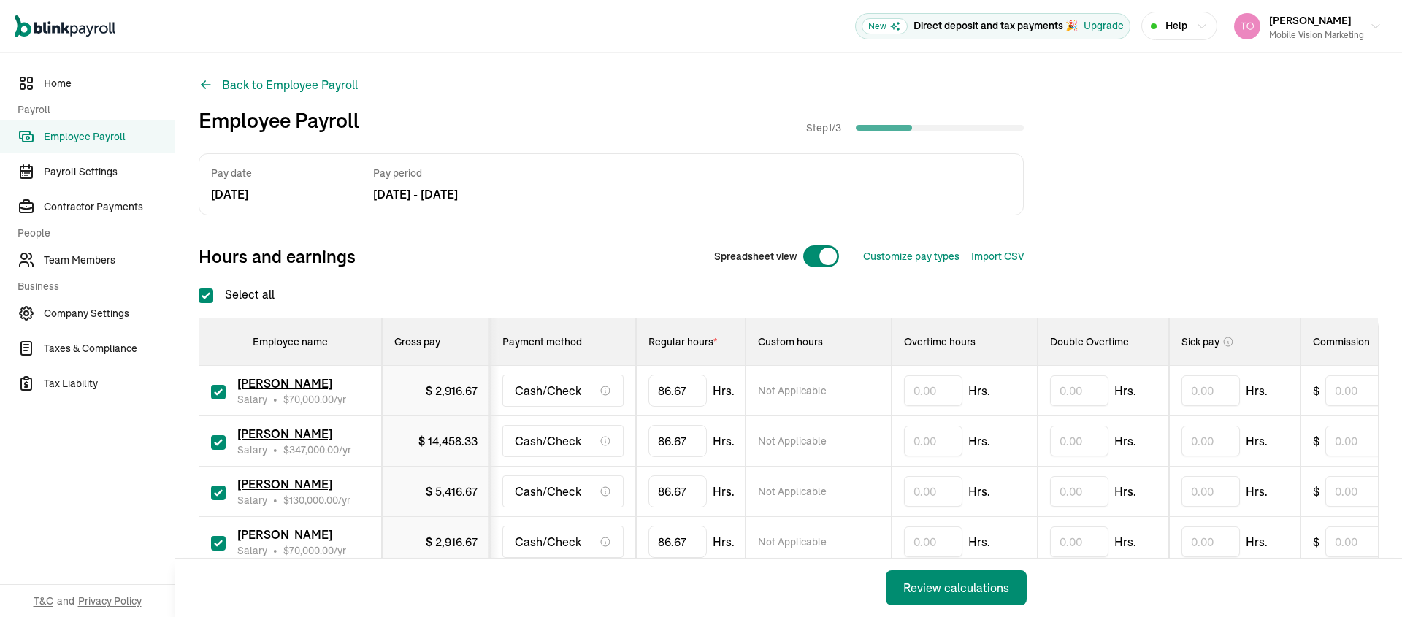
checkbox input "true"
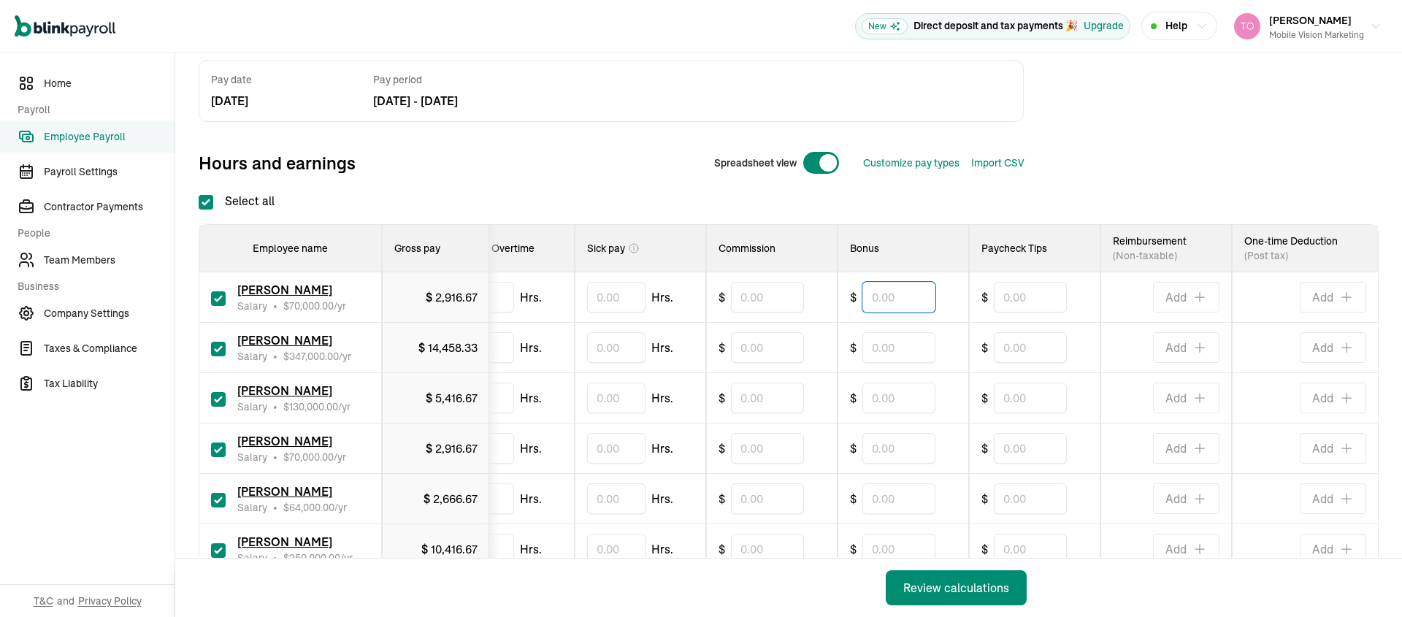
click at [880, 310] on input "text" at bounding box center [898, 297] width 73 height 31
type input "50"
click at [883, 402] on input "text" at bounding box center [898, 398] width 73 height 31
type input "50"
click at [895, 452] on input "text" at bounding box center [898, 448] width 73 height 31
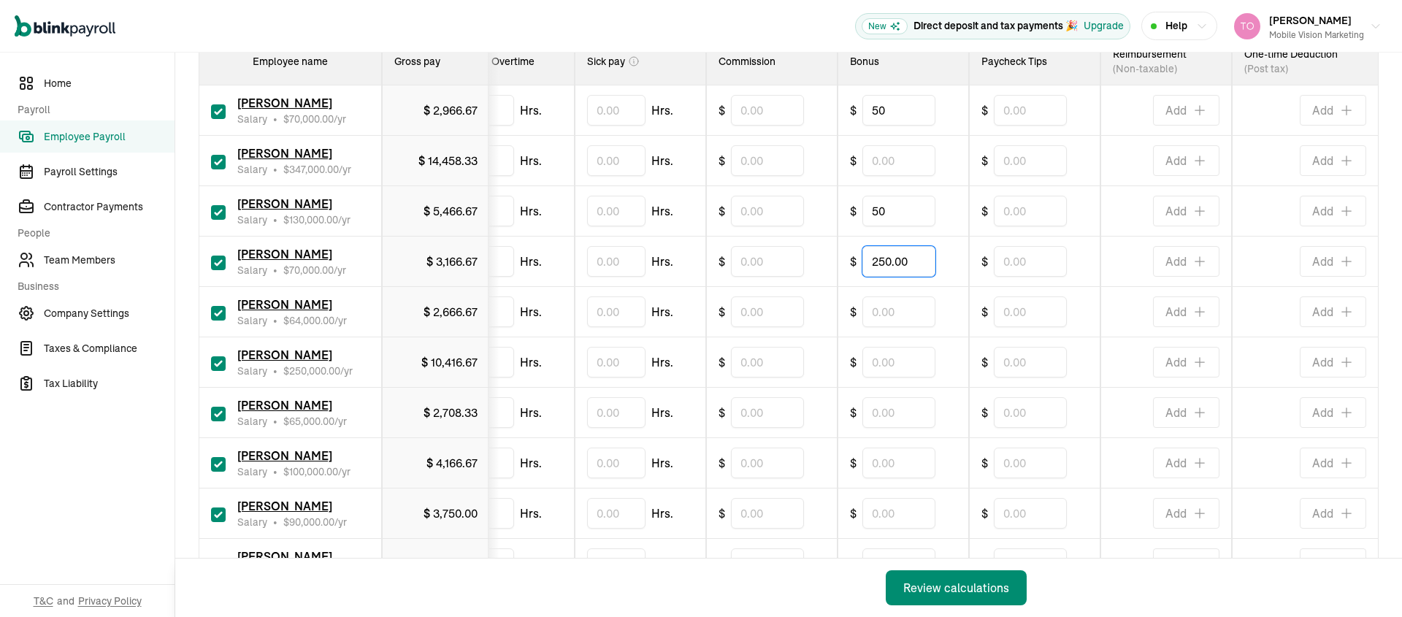
type input "250.00"
click at [881, 313] on input "text" at bounding box center [898, 311] width 73 height 31
type input "250.00"
click at [883, 364] on input "text" at bounding box center [898, 362] width 73 height 31
type input "50.00"
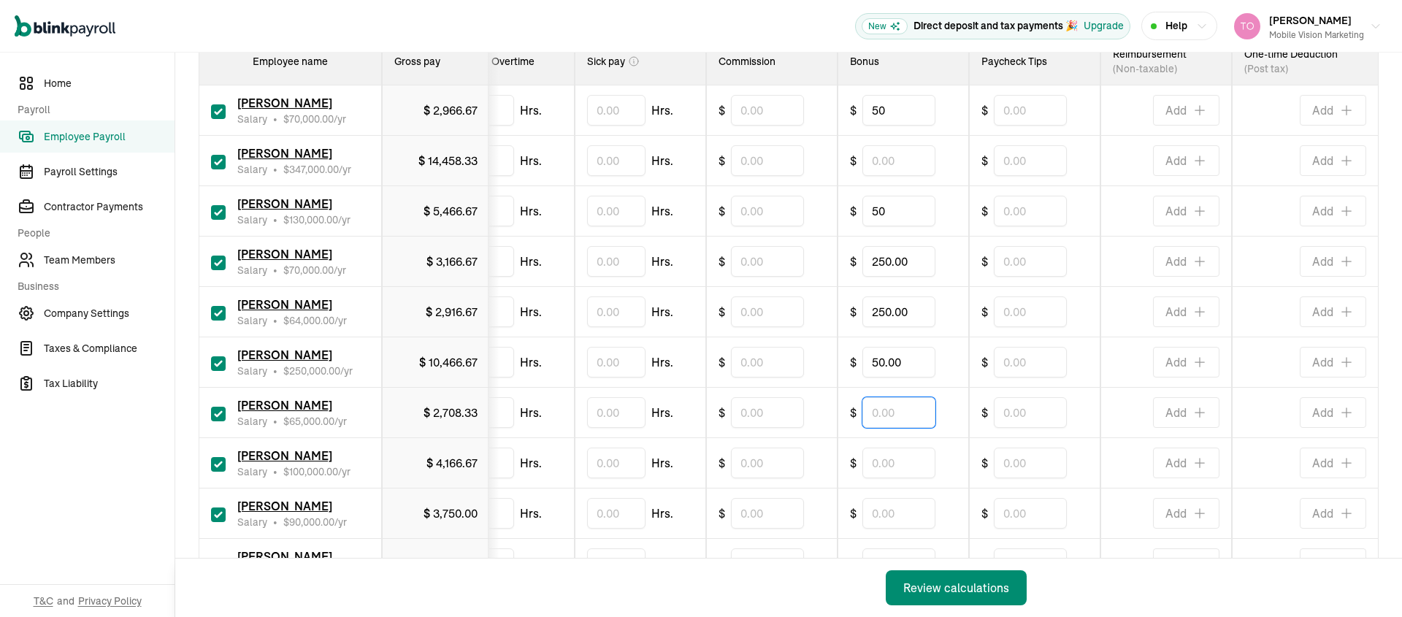
click at [866, 409] on input "text" at bounding box center [898, 412] width 73 height 31
type input "250.00"
click at [881, 464] on input "text" at bounding box center [898, 463] width 73 height 31
type input "50.00"
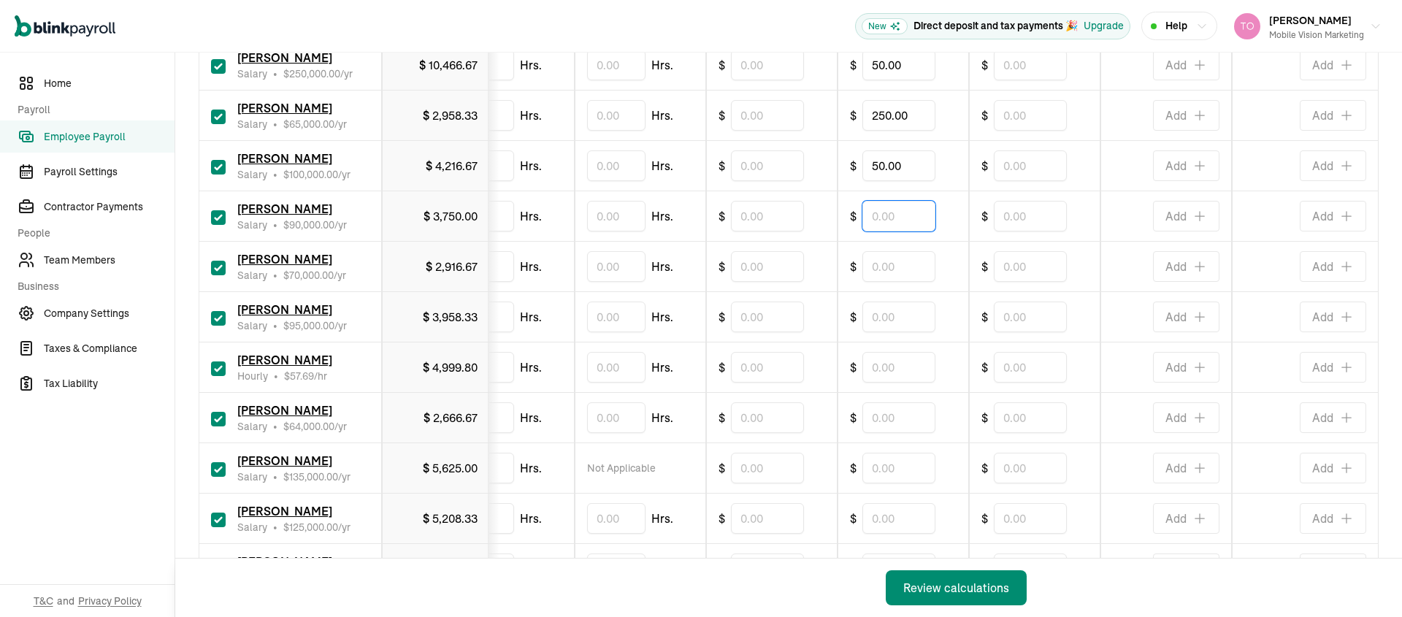
click at [889, 223] on input "text" at bounding box center [898, 216] width 73 height 31
type input "50.00"
click at [906, 125] on input "text" at bounding box center [898, 116] width 73 height 31
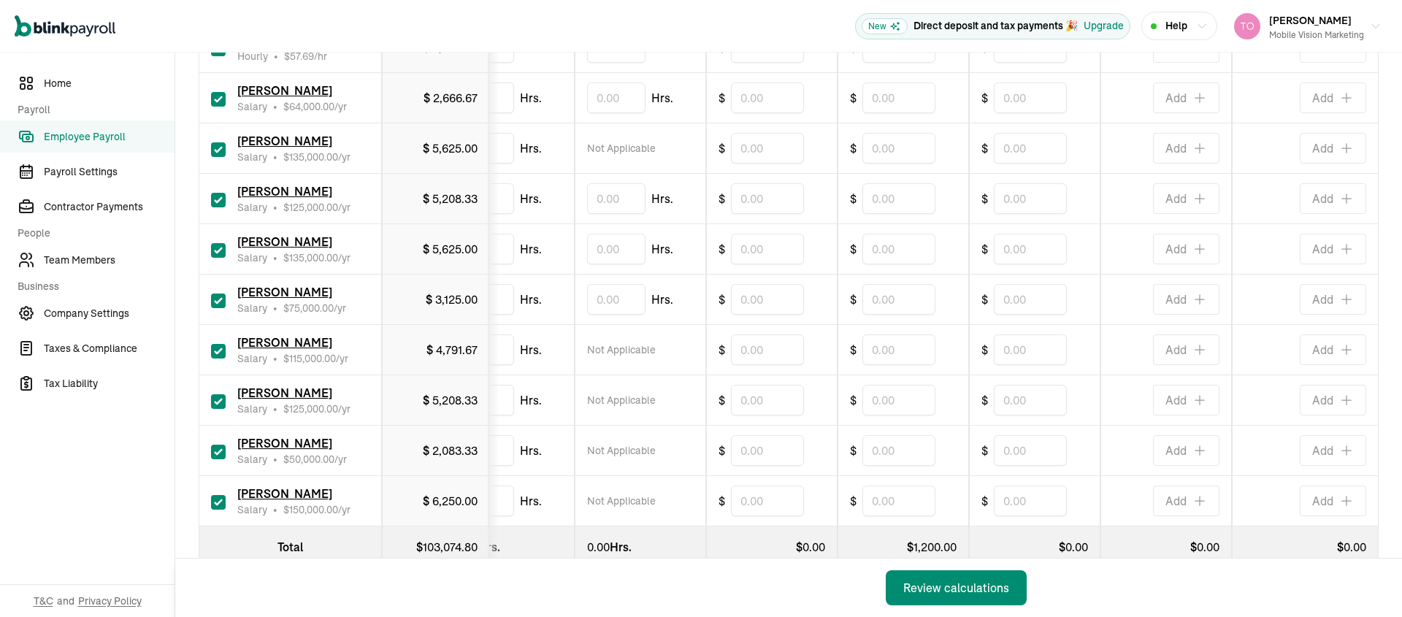
type input "200.00"
click at [908, 250] on input "text" at bounding box center [898, 249] width 73 height 31
type input "50.00"
click at [895, 96] on input "text" at bounding box center [898, 98] width 73 height 31
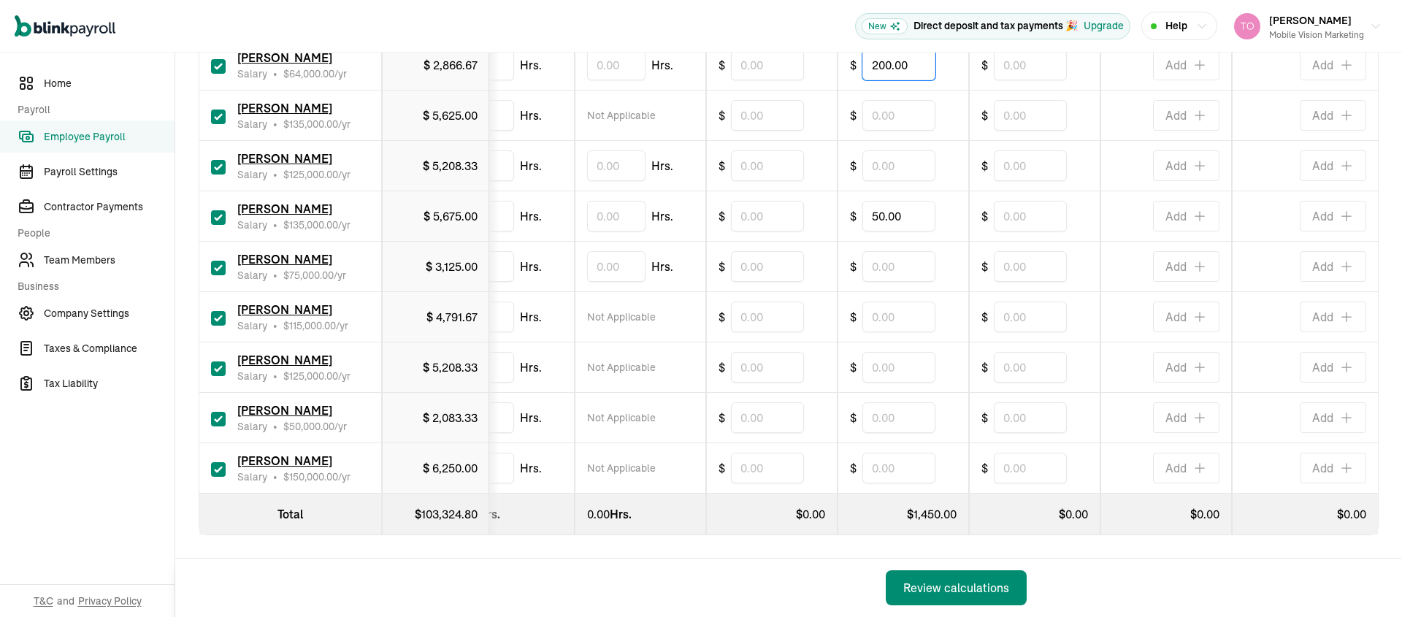
type input "200.00"
click at [894, 153] on input "text" at bounding box center [898, 165] width 73 height 31
type input "50.00"
click at [883, 342] on td "$" at bounding box center [903, 367] width 131 height 50
click at [973, 595] on div "Review calculations" at bounding box center [956, 588] width 106 height 18
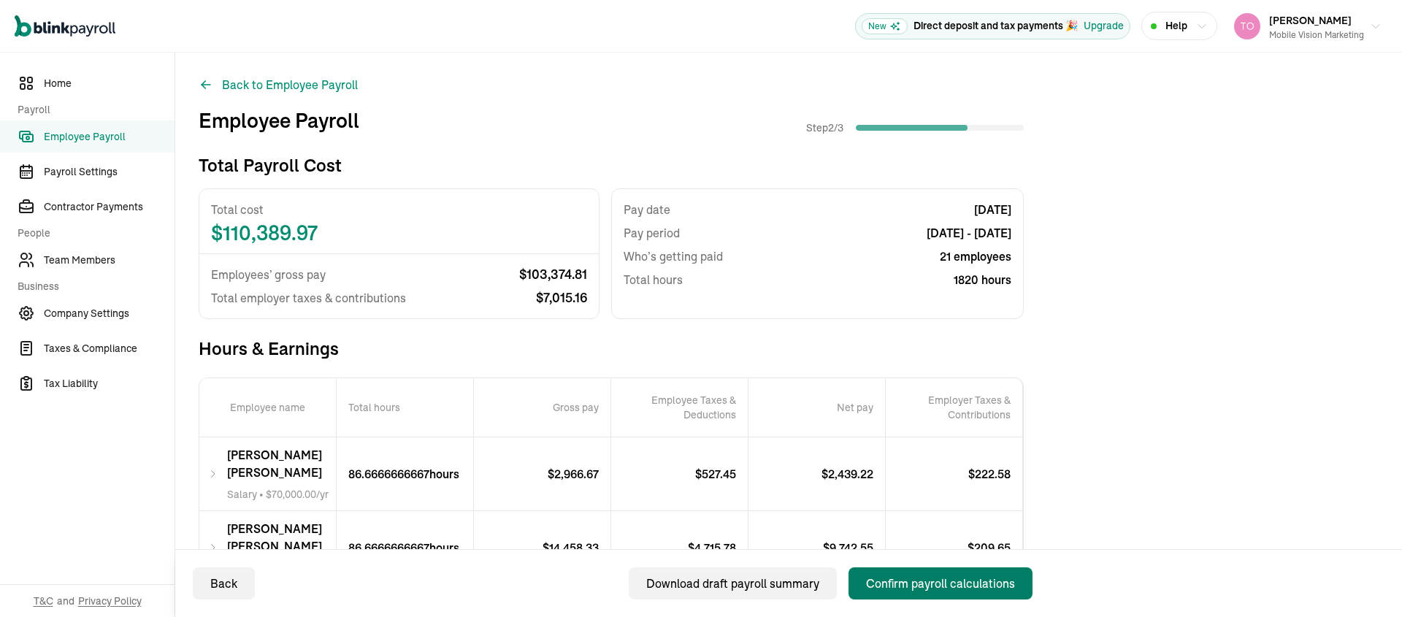
click at [930, 583] on div "Confirm payroll calculations" at bounding box center [940, 584] width 149 height 18
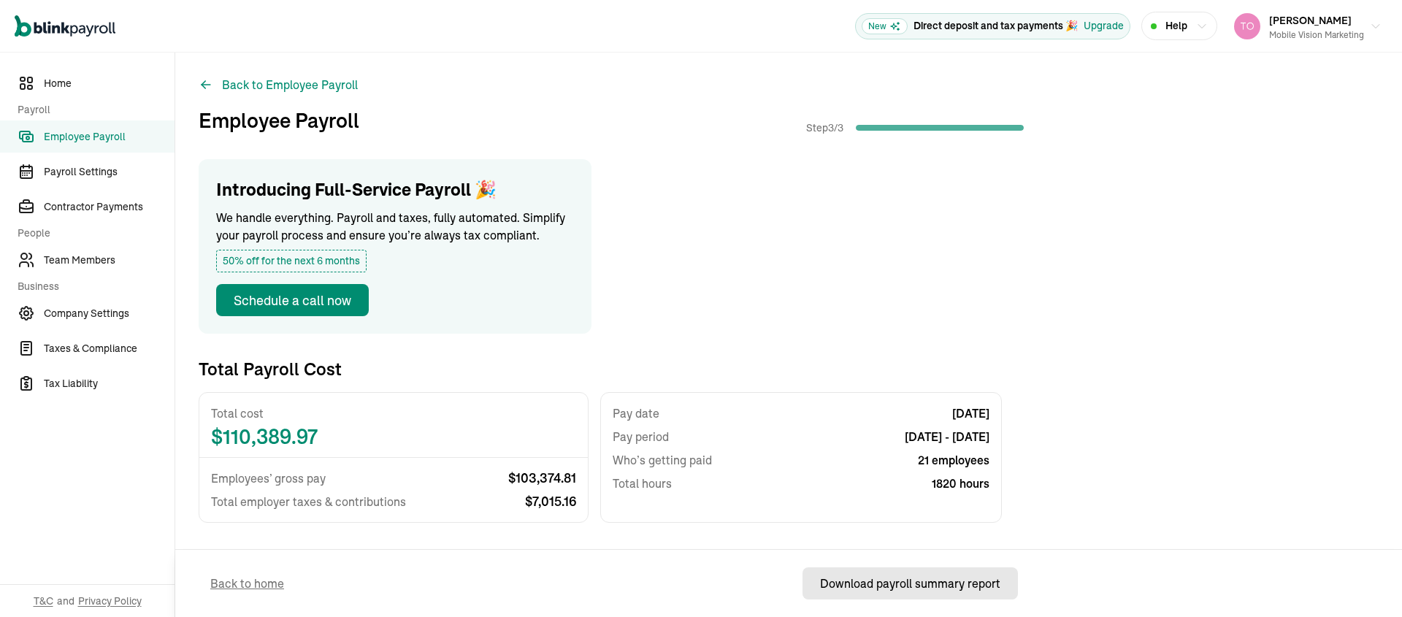
click at [916, 581] on div "Download payroll summary report" at bounding box center [910, 584] width 180 height 18
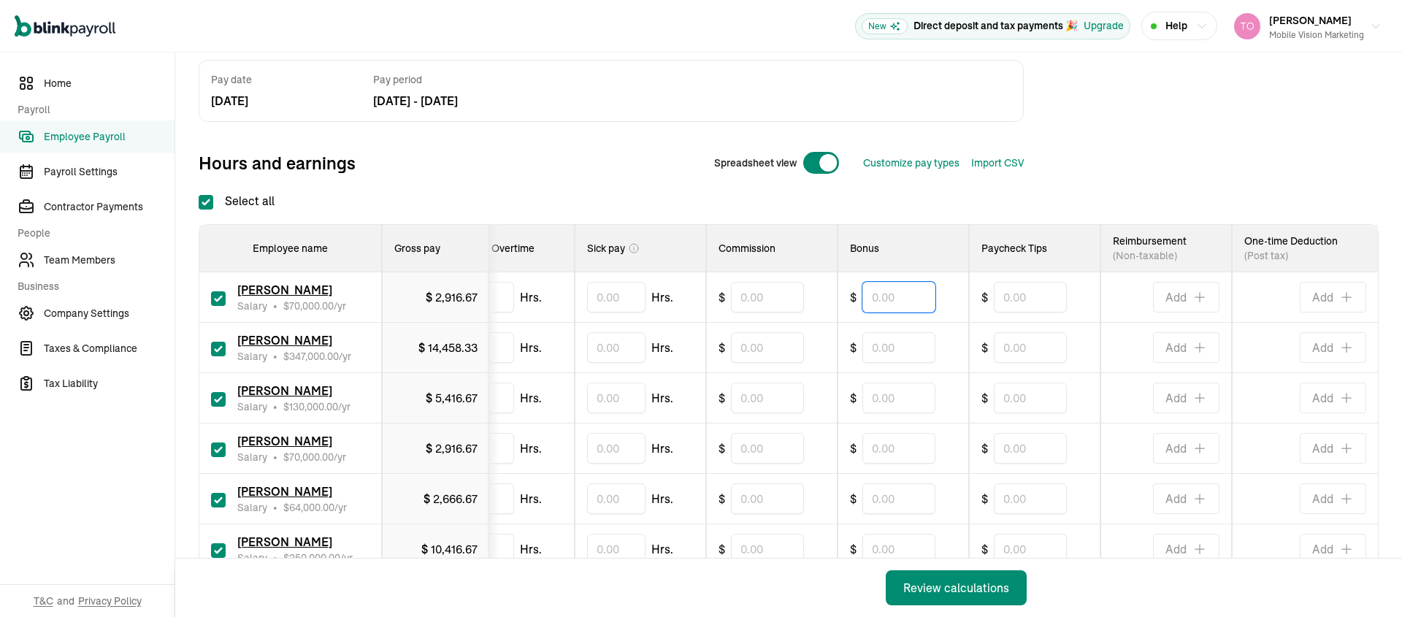
click at [880, 310] on input "text" at bounding box center [898, 297] width 73 height 31
type input "50"
click at [883, 402] on input "text" at bounding box center [898, 398] width 73 height 31
type input "50"
click at [895, 452] on input "text" at bounding box center [898, 448] width 73 height 31
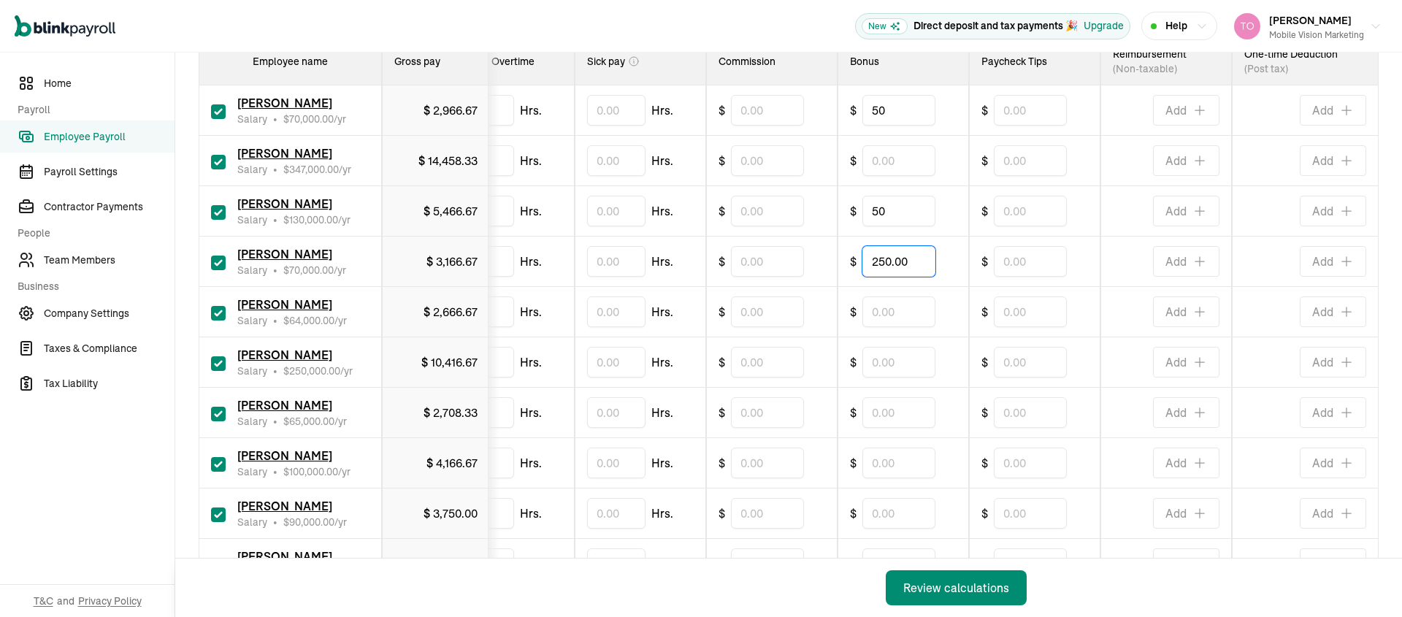
type input "250.00"
click at [881, 313] on input "text" at bounding box center [898, 311] width 73 height 31
type input "250.00"
click at [883, 364] on input "text" at bounding box center [898, 362] width 73 height 31
type input "50.00"
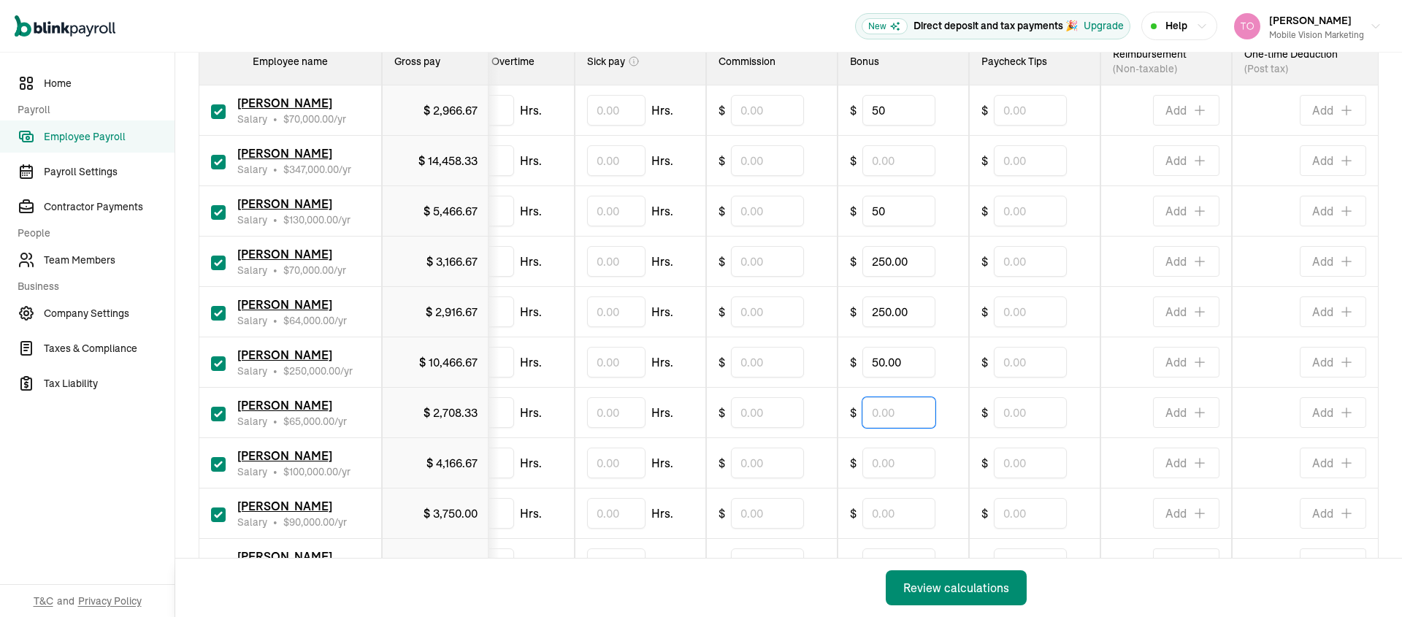
click at [866, 409] on input "text" at bounding box center [898, 412] width 73 height 31
type input "250.00"
click at [881, 464] on input "text" at bounding box center [898, 463] width 73 height 31
type input "50.00"
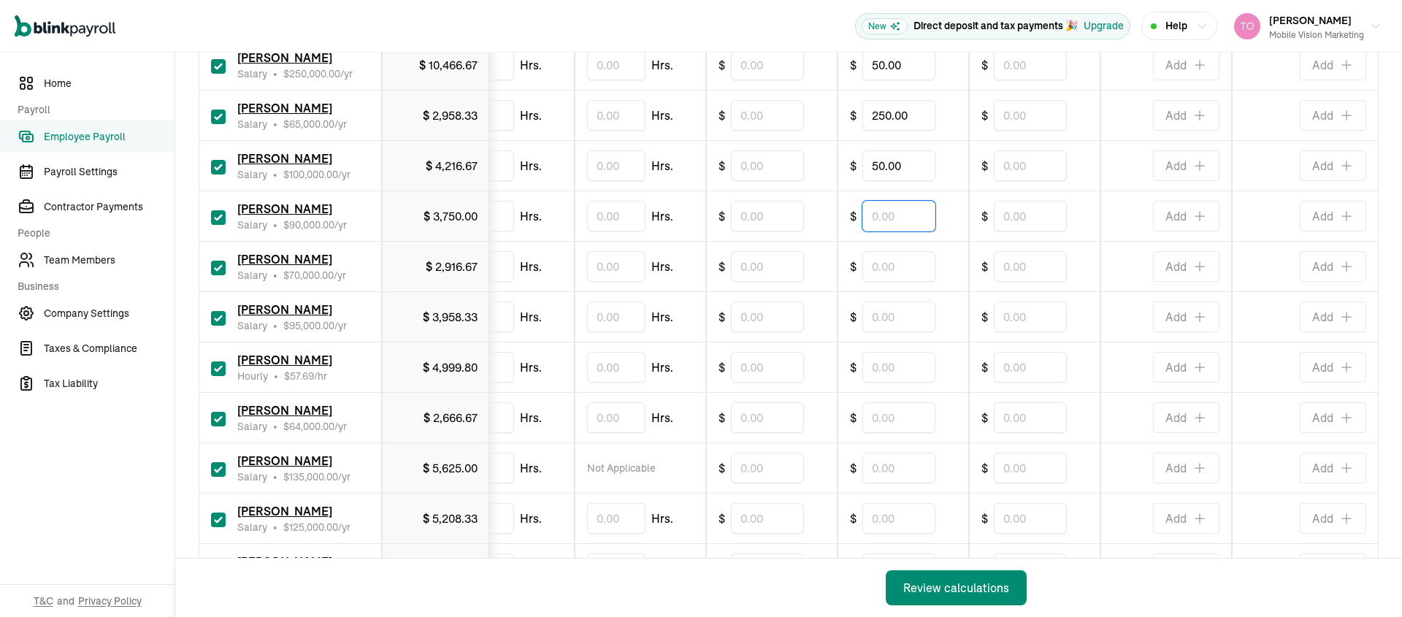
click at [889, 223] on input "text" at bounding box center [898, 216] width 73 height 31
type input "50.00"
click at [906, 125] on input "text" at bounding box center [898, 116] width 73 height 31
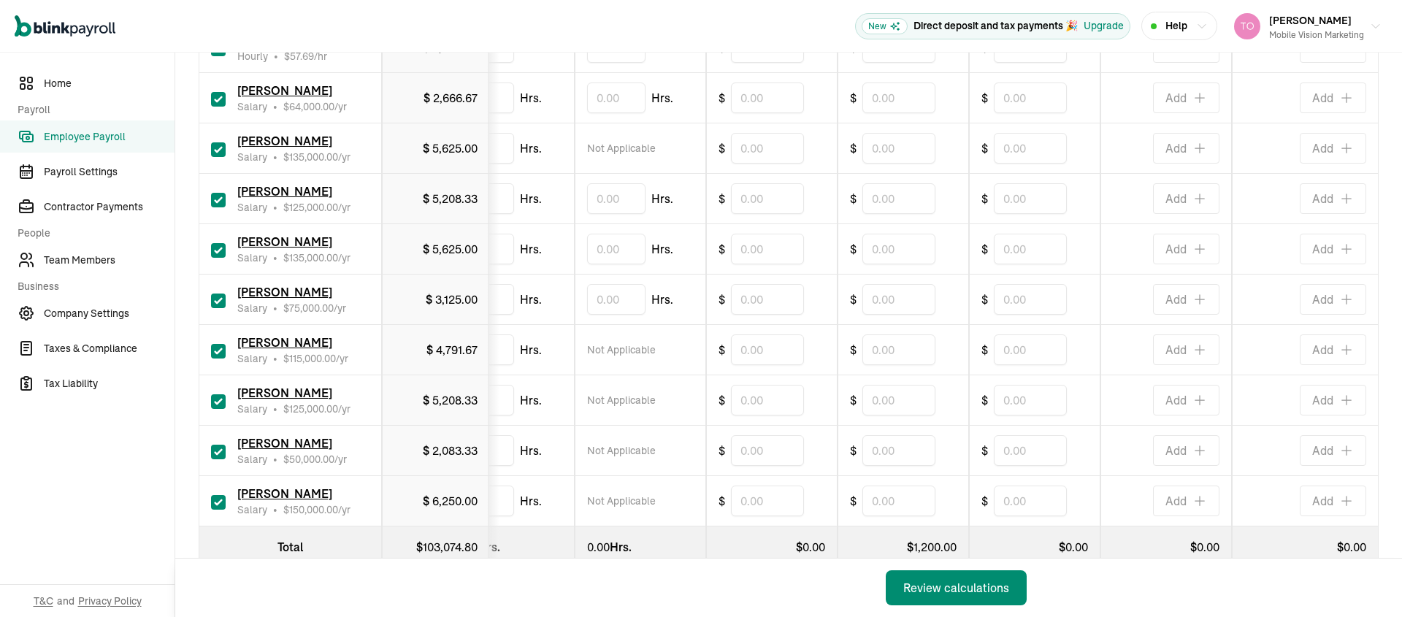
type input "200.00"
click at [908, 250] on input "text" at bounding box center [898, 249] width 73 height 31
type input "50.00"
click at [895, 96] on input "text" at bounding box center [898, 98] width 73 height 31
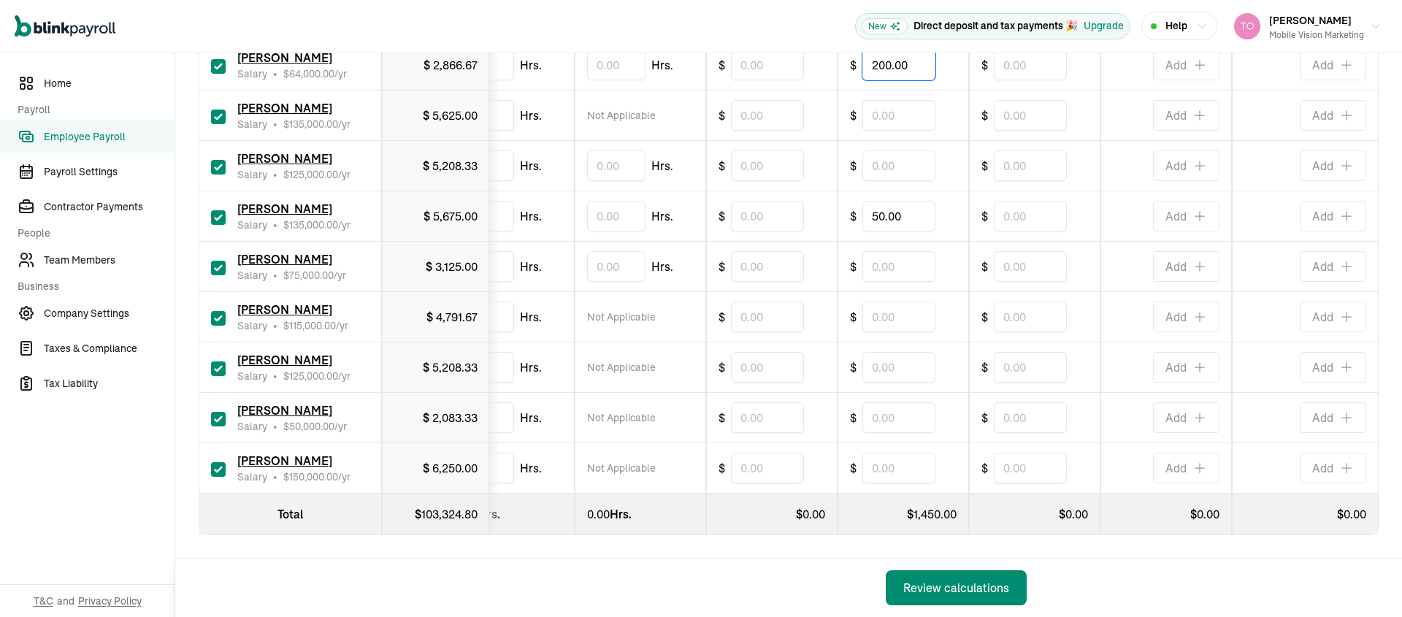
type input "200.00"
click at [894, 153] on input "text" at bounding box center [898, 165] width 73 height 31
type input "50.00"
click at [883, 342] on td "$" at bounding box center [903, 367] width 131 height 50
click at [973, 595] on div "Review calculations" at bounding box center [956, 588] width 106 height 18
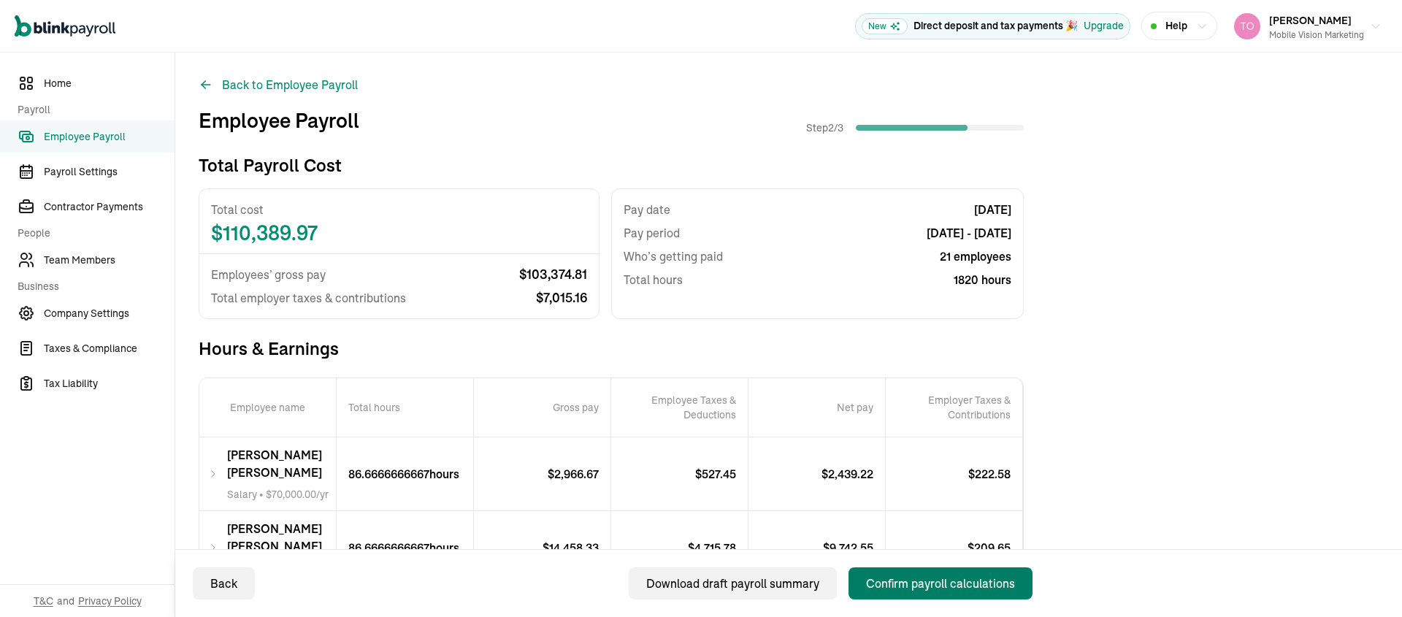
click at [930, 583] on div "Confirm payroll calculations" at bounding box center [940, 584] width 149 height 18
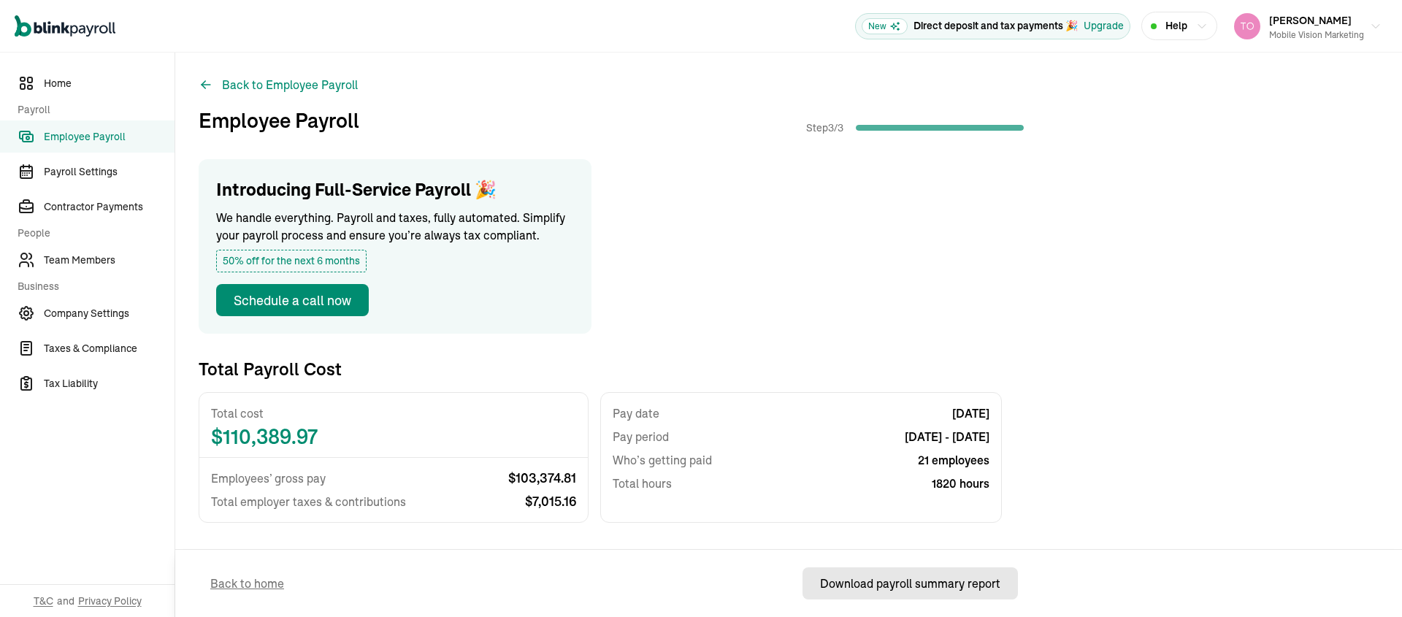
click at [916, 581] on div "Download payroll summary report" at bounding box center [910, 584] width 180 height 18
